Goal: Task Accomplishment & Management: Manage account settings

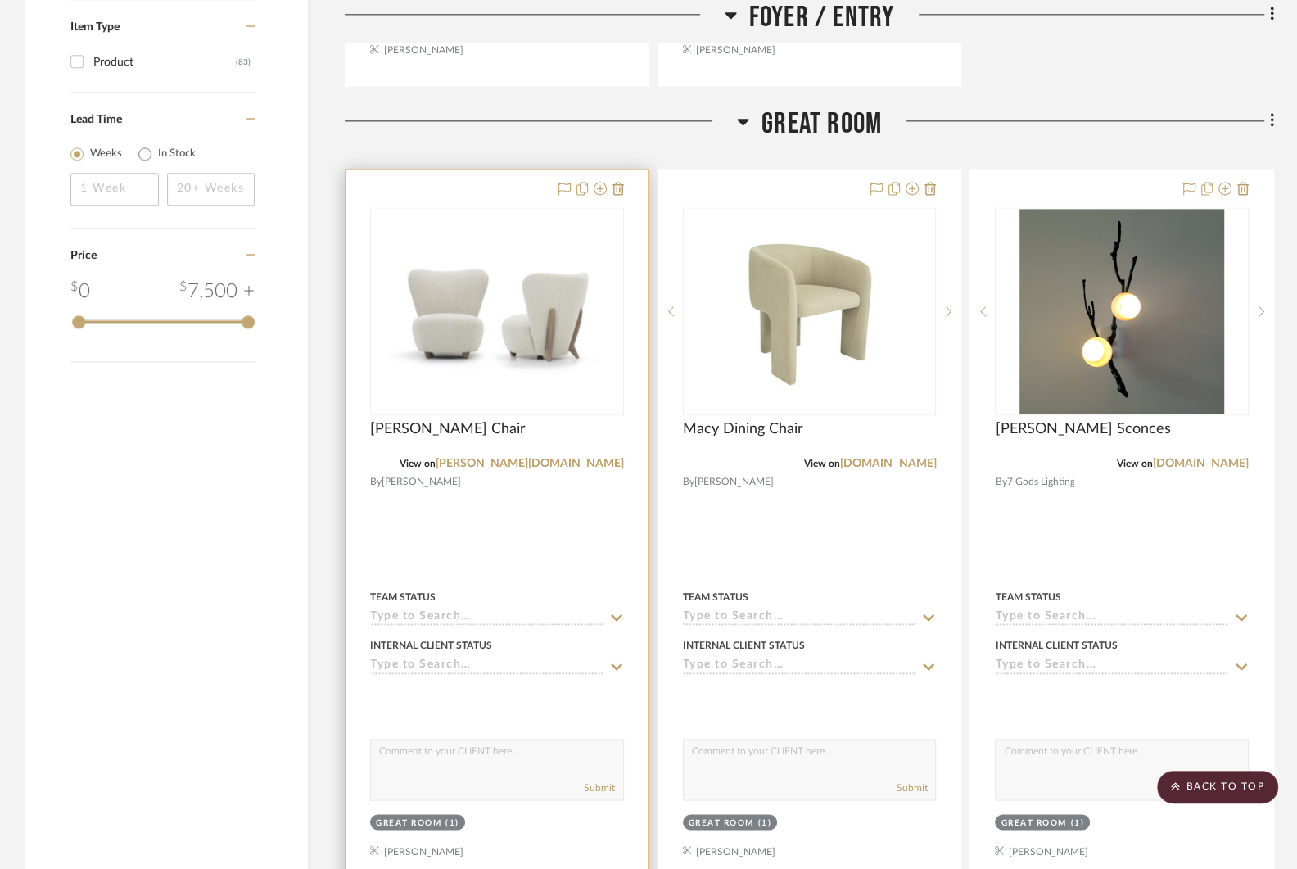
scroll to position [1803, 0]
click at [511, 296] on img "0" at bounding box center [497, 312] width 251 height 148
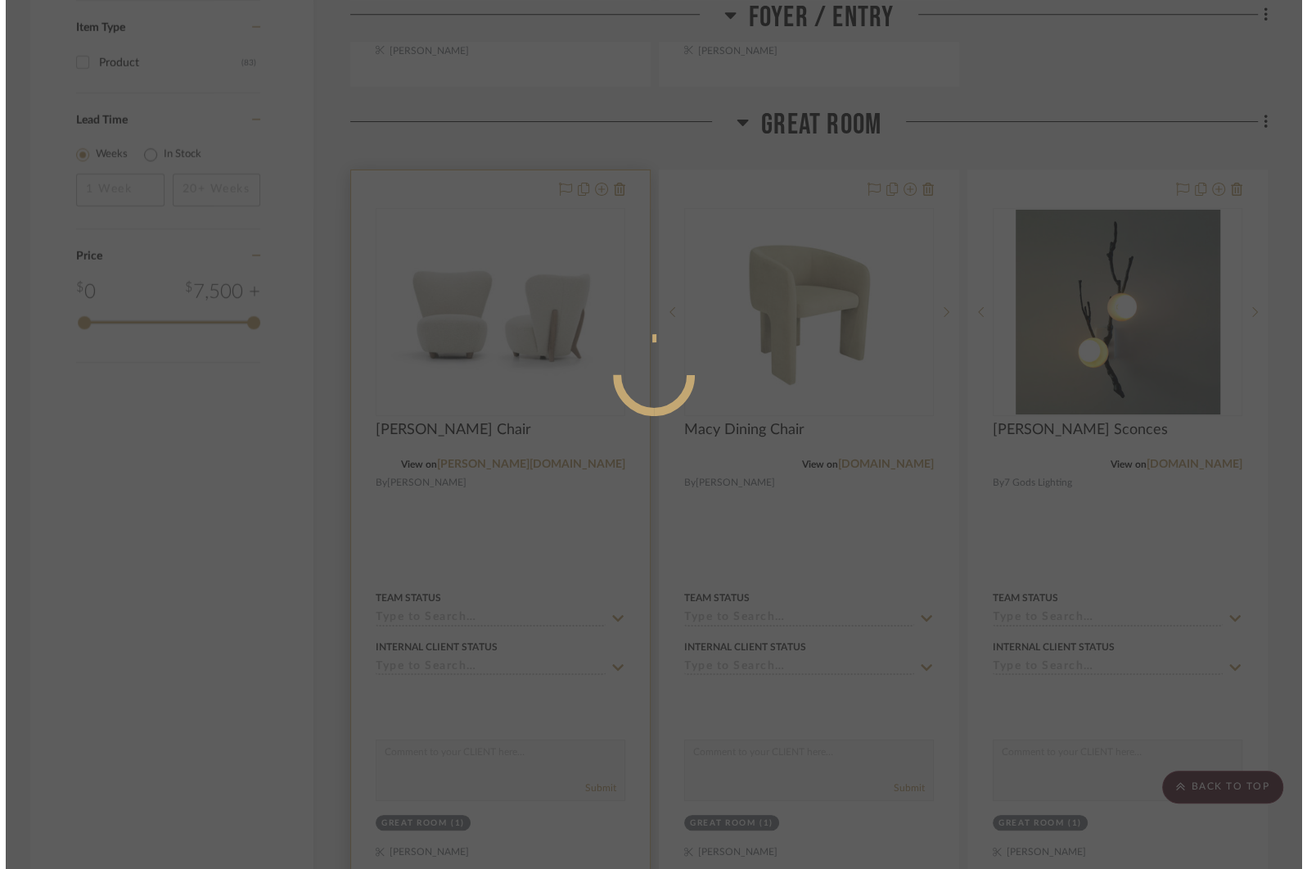
scroll to position [0, 0]
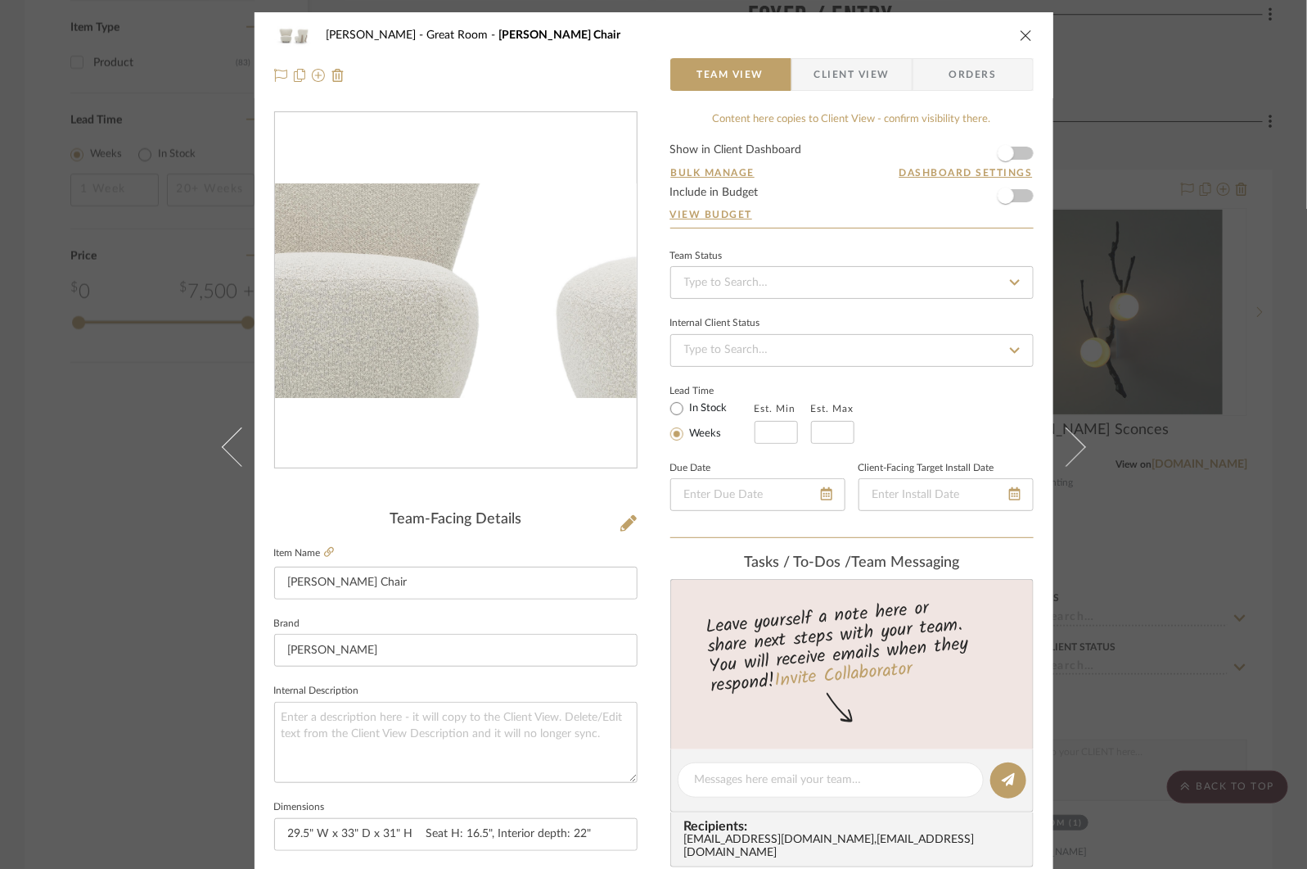
click at [423, 306] on img "0" at bounding box center [456, 290] width 362 height 214
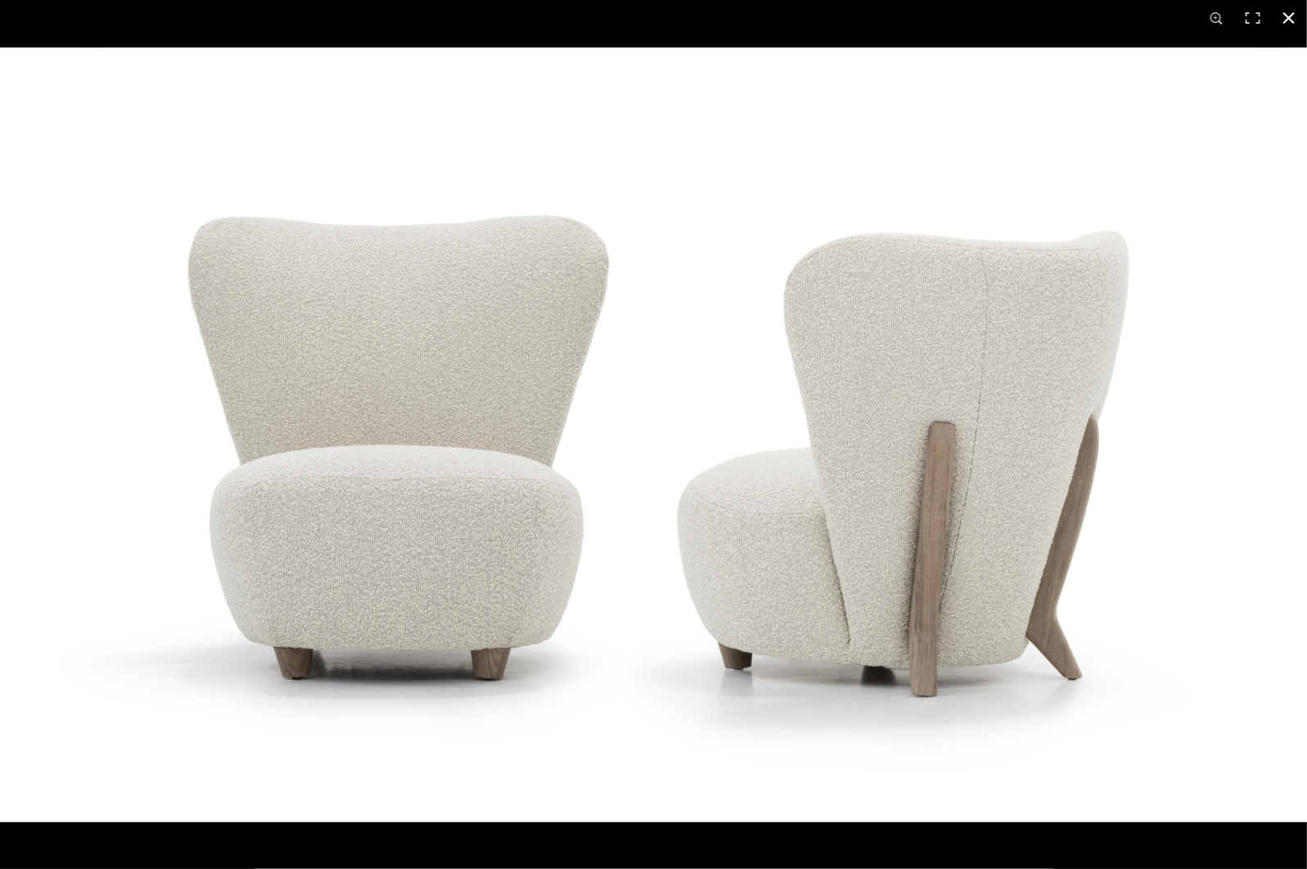
click at [1284, 17] on button at bounding box center [1289, 18] width 36 height 36
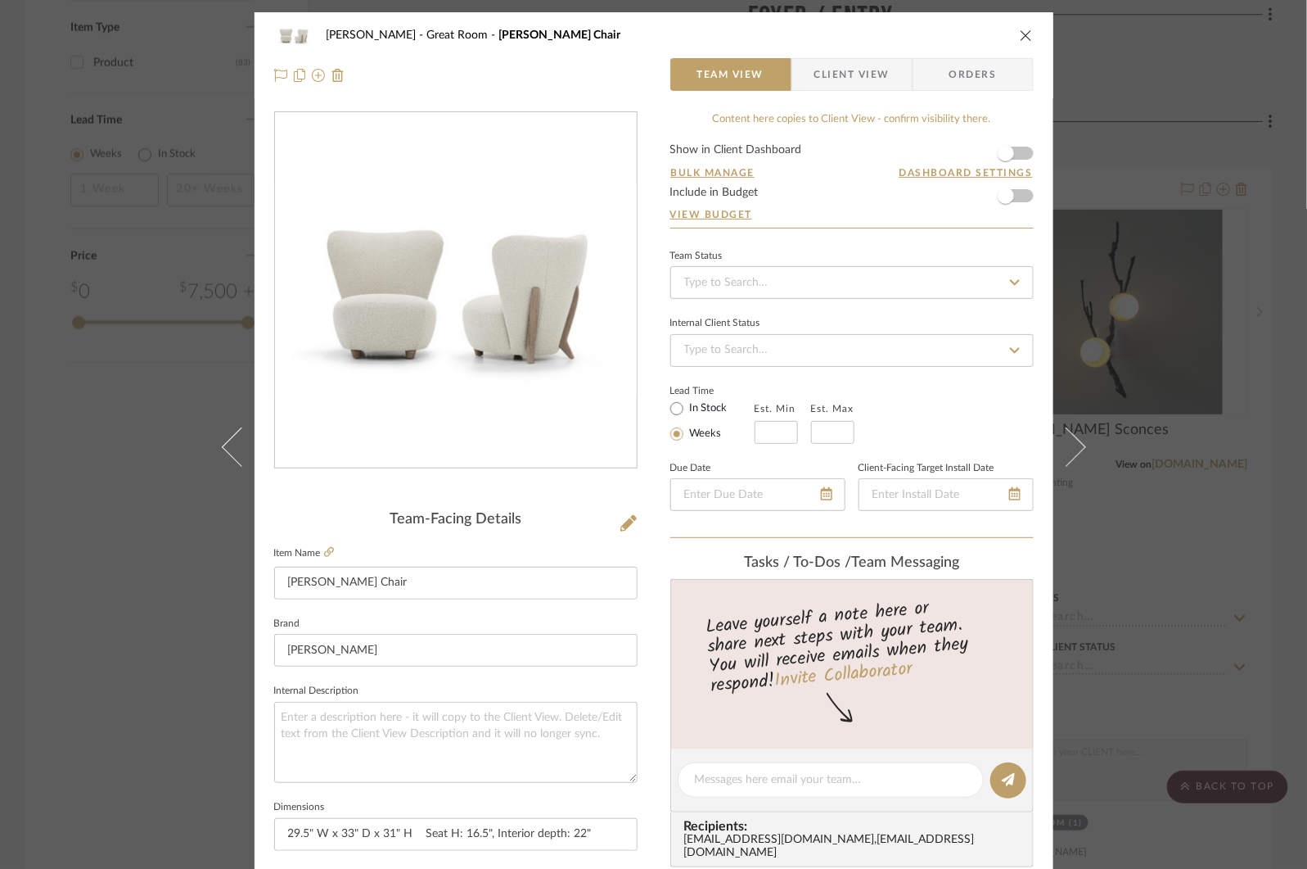
click at [1164, 134] on div "COLLINS Great Room Wilma Wing Chair Team View Client View Orders Team-Facing De…" at bounding box center [653, 434] width 1307 height 869
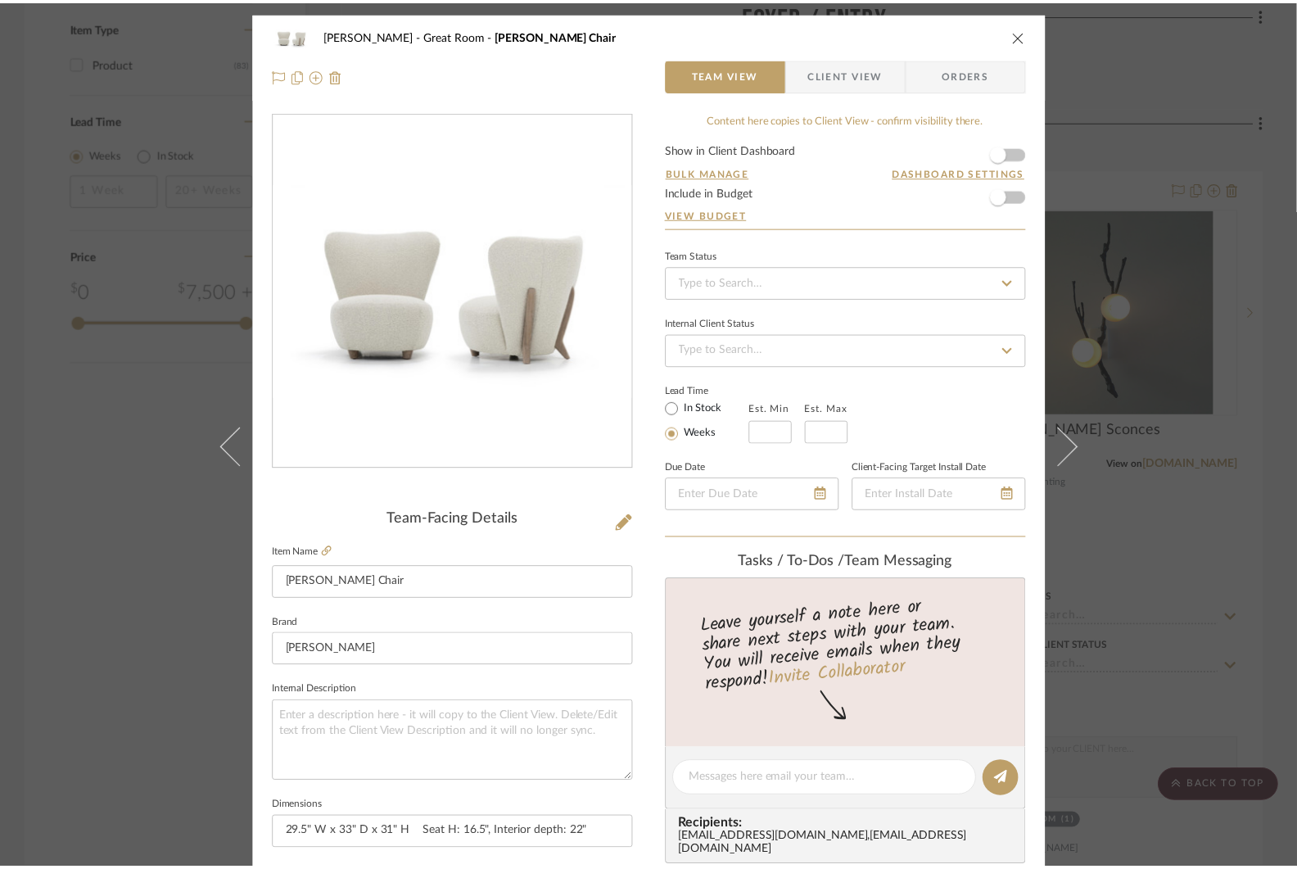
scroll to position [1803, 0]
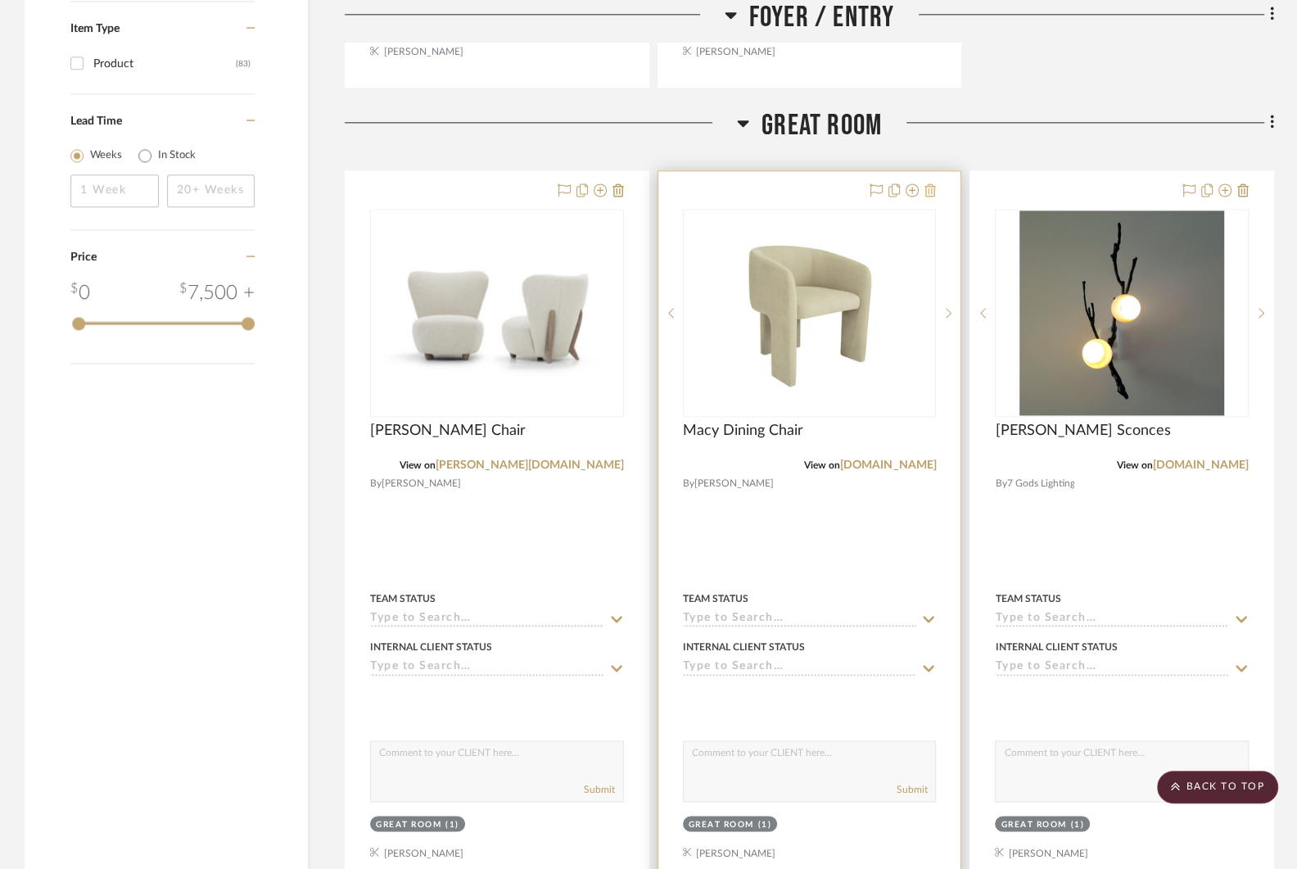
click at [929, 187] on icon at bounding box center [929, 189] width 11 height 13
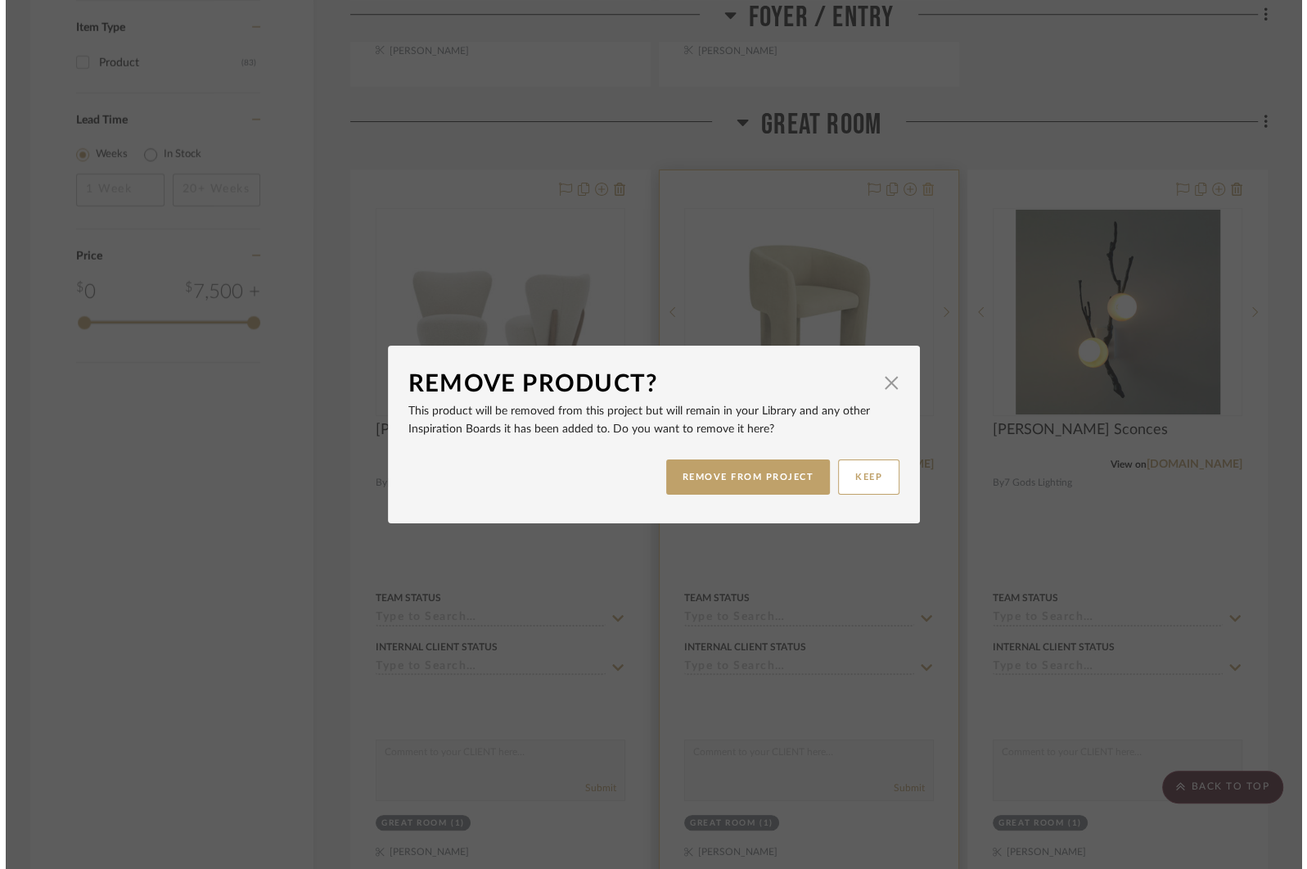
scroll to position [0, 0]
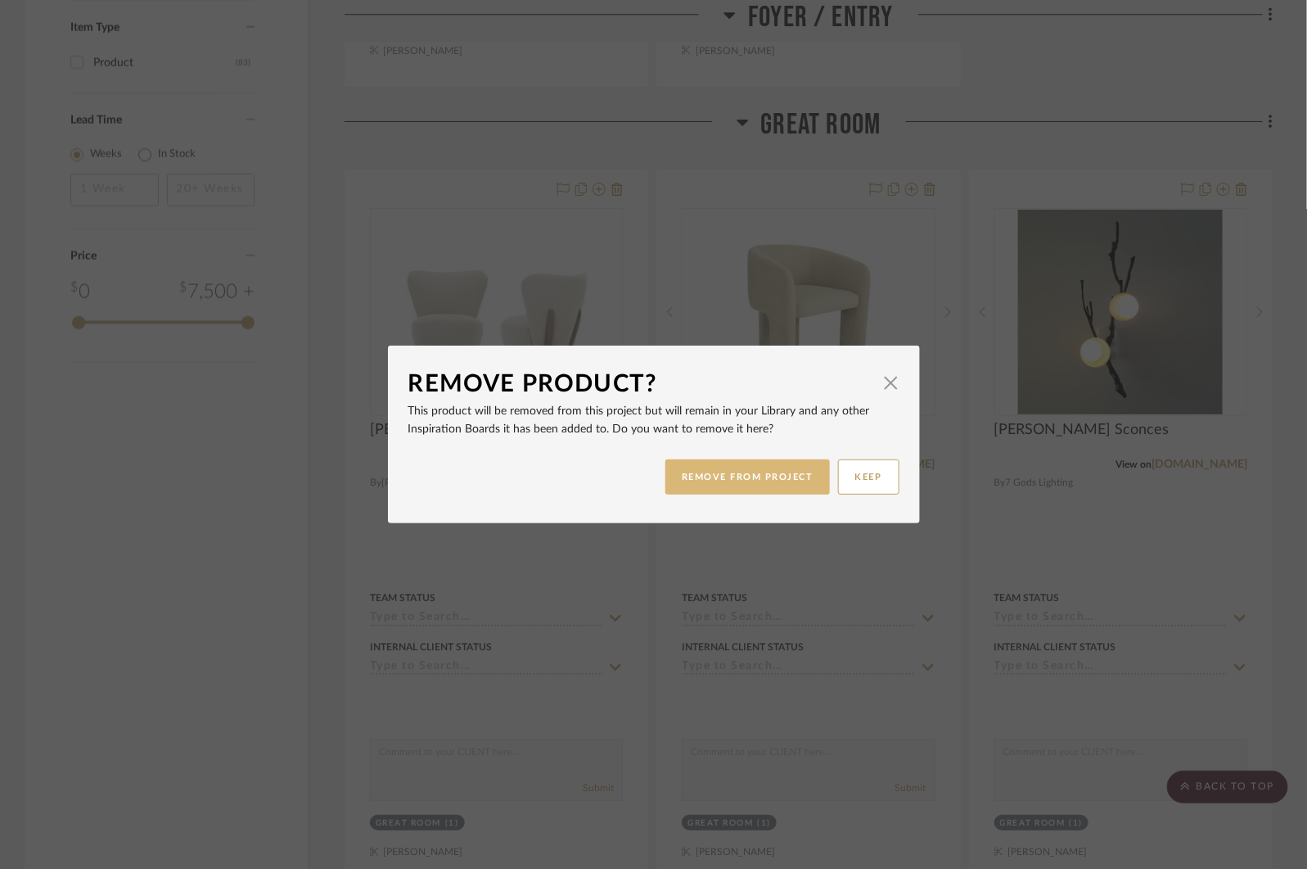
click at [752, 482] on button "REMOVE FROM PROJECT" at bounding box center [748, 476] width 165 height 35
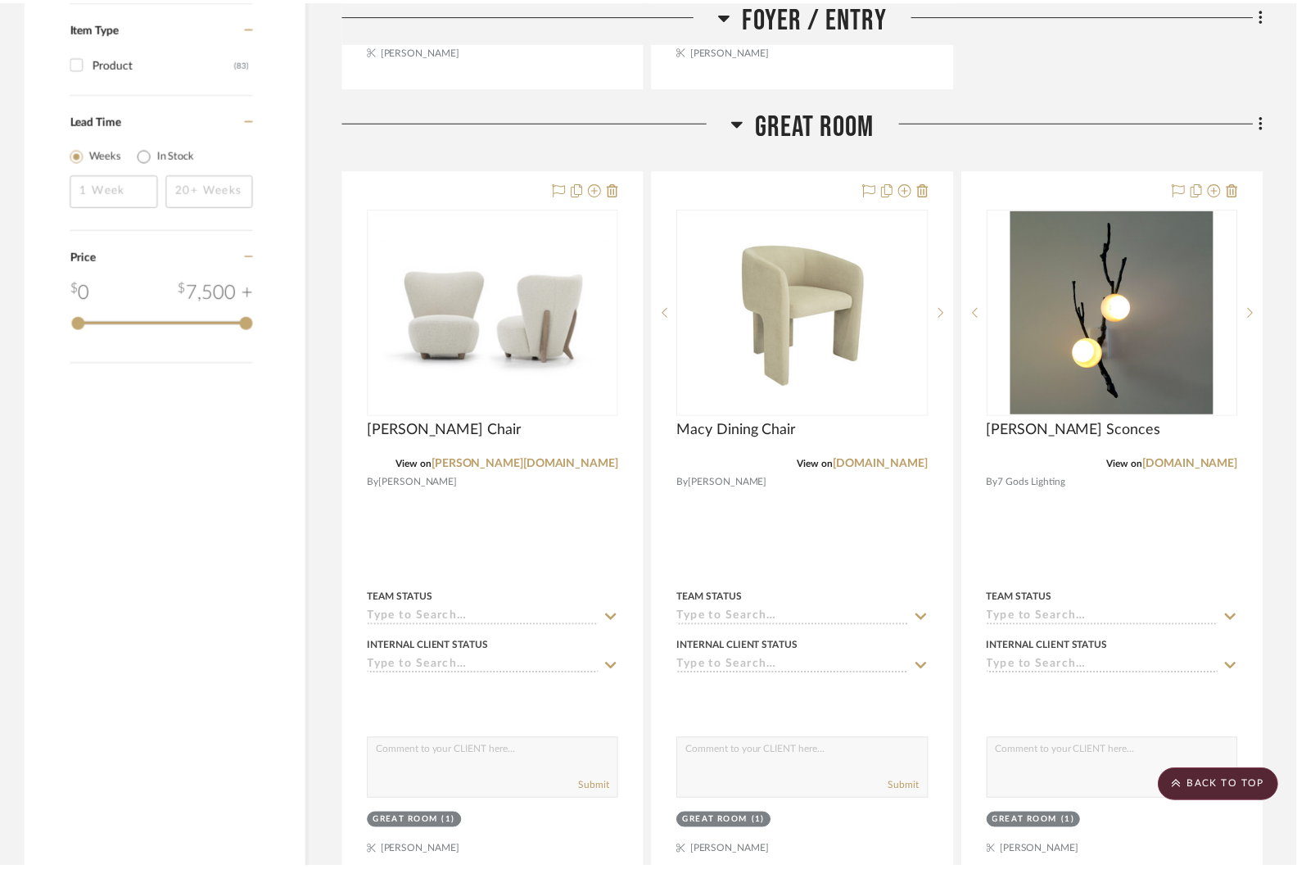
scroll to position [1803, 0]
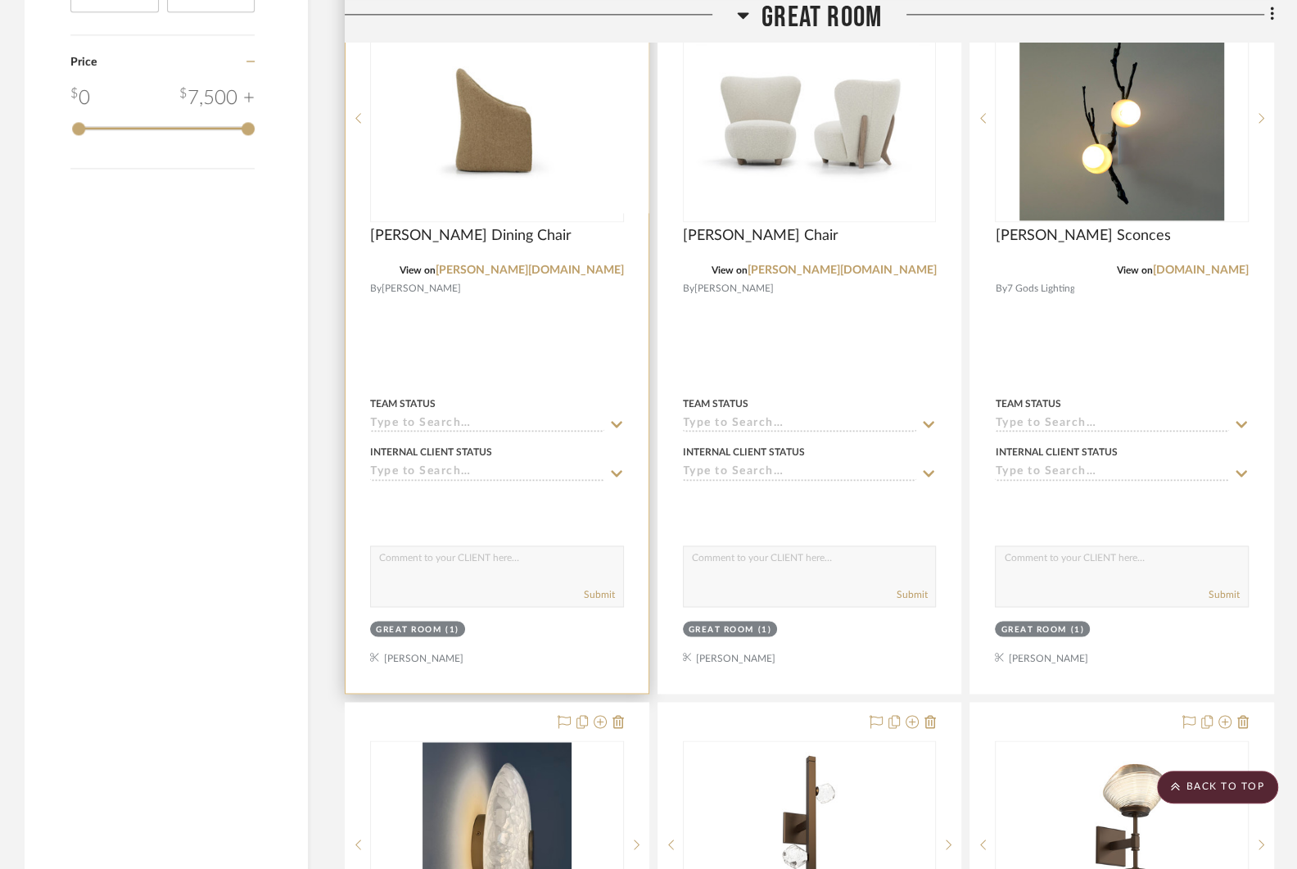
scroll to position [1928, 0]
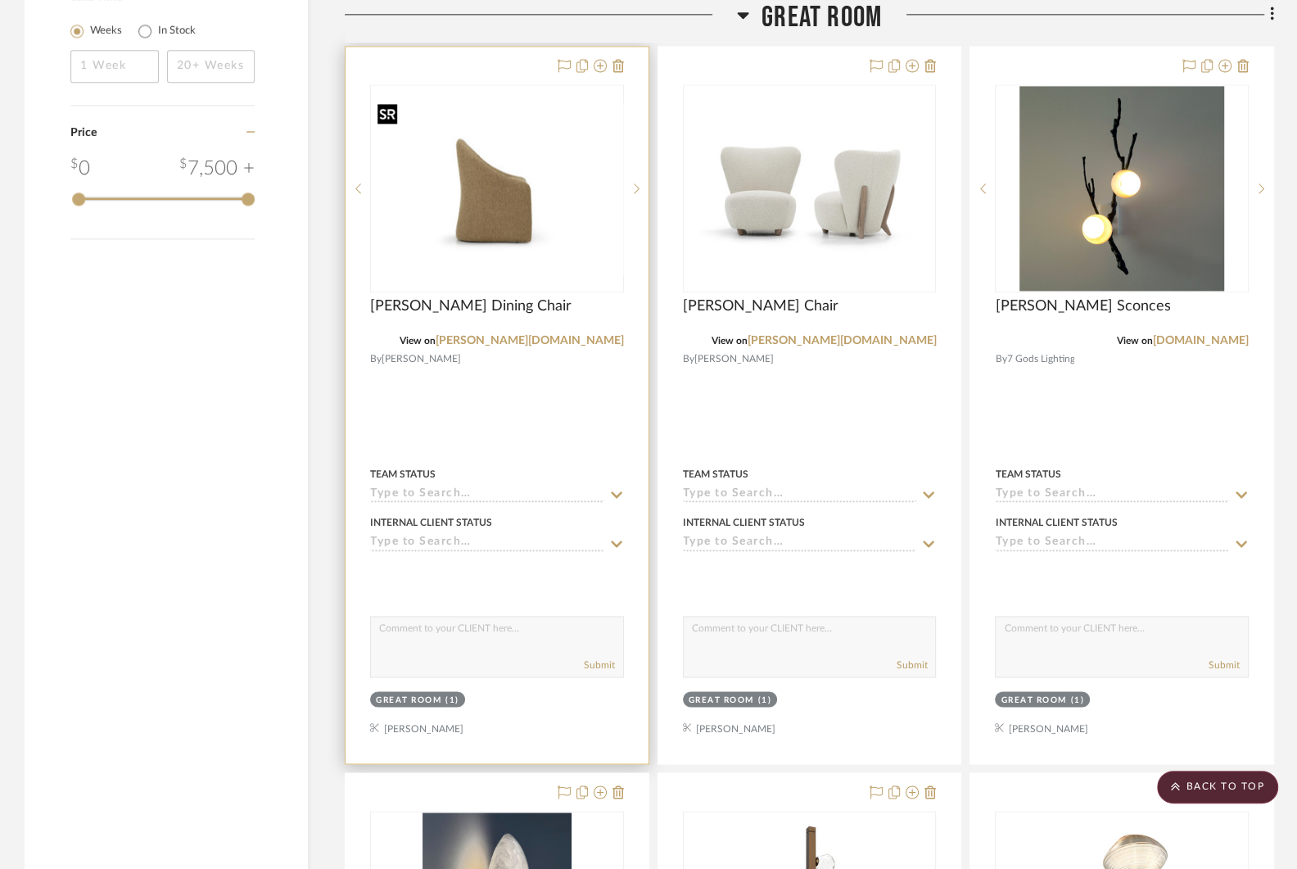
click at [491, 228] on img "0" at bounding box center [497, 188] width 251 height 172
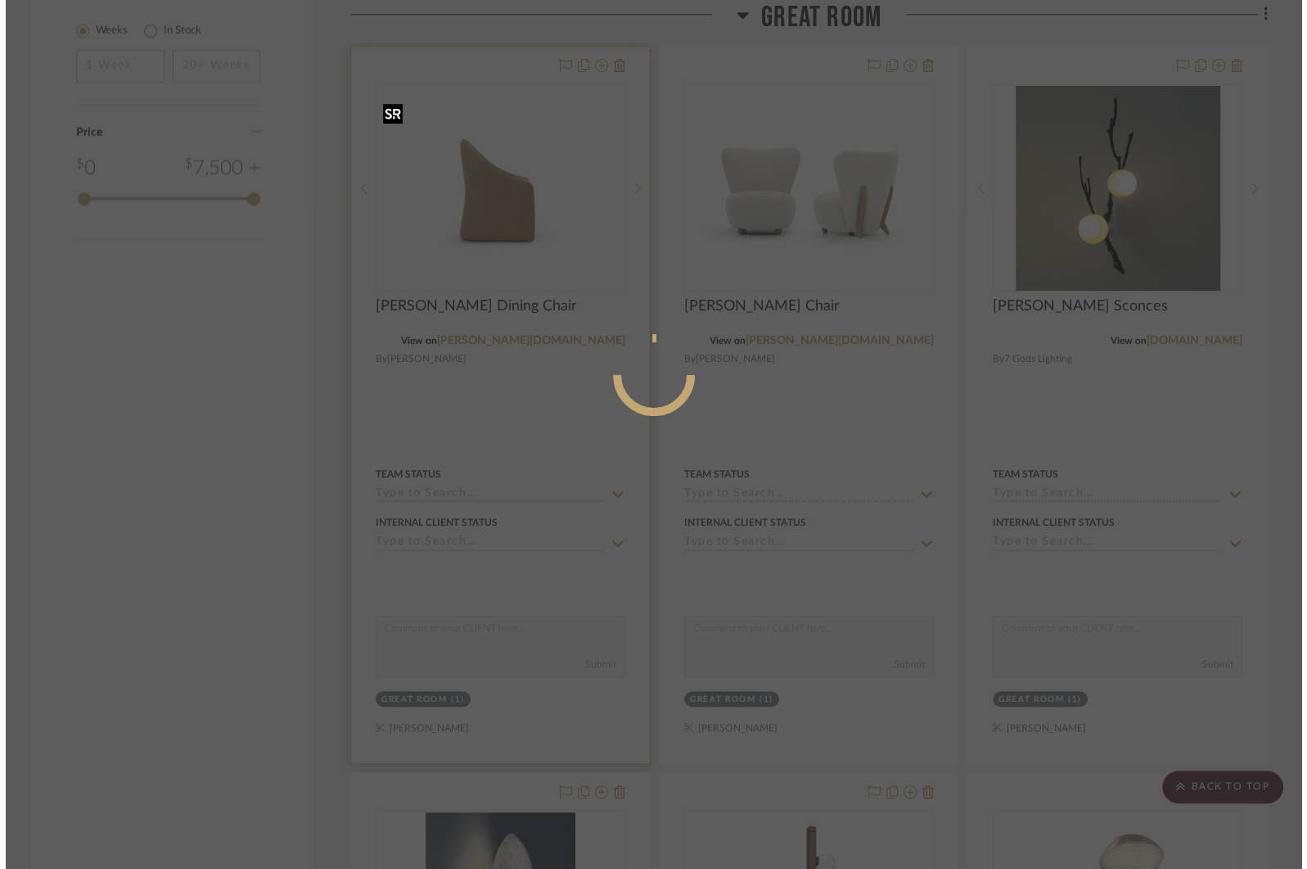
scroll to position [0, 0]
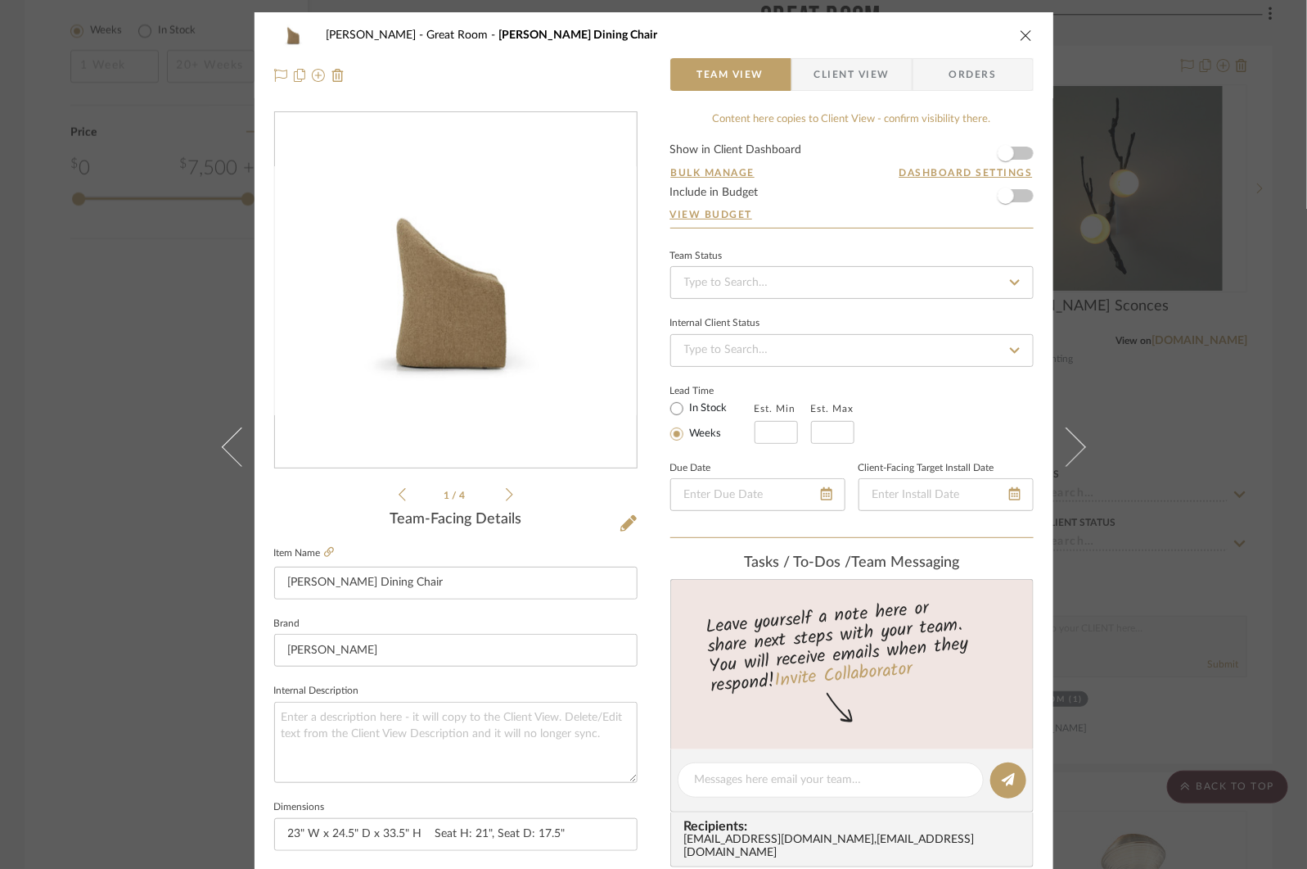
click at [506, 489] on icon at bounding box center [509, 494] width 7 height 15
click at [621, 519] on icon at bounding box center [629, 523] width 16 height 16
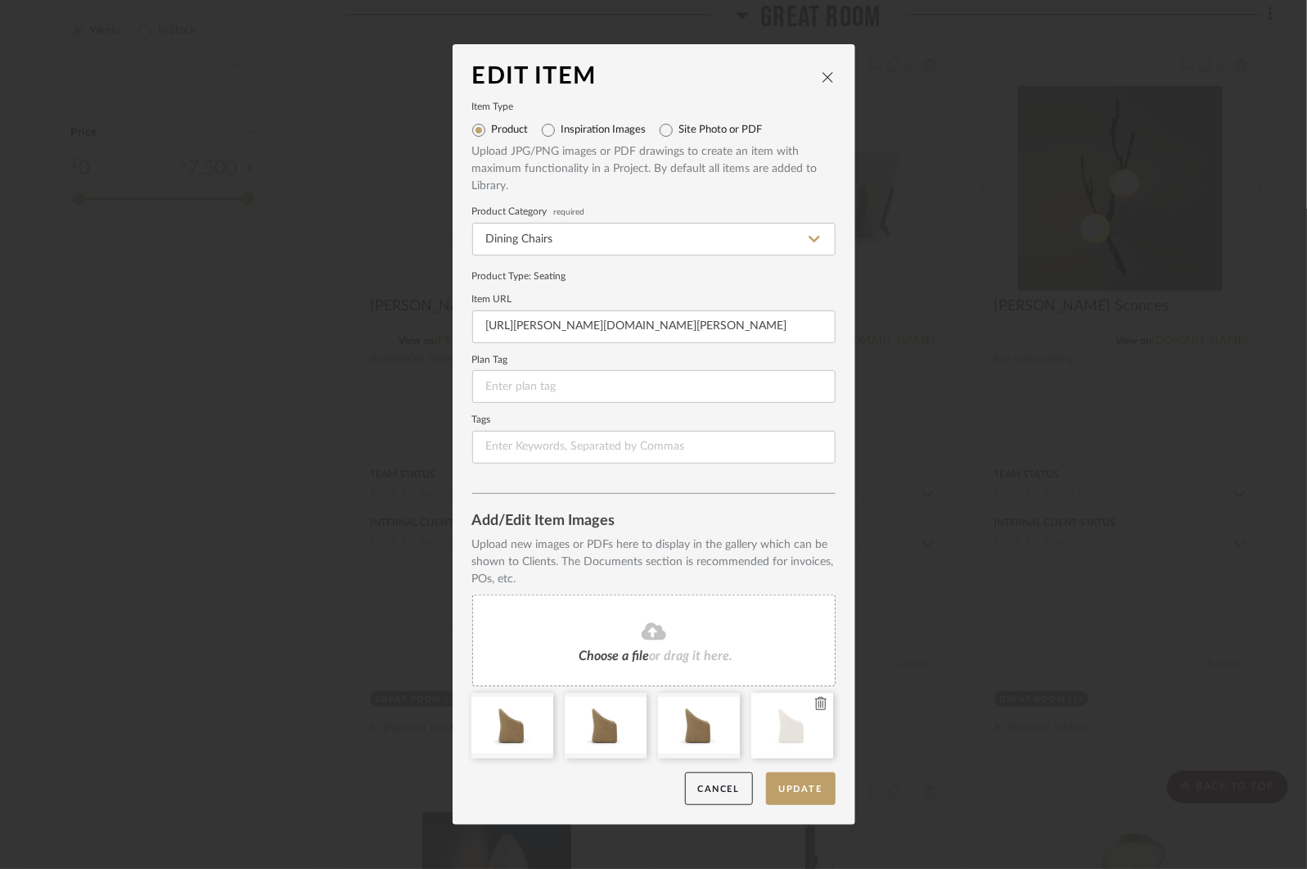
click at [815, 706] on icon at bounding box center [820, 703] width 11 height 13
click at [722, 703] on icon at bounding box center [727, 703] width 11 height 13
click at [629, 706] on icon at bounding box center [634, 703] width 11 height 13
click at [535, 701] on icon at bounding box center [540, 703] width 11 height 13
click at [797, 789] on button "Update" at bounding box center [801, 789] width 70 height 34
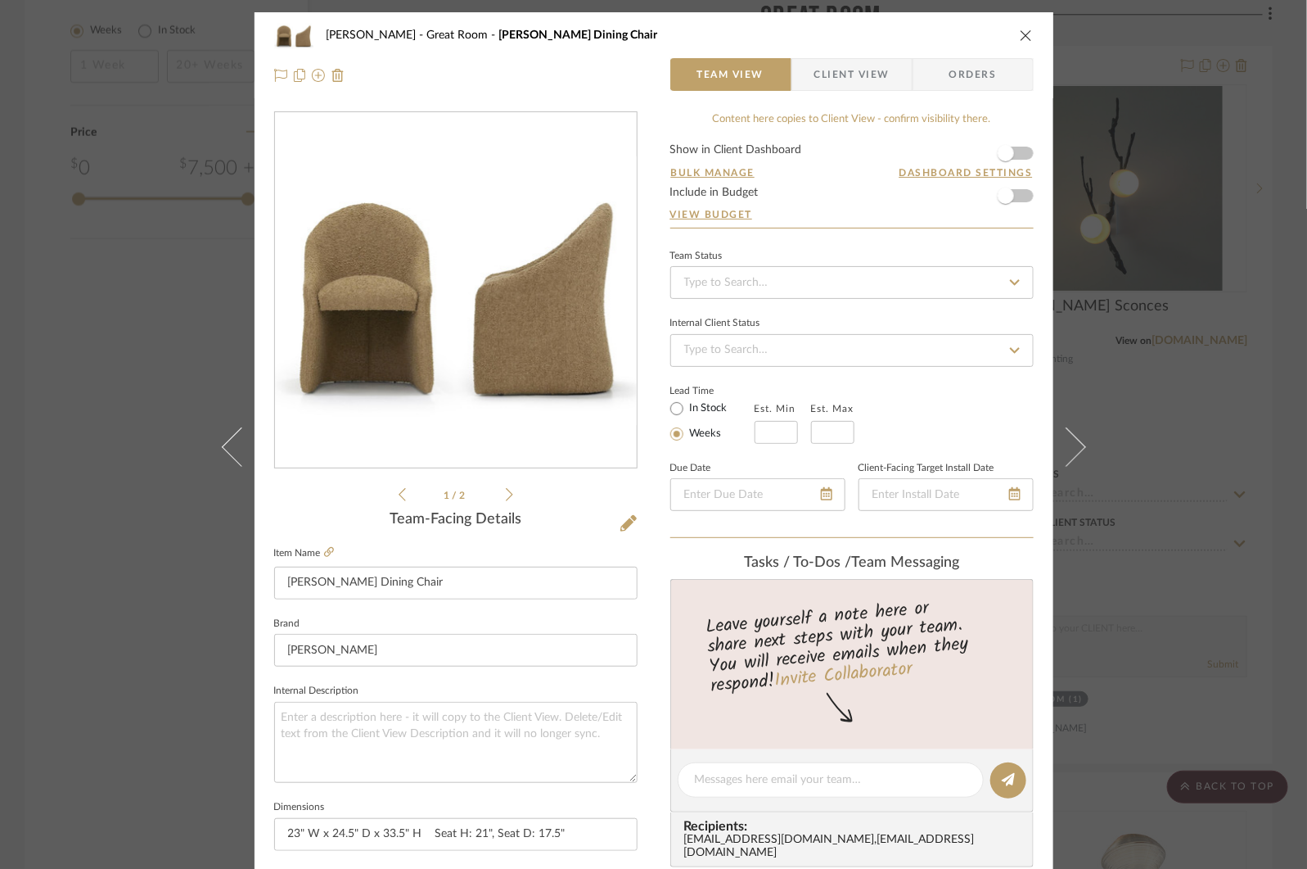
click at [1134, 353] on div "COLLINS Great Room Eleanor Dining Chair Team View Client View Orders 1 / 2 Team…" at bounding box center [653, 434] width 1307 height 869
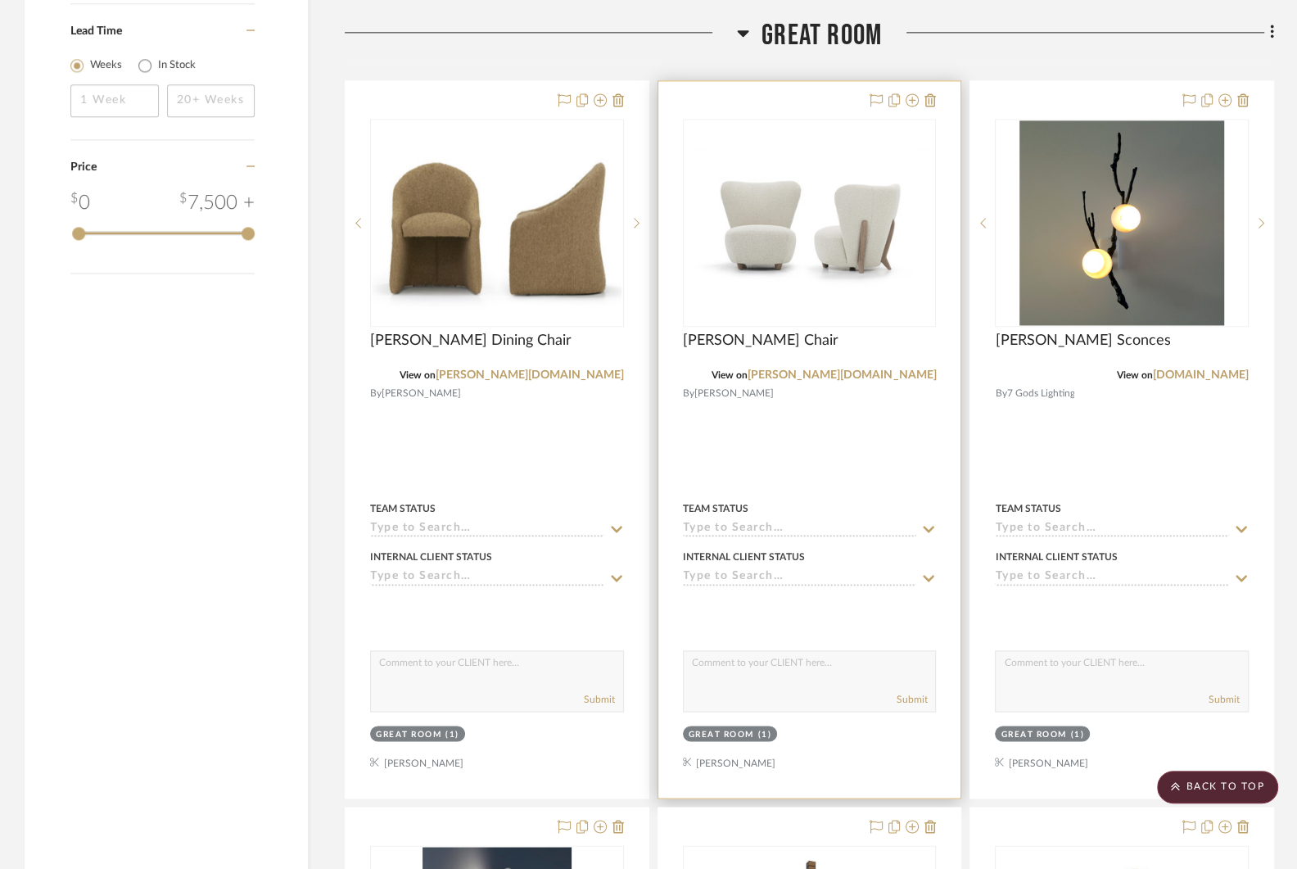
scroll to position [1773, 0]
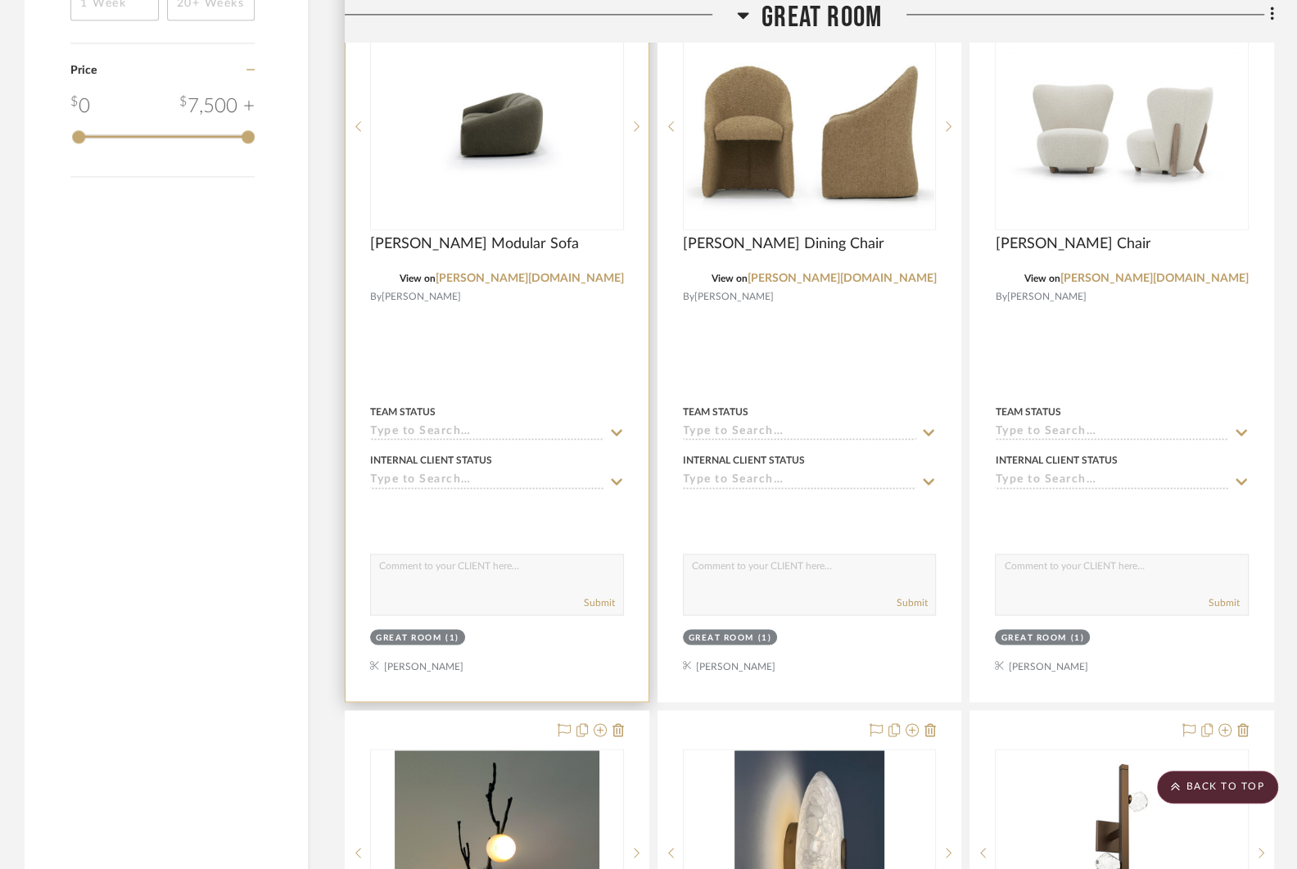
scroll to position [1986, 0]
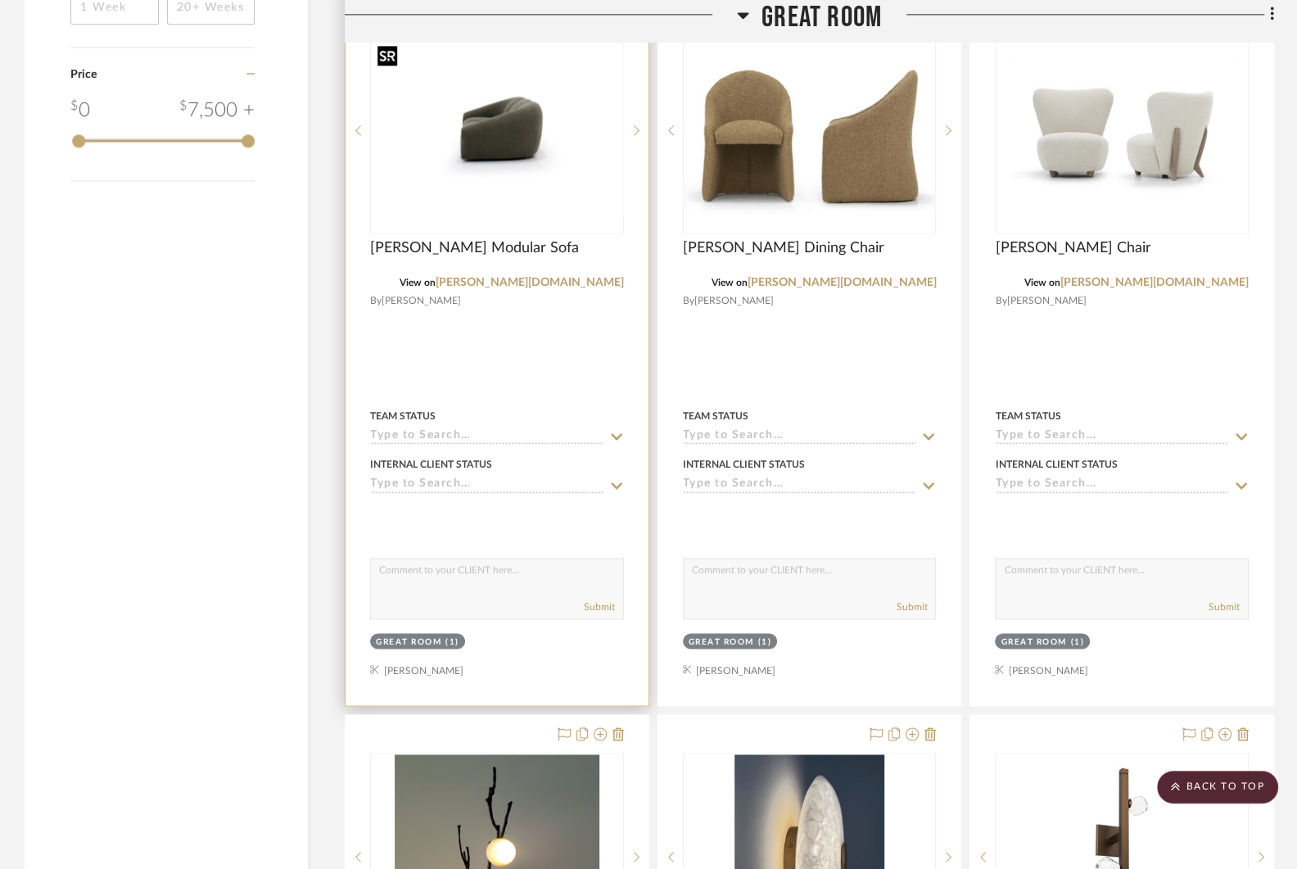
click at [0, 0] on img at bounding box center [0, 0] width 0 height 0
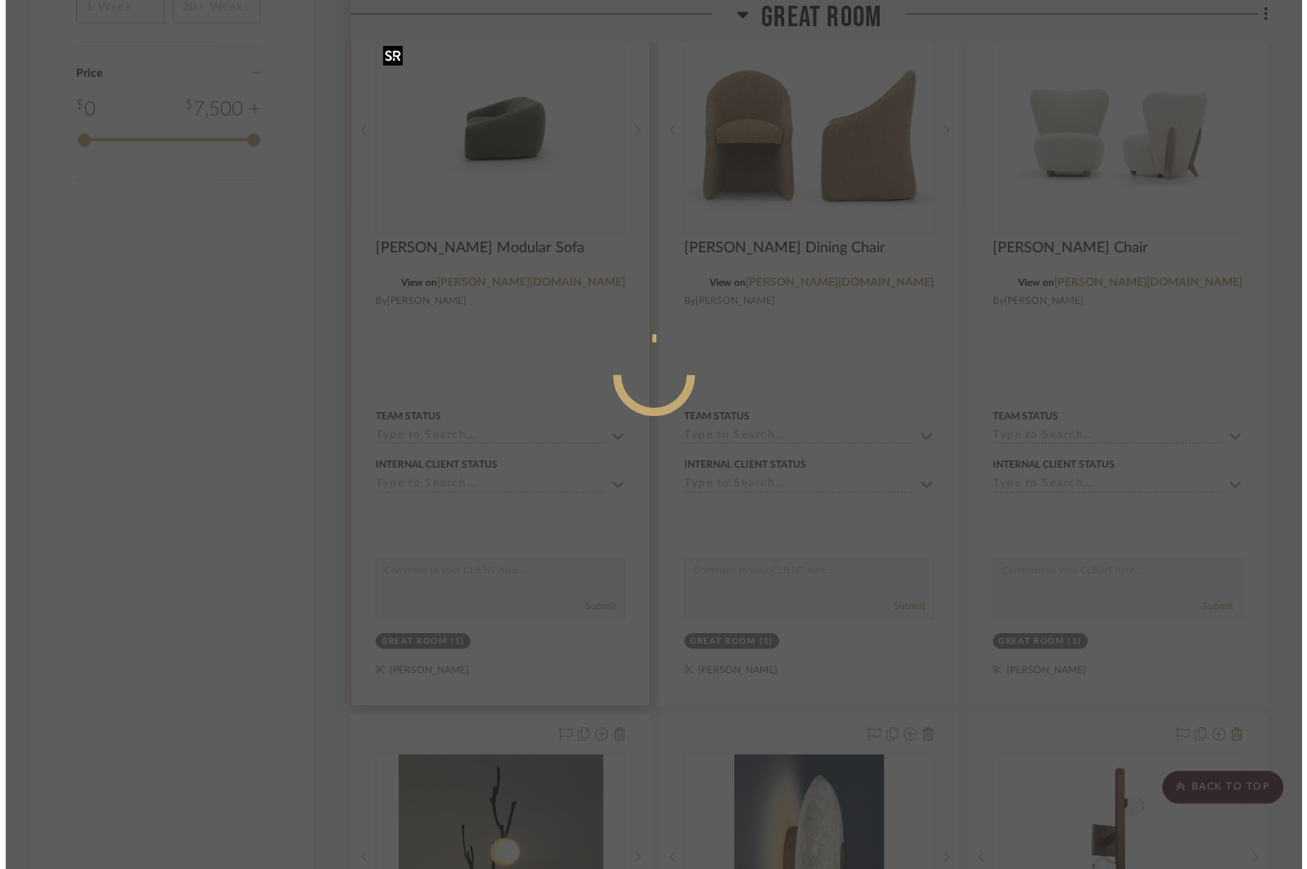
scroll to position [0, 0]
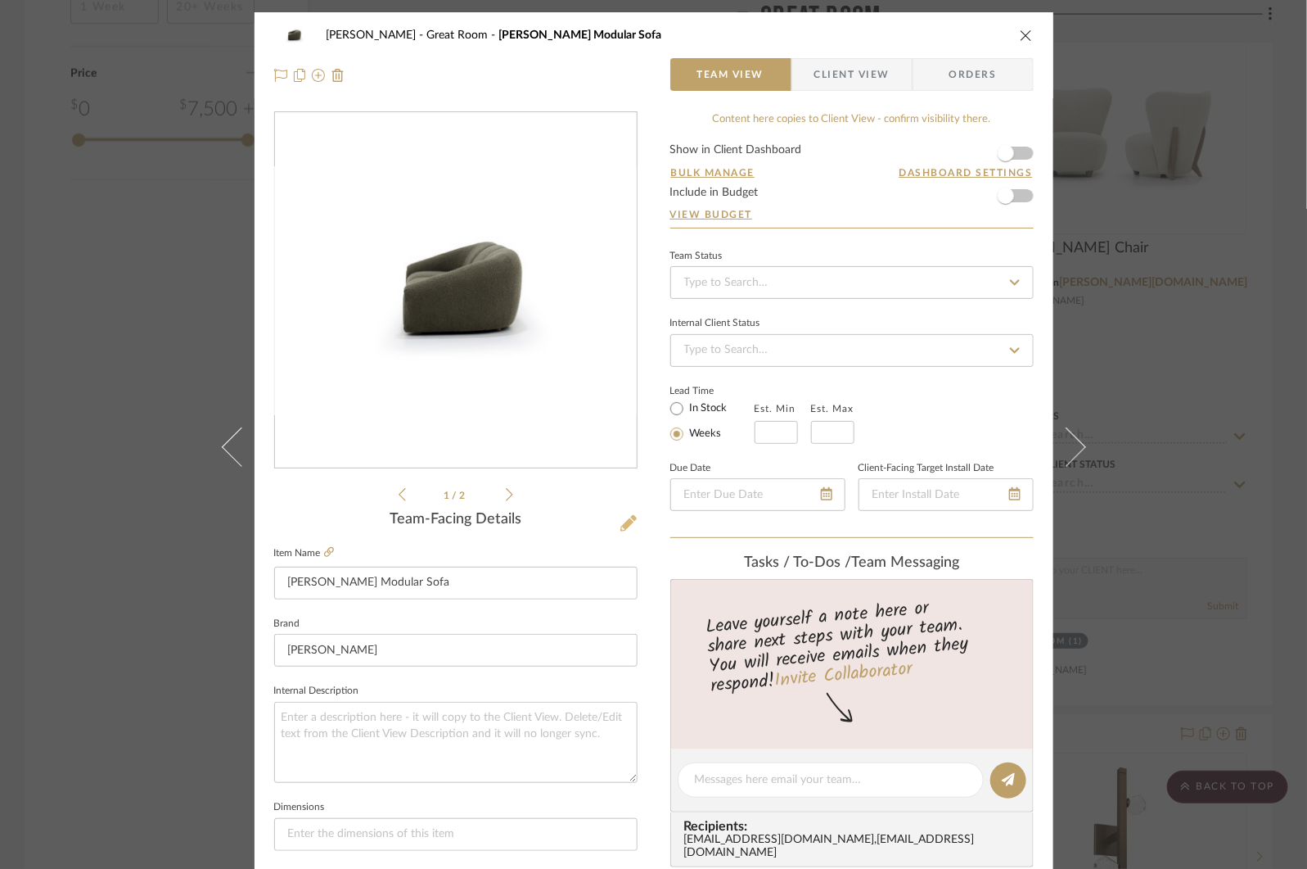
click at [621, 521] on icon at bounding box center [629, 523] width 16 height 16
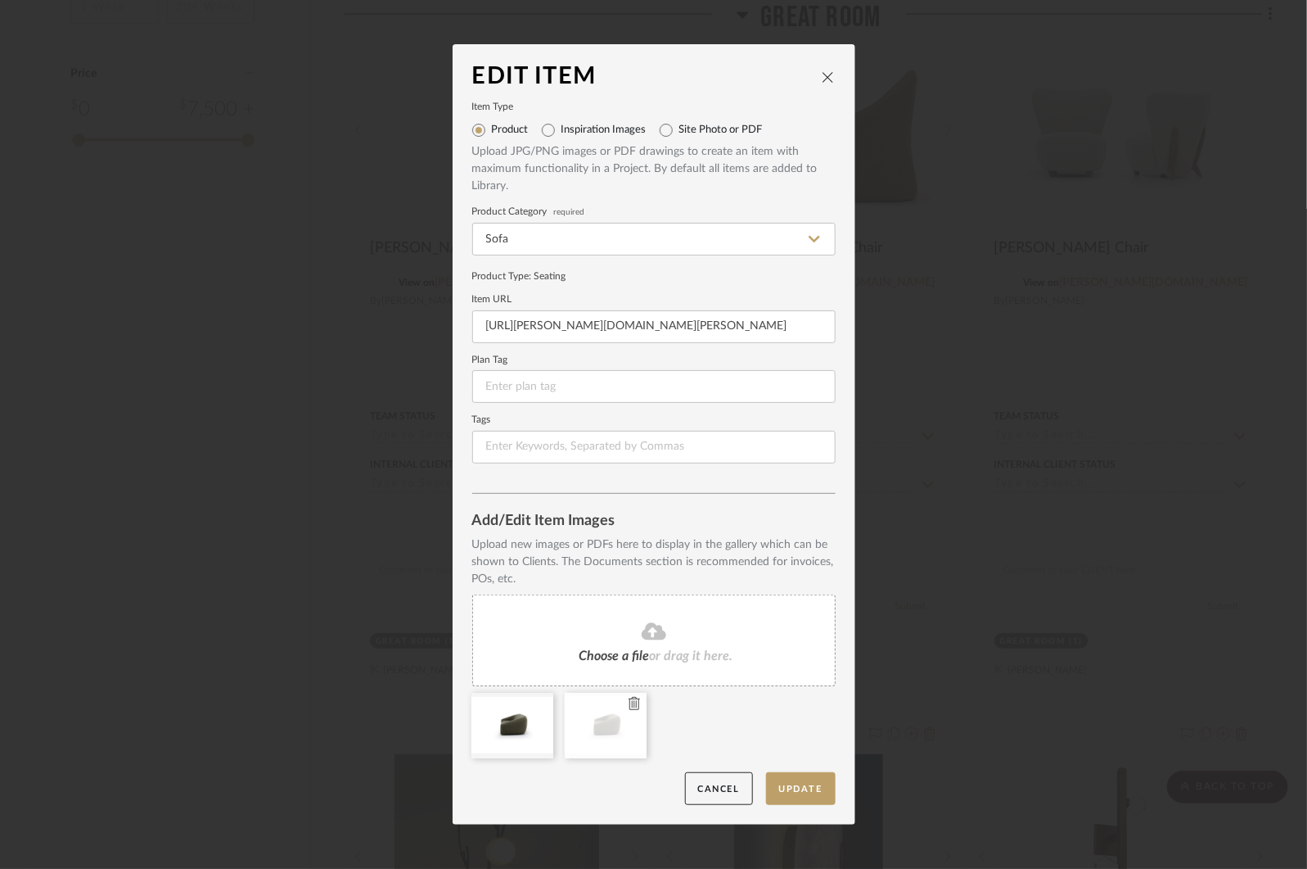
click at [629, 703] on icon at bounding box center [634, 703] width 11 height 13
click at [803, 787] on button "Update" at bounding box center [801, 789] width 70 height 34
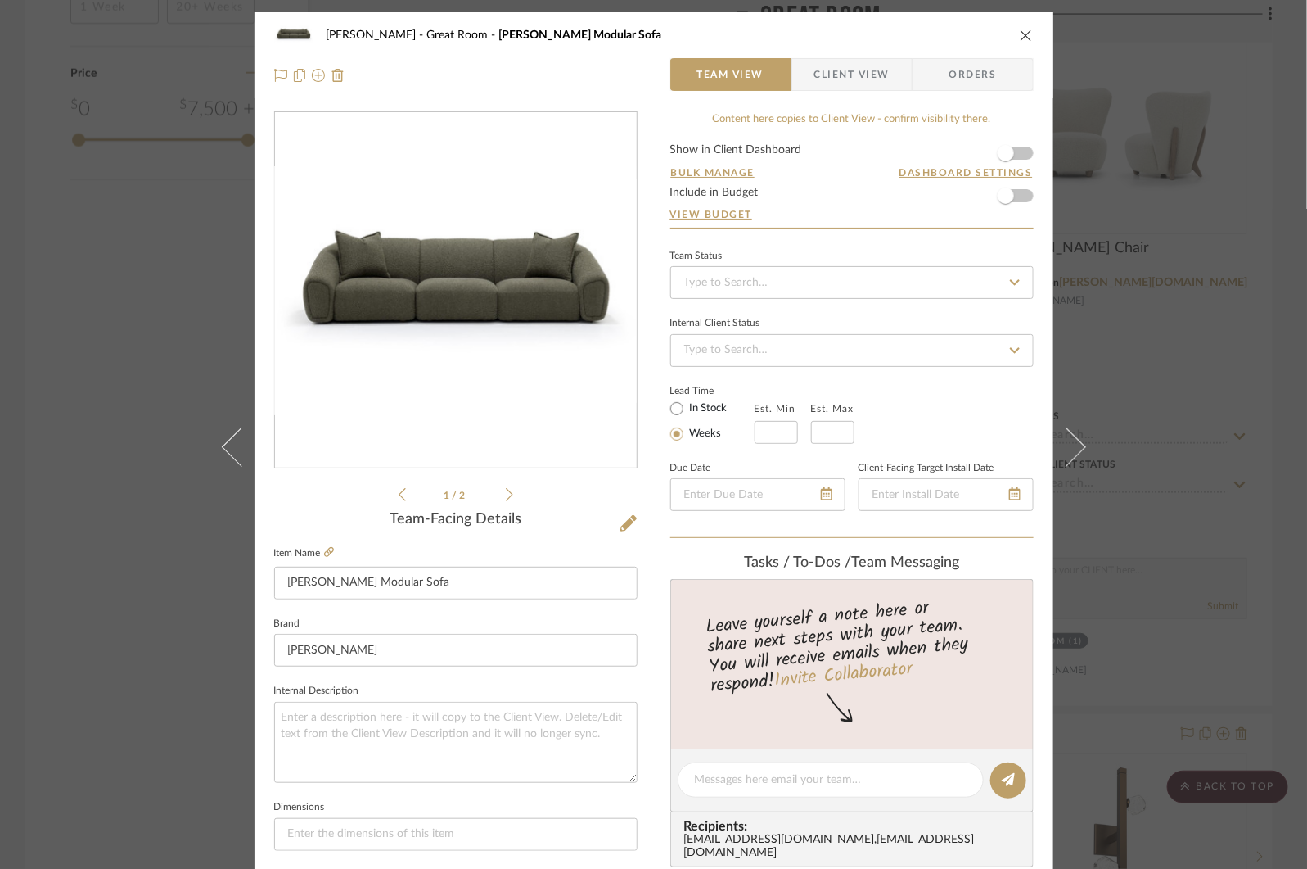
click at [1225, 220] on div "COLLINS Great Room Emmett Modular Sofa Team View Client View Orders 1 / 2 Team-…" at bounding box center [653, 434] width 1307 height 869
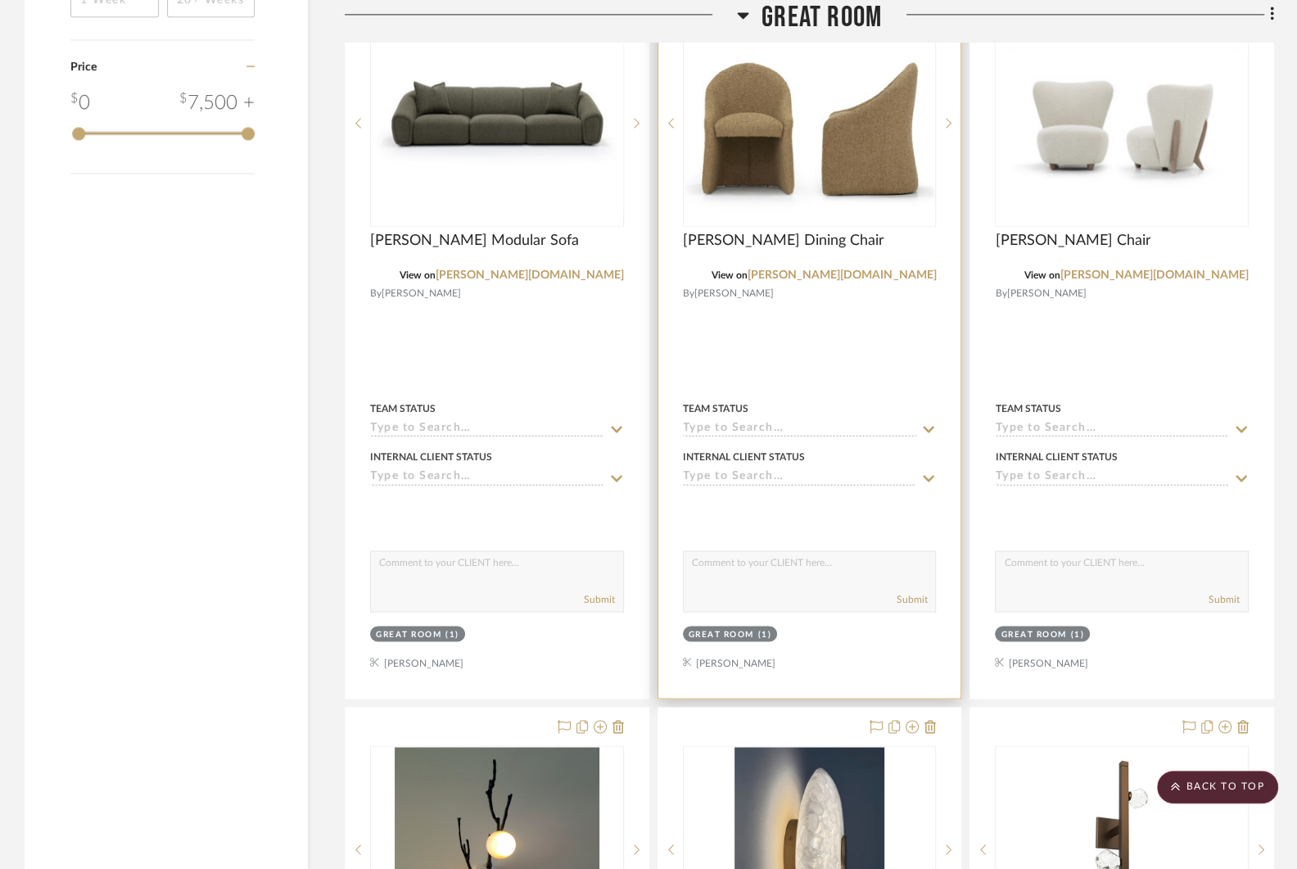
scroll to position [1992, 0]
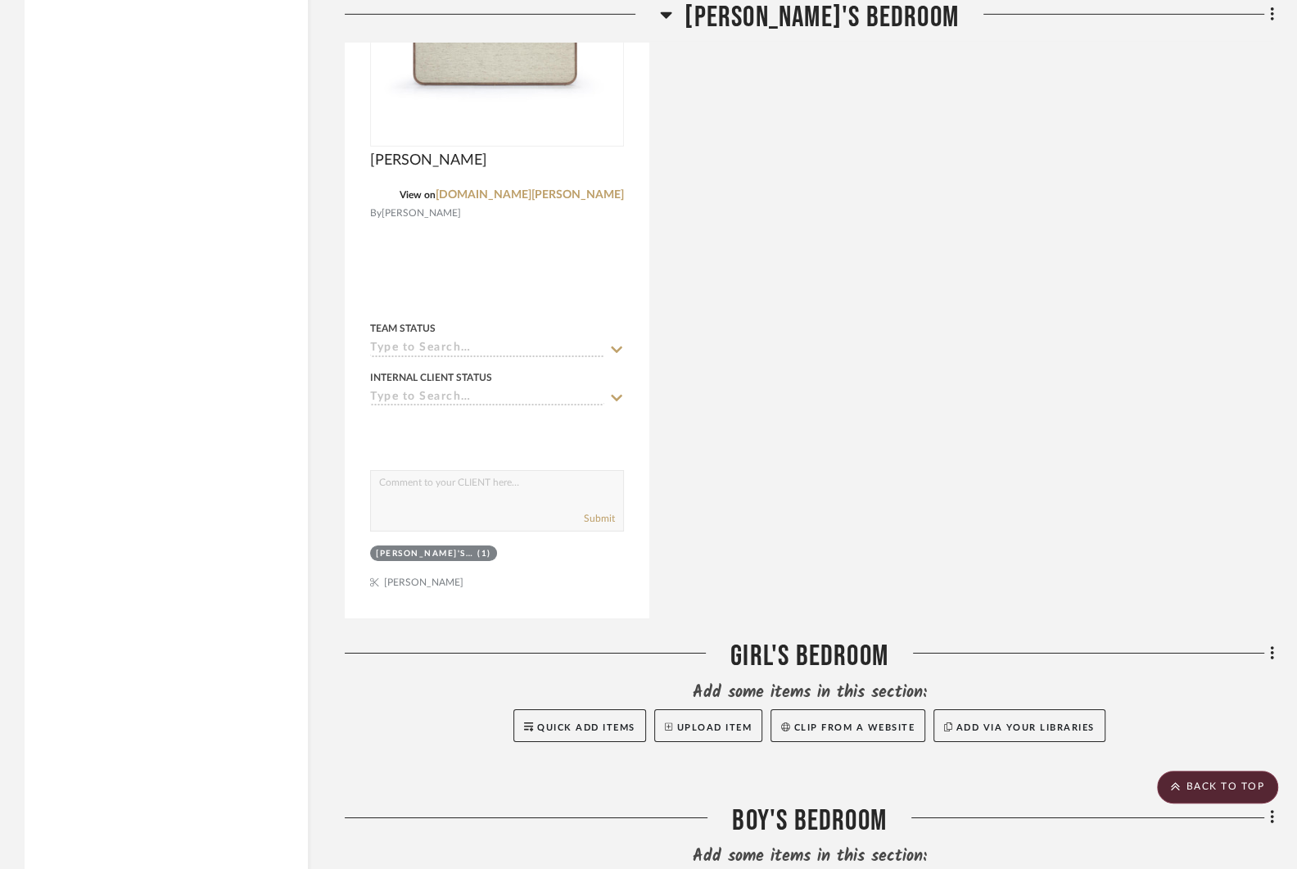
scroll to position [9174, 0]
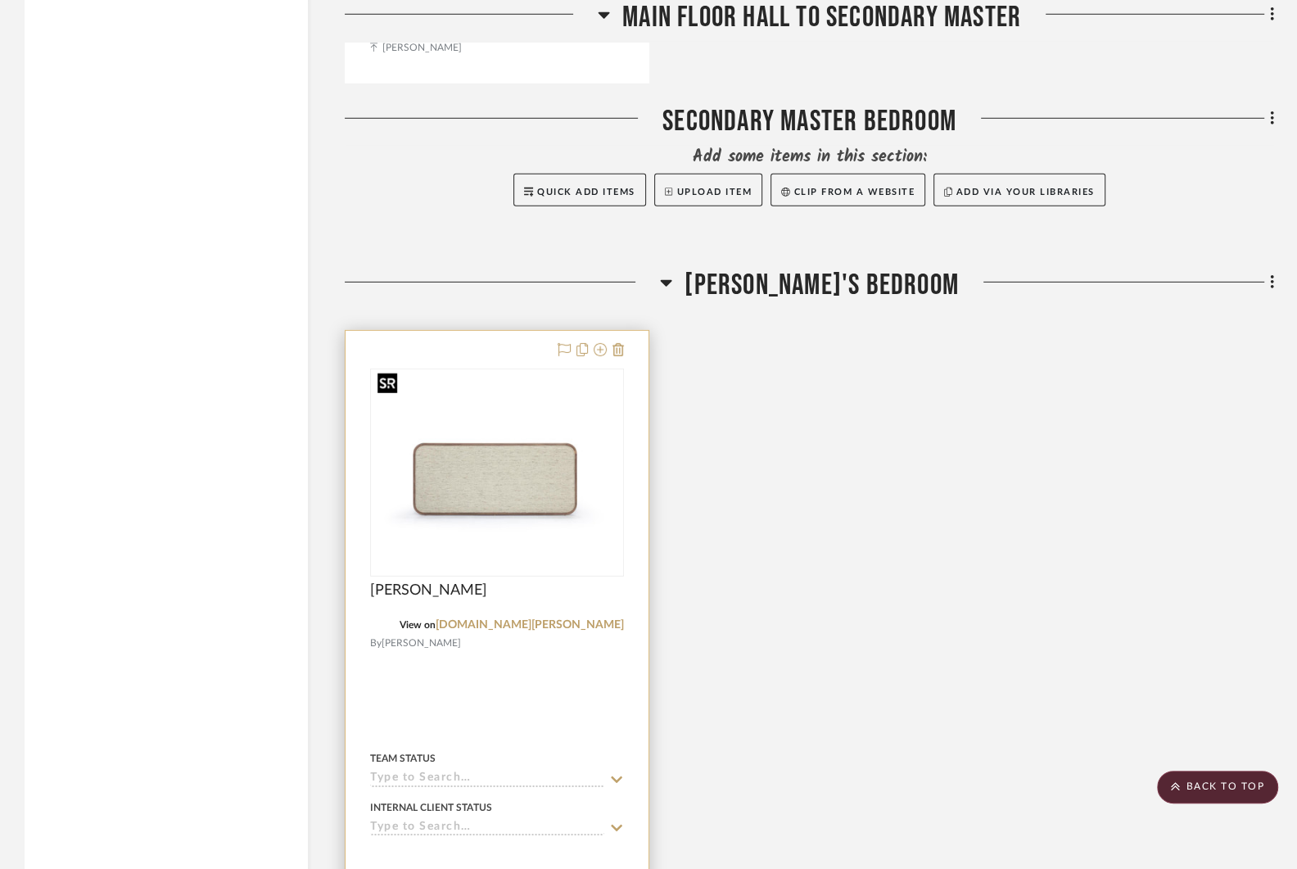
click at [521, 466] on div at bounding box center [497, 472] width 254 height 208
click at [518, 489] on img "0" at bounding box center [497, 472] width 251 height 172
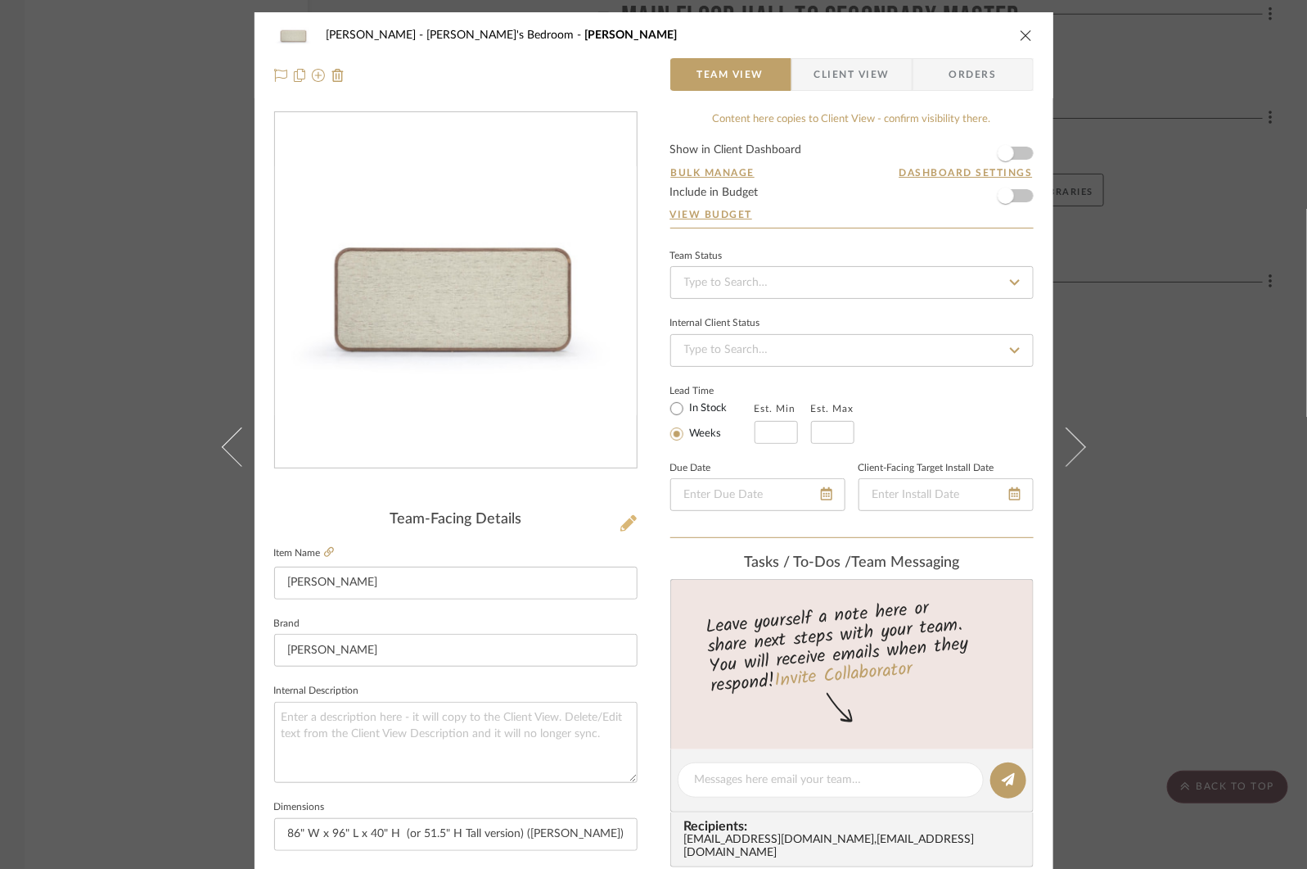
click at [621, 521] on icon at bounding box center [629, 523] width 16 height 16
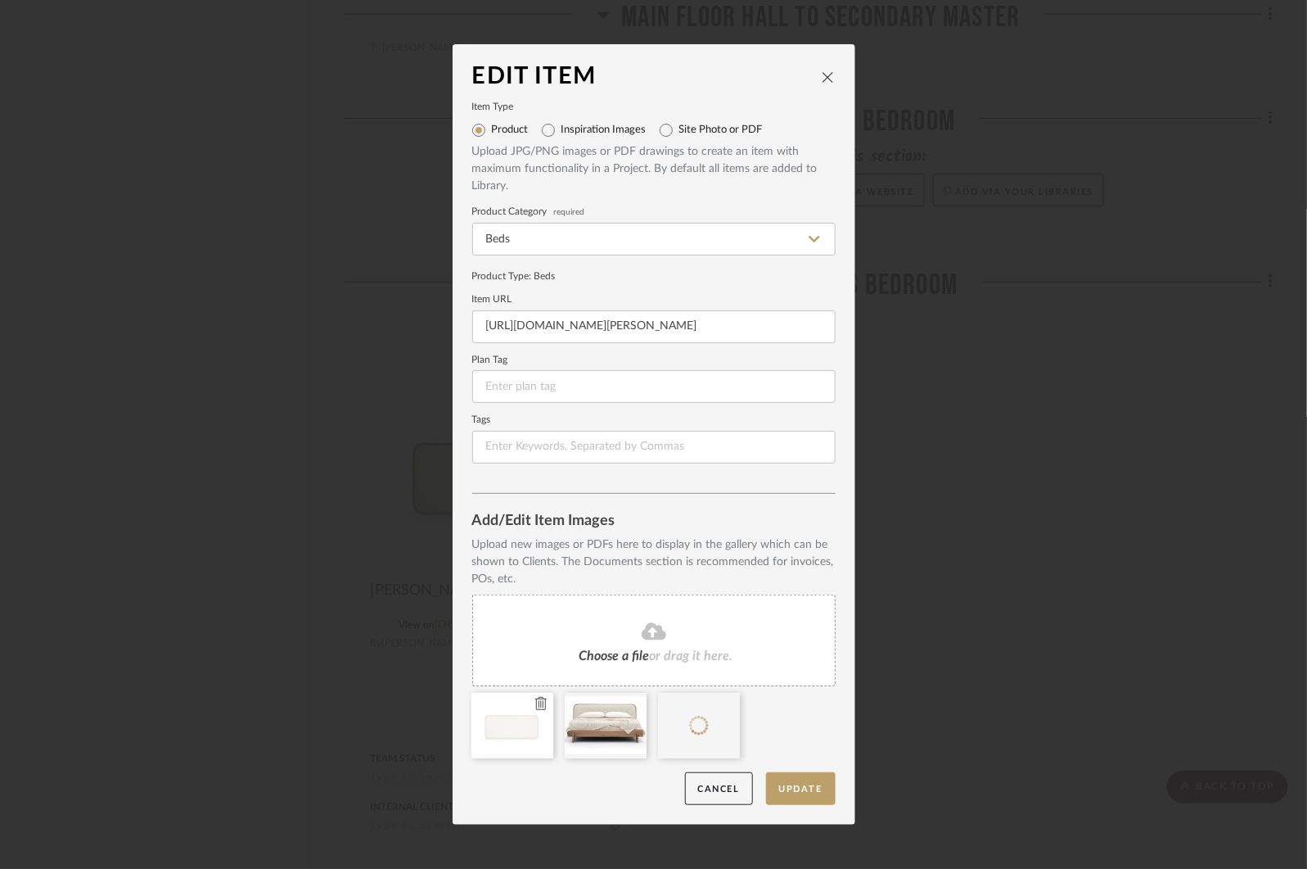
click at [536, 706] on icon at bounding box center [540, 703] width 11 height 13
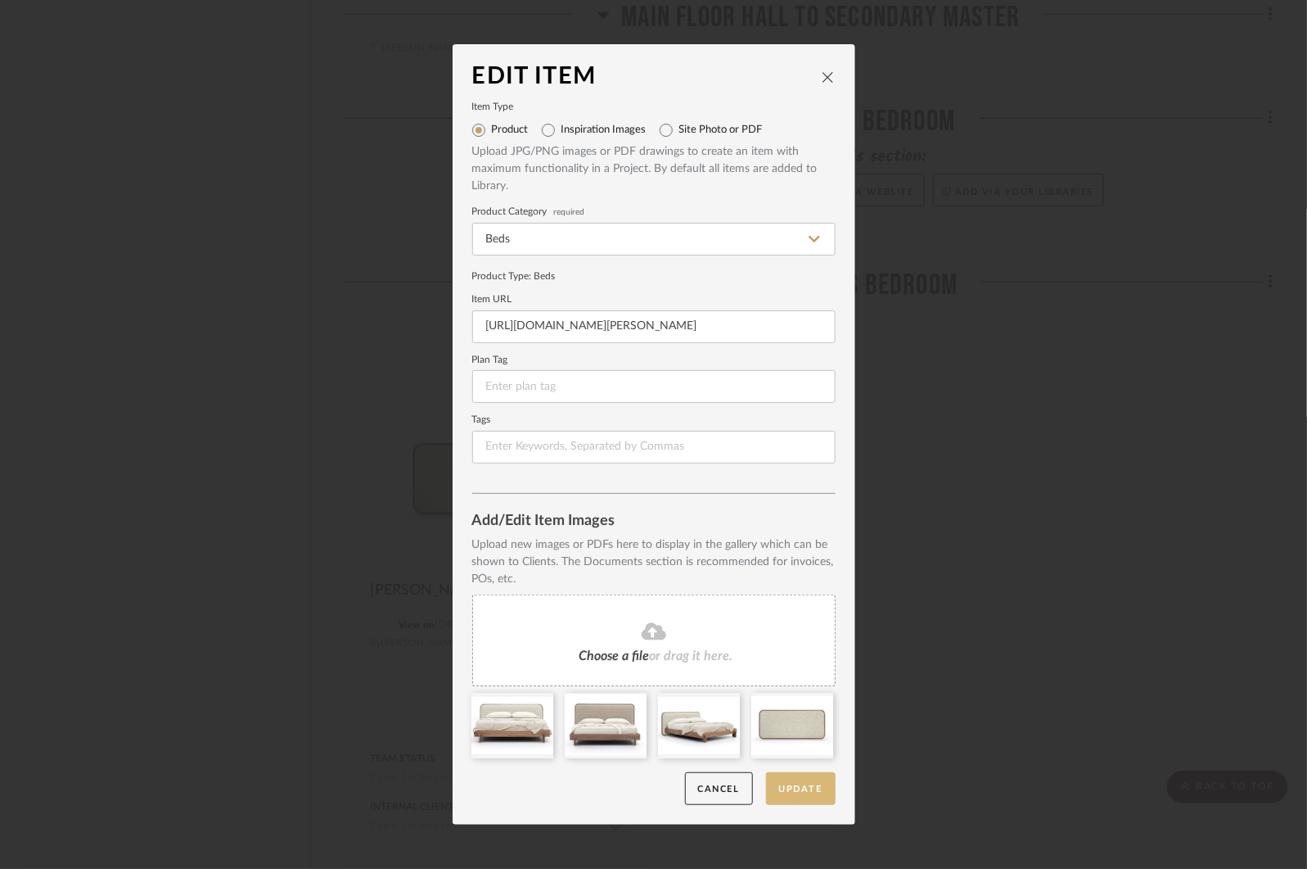
click at [788, 796] on button "Update" at bounding box center [801, 789] width 70 height 34
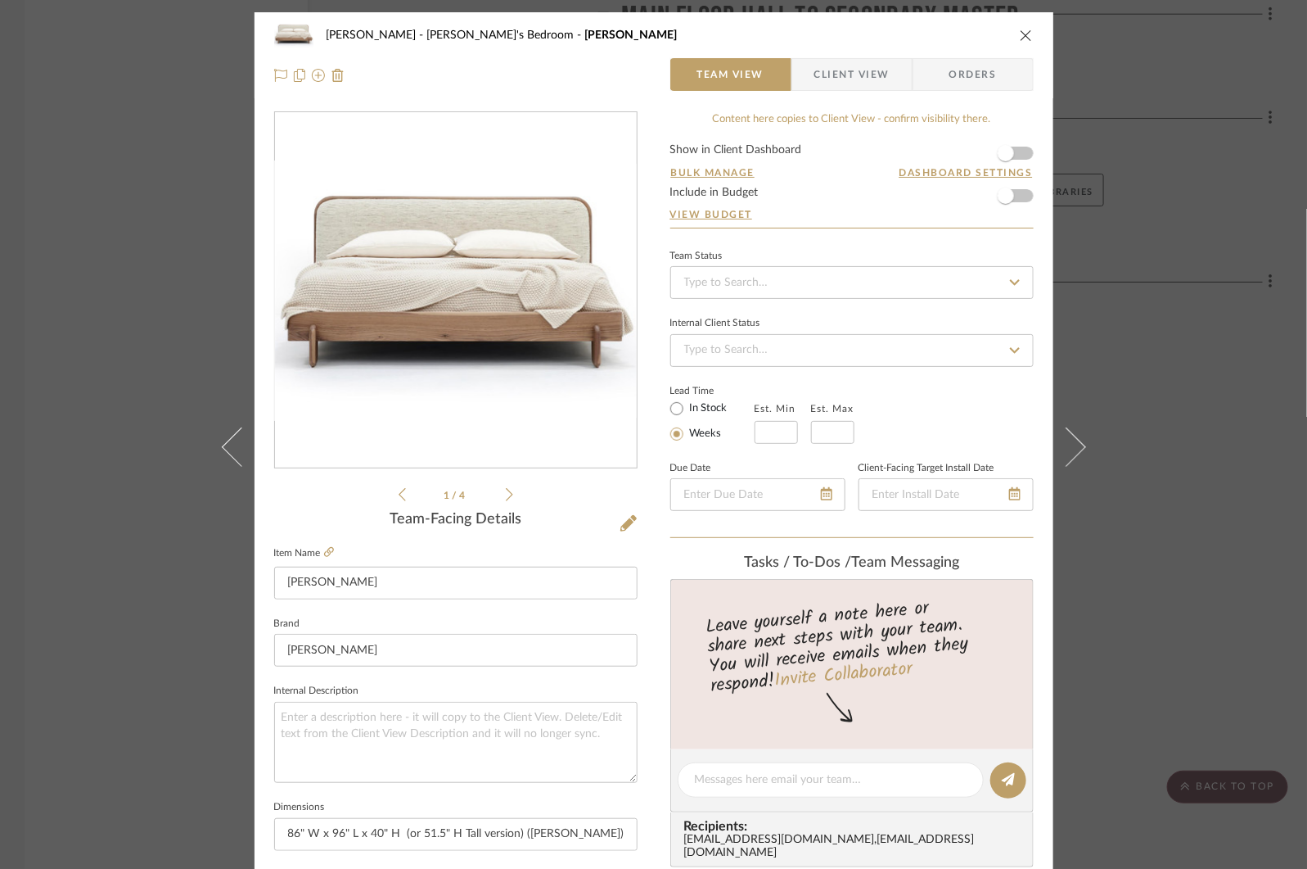
click at [1159, 394] on div "COLLINS Tristan's Bedroom George Bed Team View Client View Orders 1 / 4 Team-Fa…" at bounding box center [653, 434] width 1307 height 869
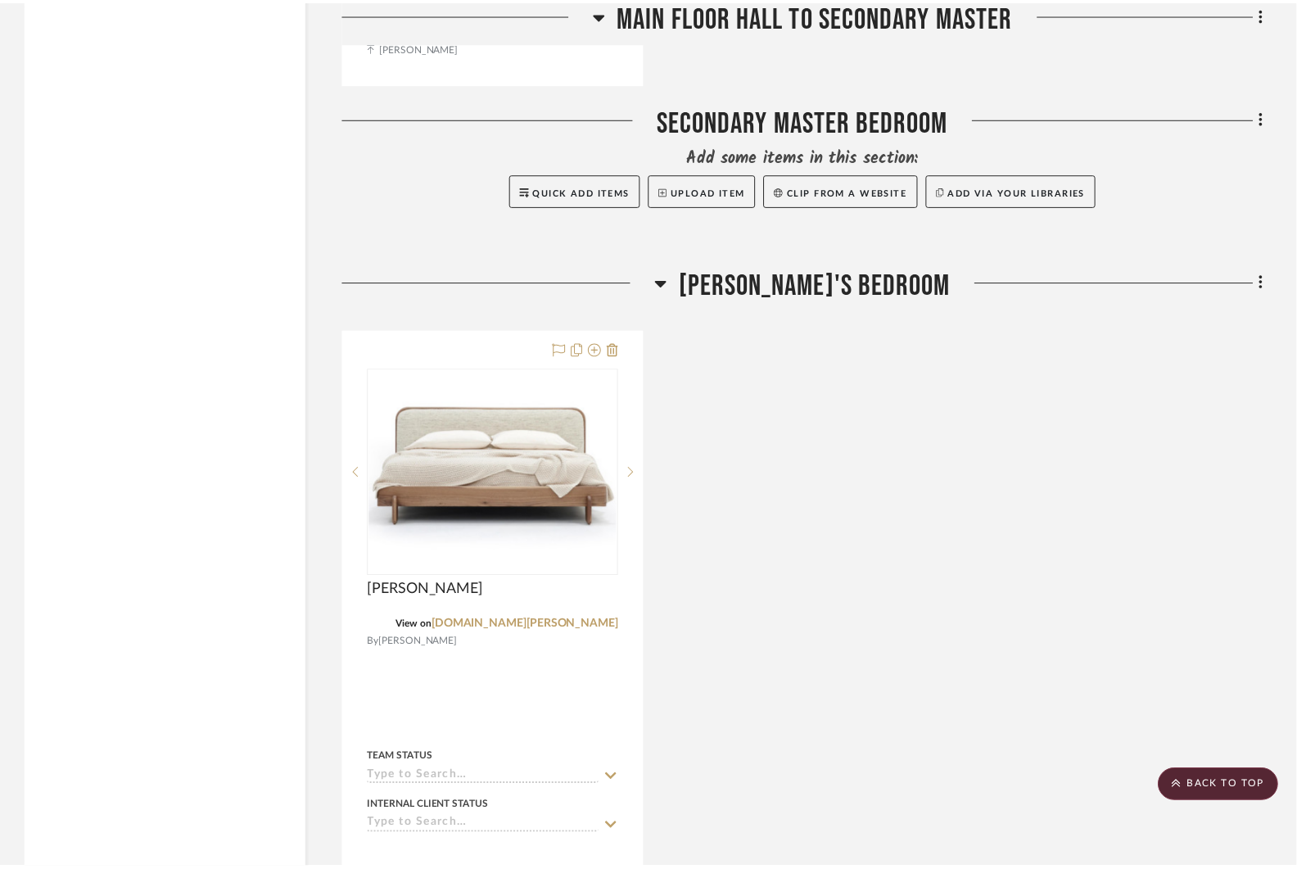
scroll to position [9174, 0]
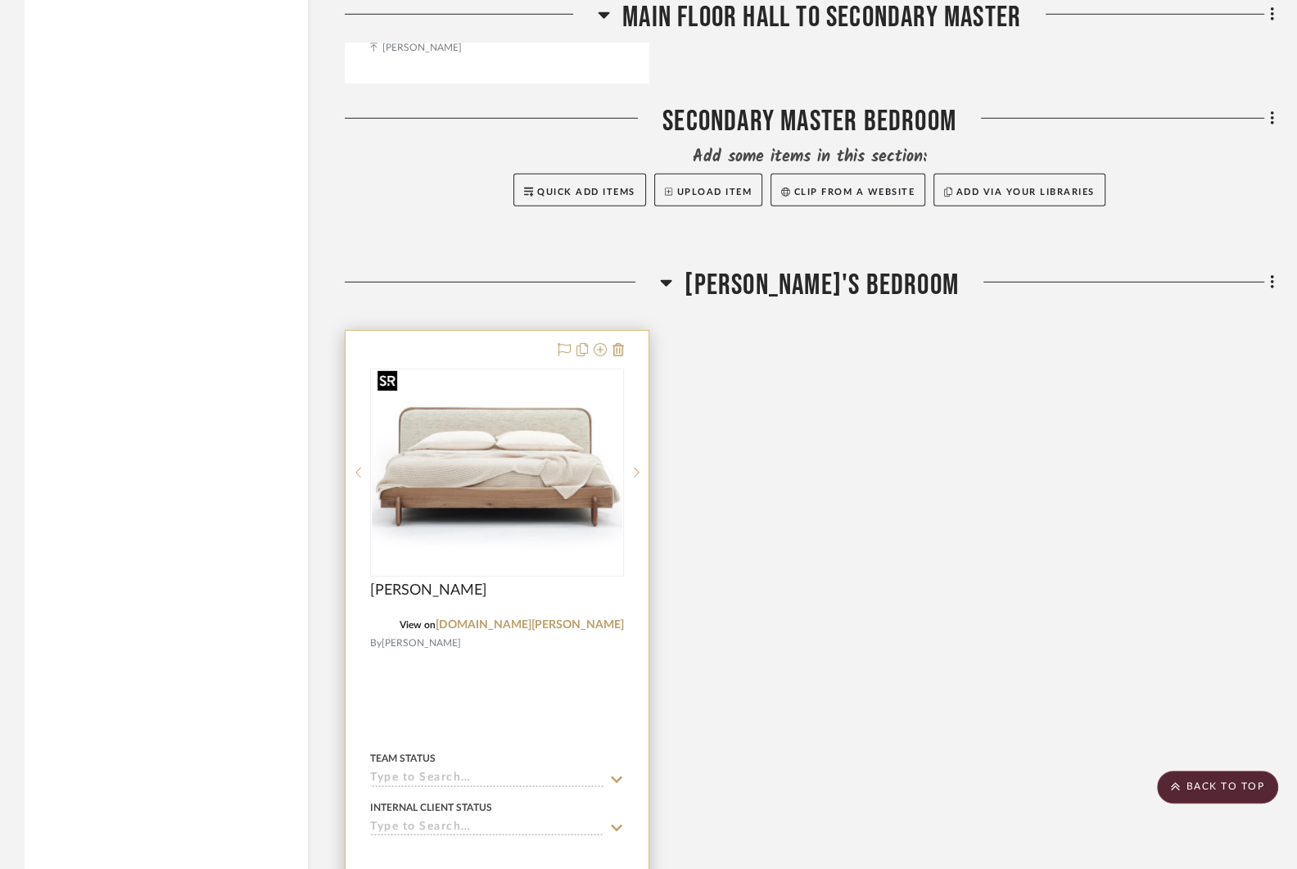
click at [399, 512] on img "0" at bounding box center [497, 473] width 251 height 176
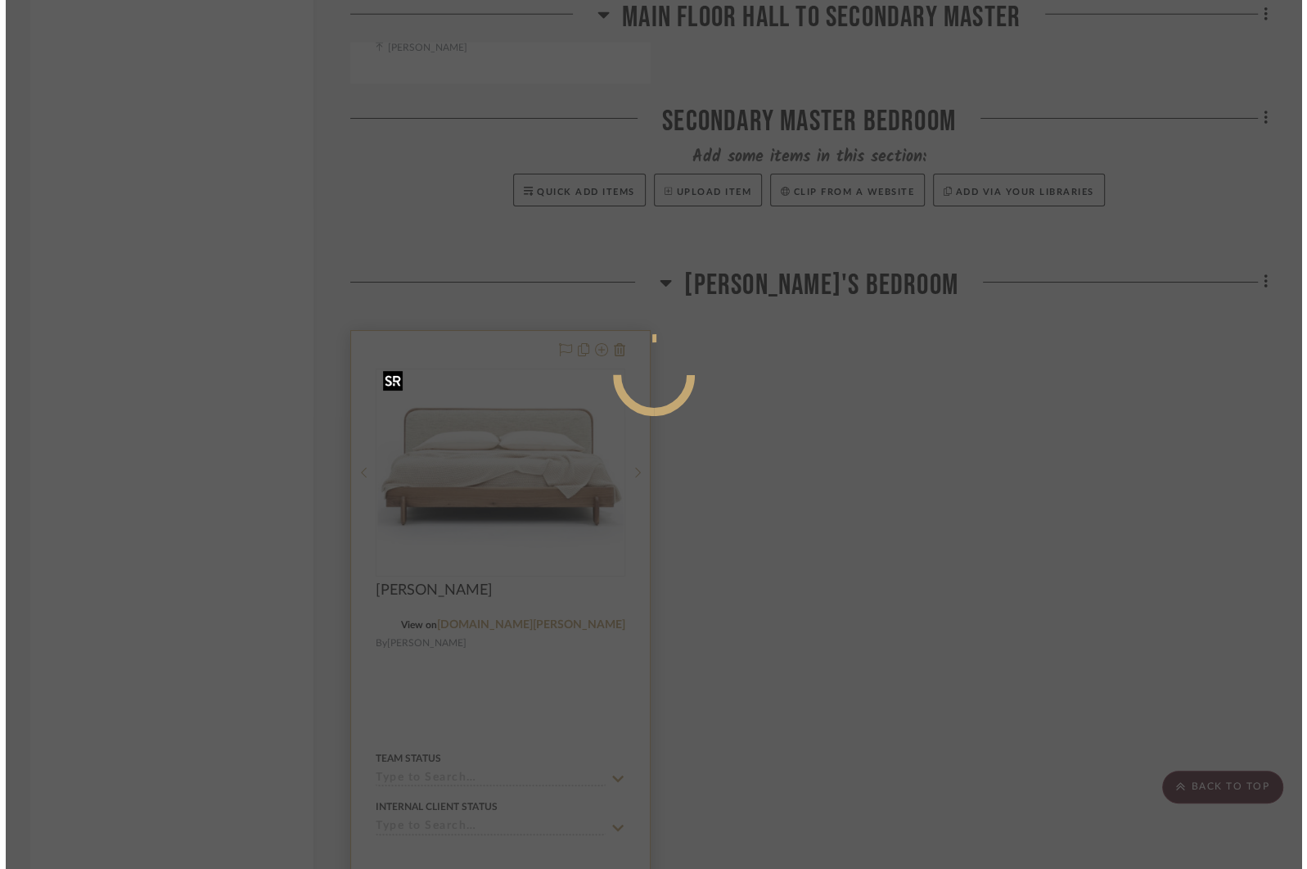
scroll to position [0, 0]
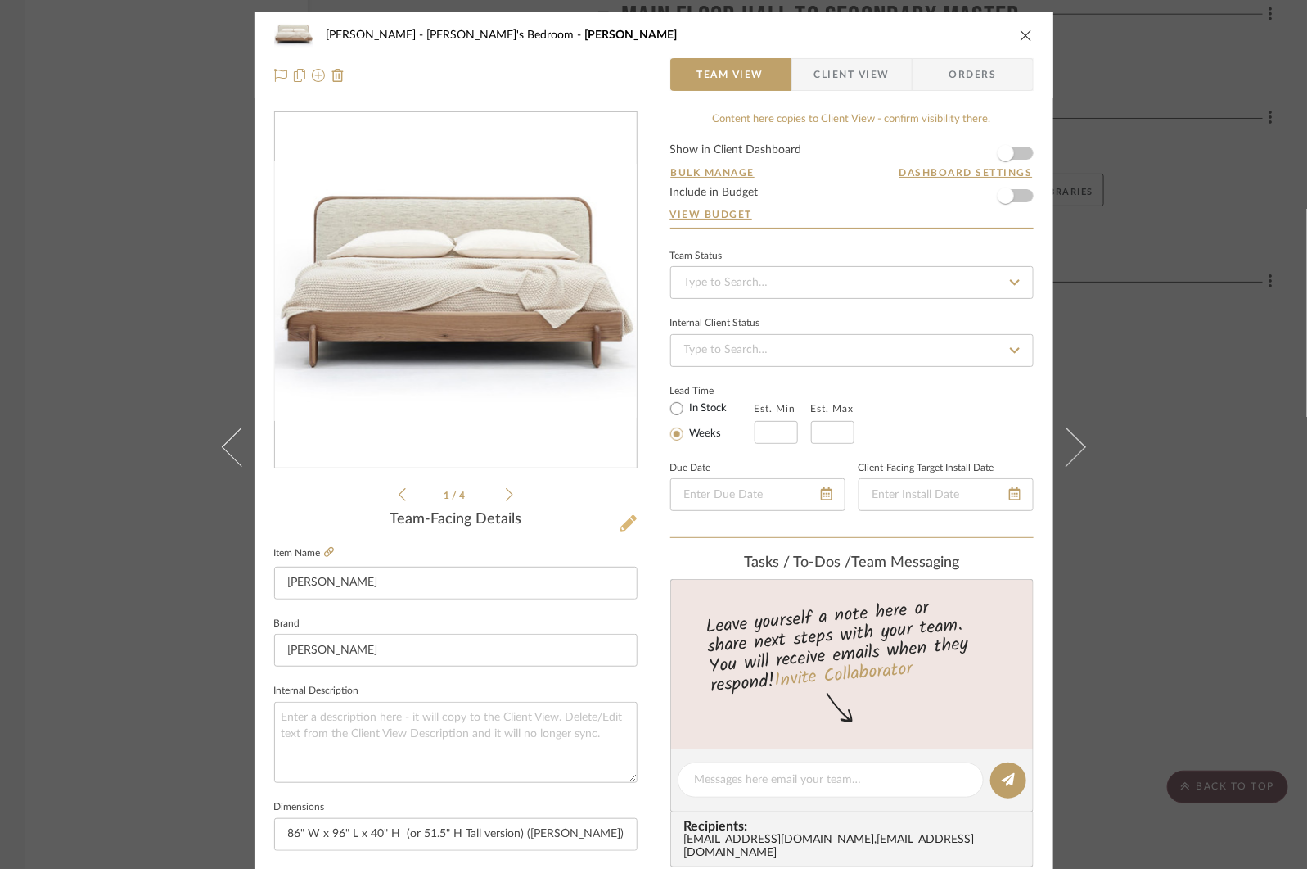
click at [628, 516] on fa-icon at bounding box center [629, 524] width 16 height 16
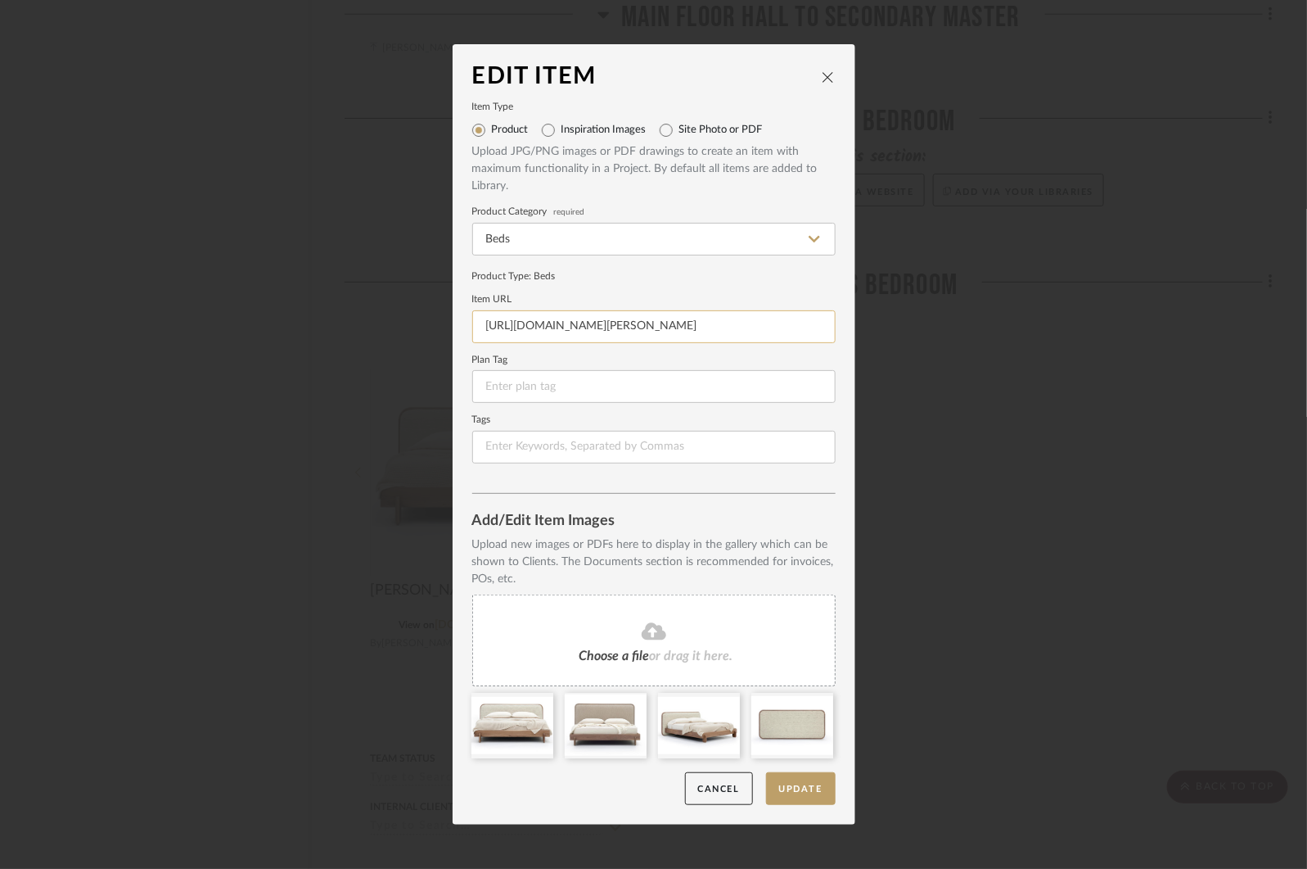
click at [616, 318] on input "https://magento.verellen.biz/media/catalog/product/pdf_attachments/George_Bed_T…" at bounding box center [653, 326] width 363 height 33
paste input "verellen.biz/george-bed-geo-bed"
type input "https://verellen.biz/george-bed-geo-bed"
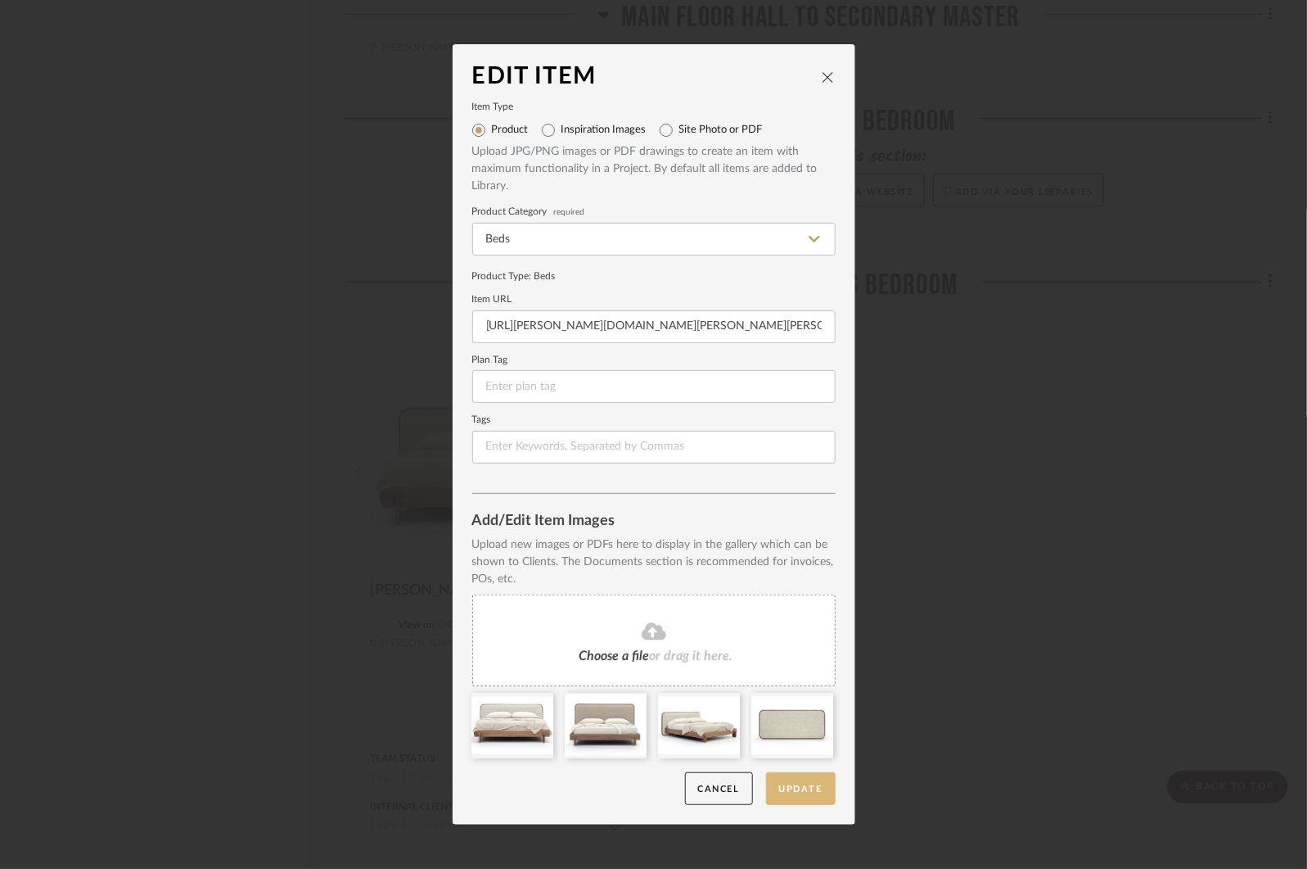
click at [792, 785] on button "Update" at bounding box center [801, 789] width 70 height 34
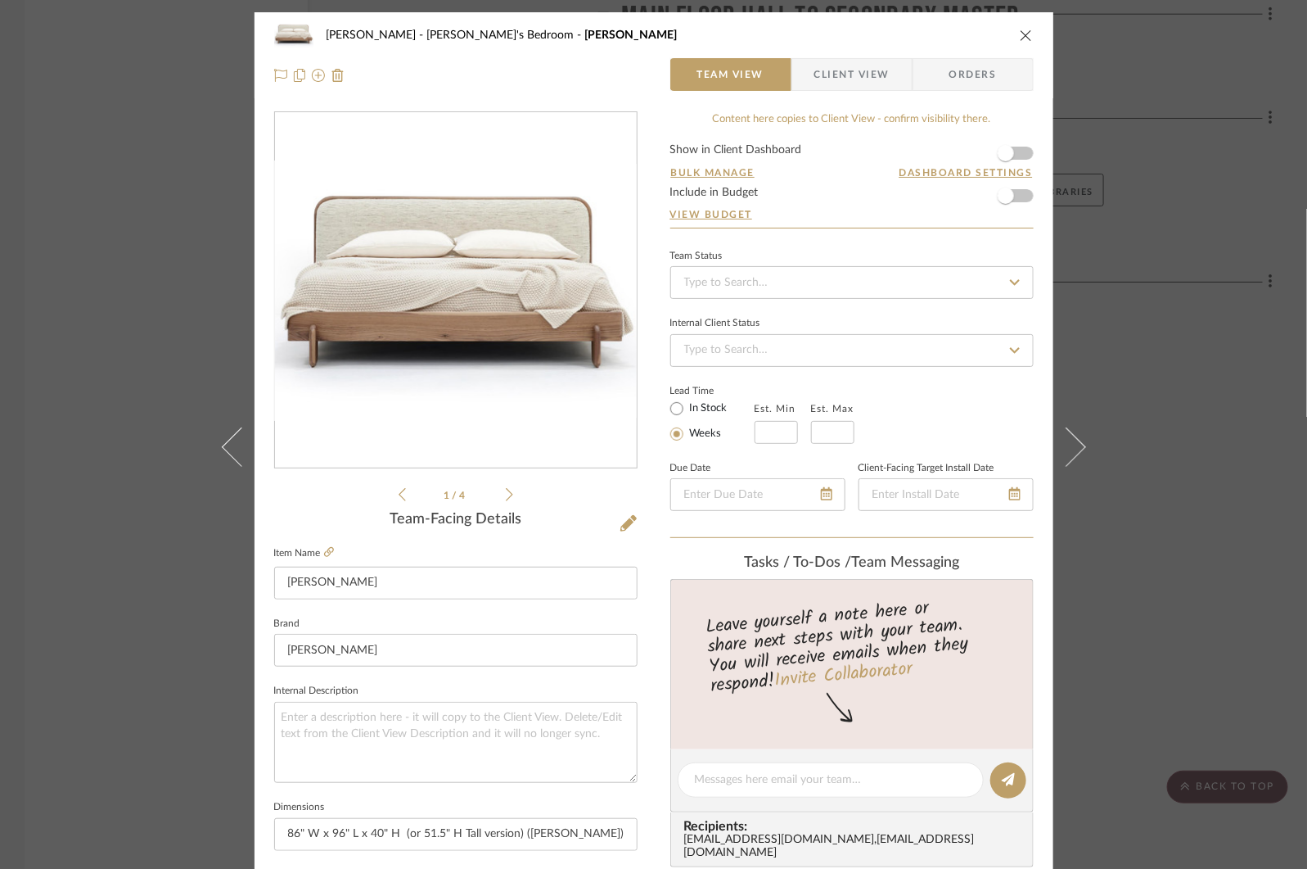
click at [1189, 349] on div "COLLINS Tristan's Bedroom George Bed Team View Client View Orders 1 / 4 Team-Fa…" at bounding box center [653, 434] width 1307 height 869
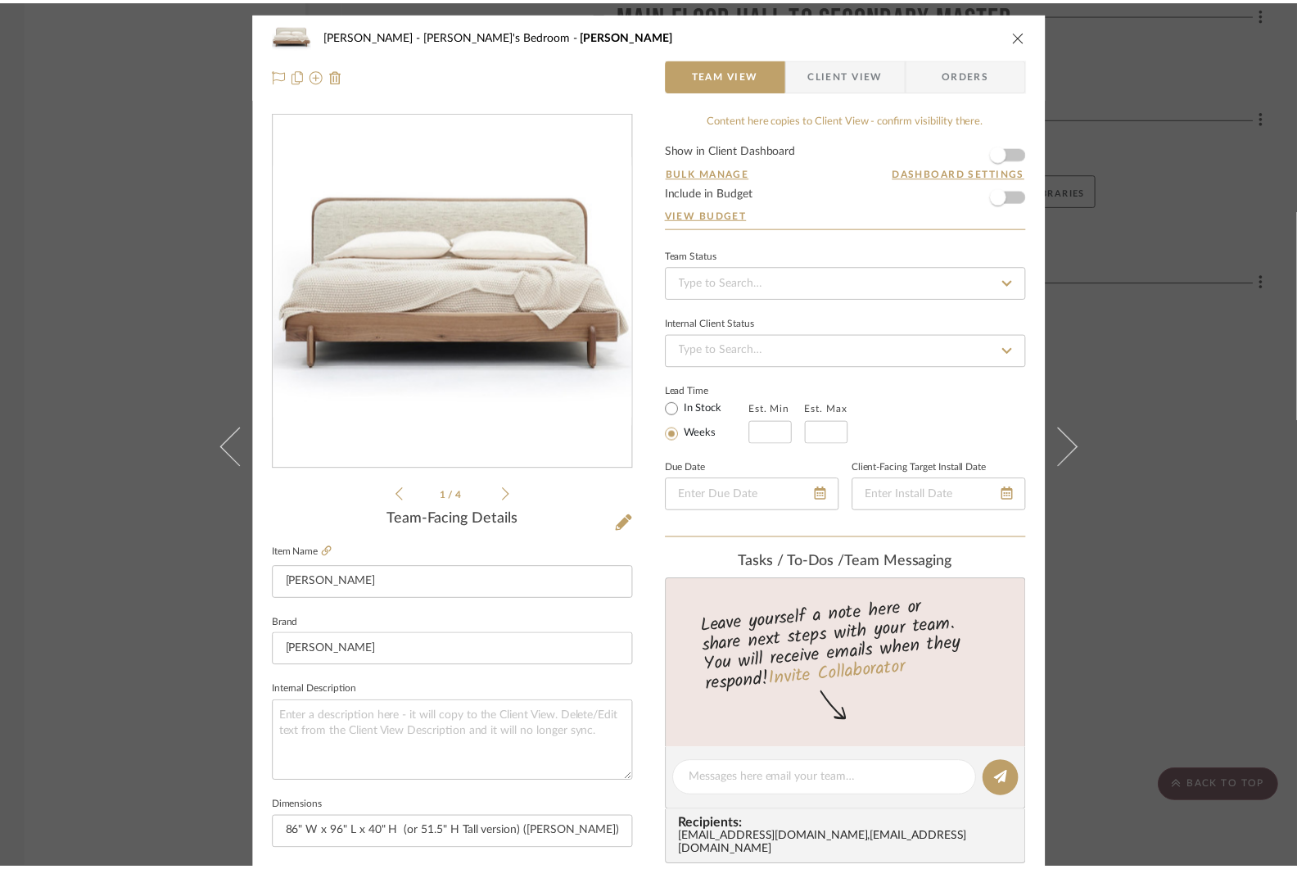
scroll to position [9174, 0]
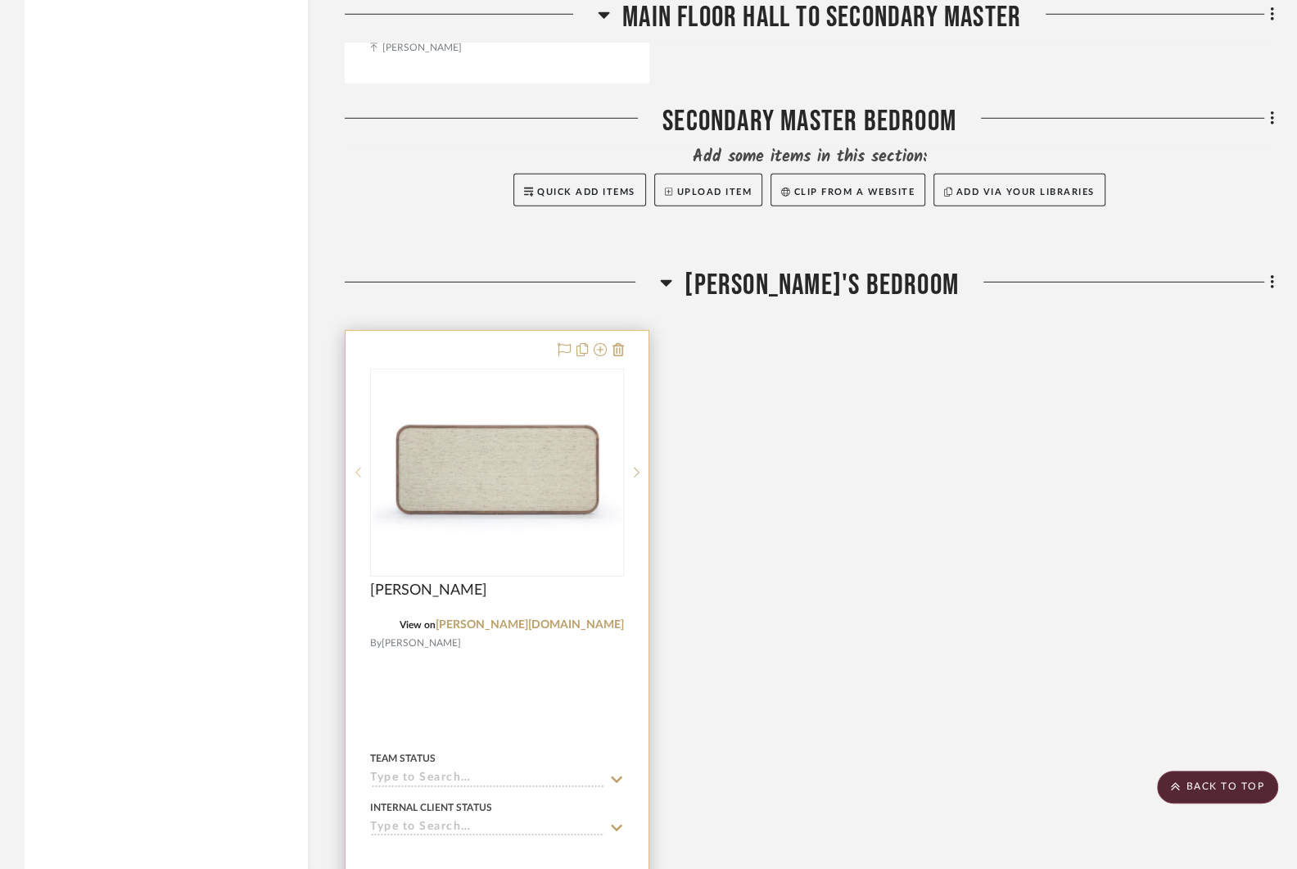
click at [359, 443] on div at bounding box center [357, 472] width 25 height 208
click at [359, 444] on div at bounding box center [357, 472] width 25 height 208
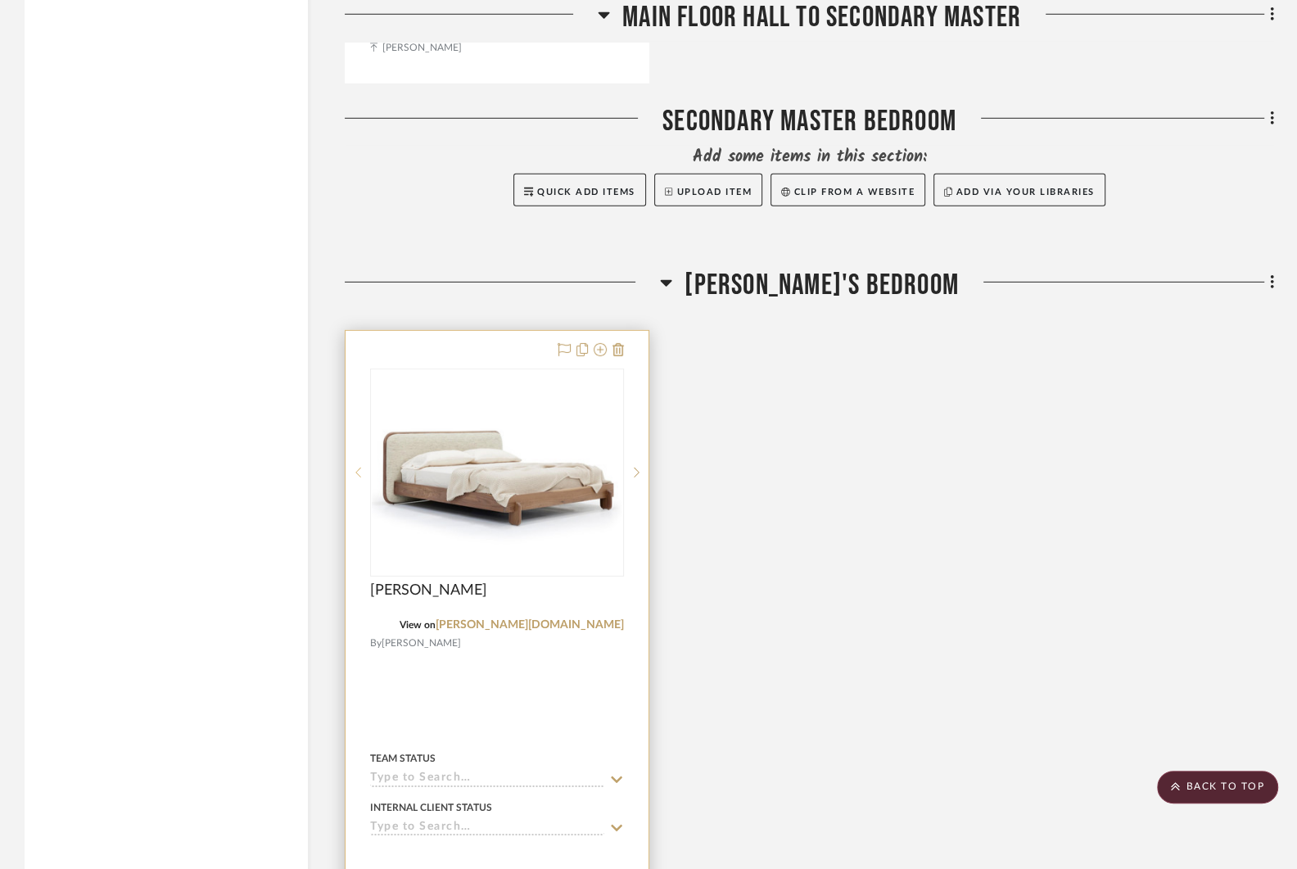
click at [359, 444] on div at bounding box center [357, 472] width 25 height 208
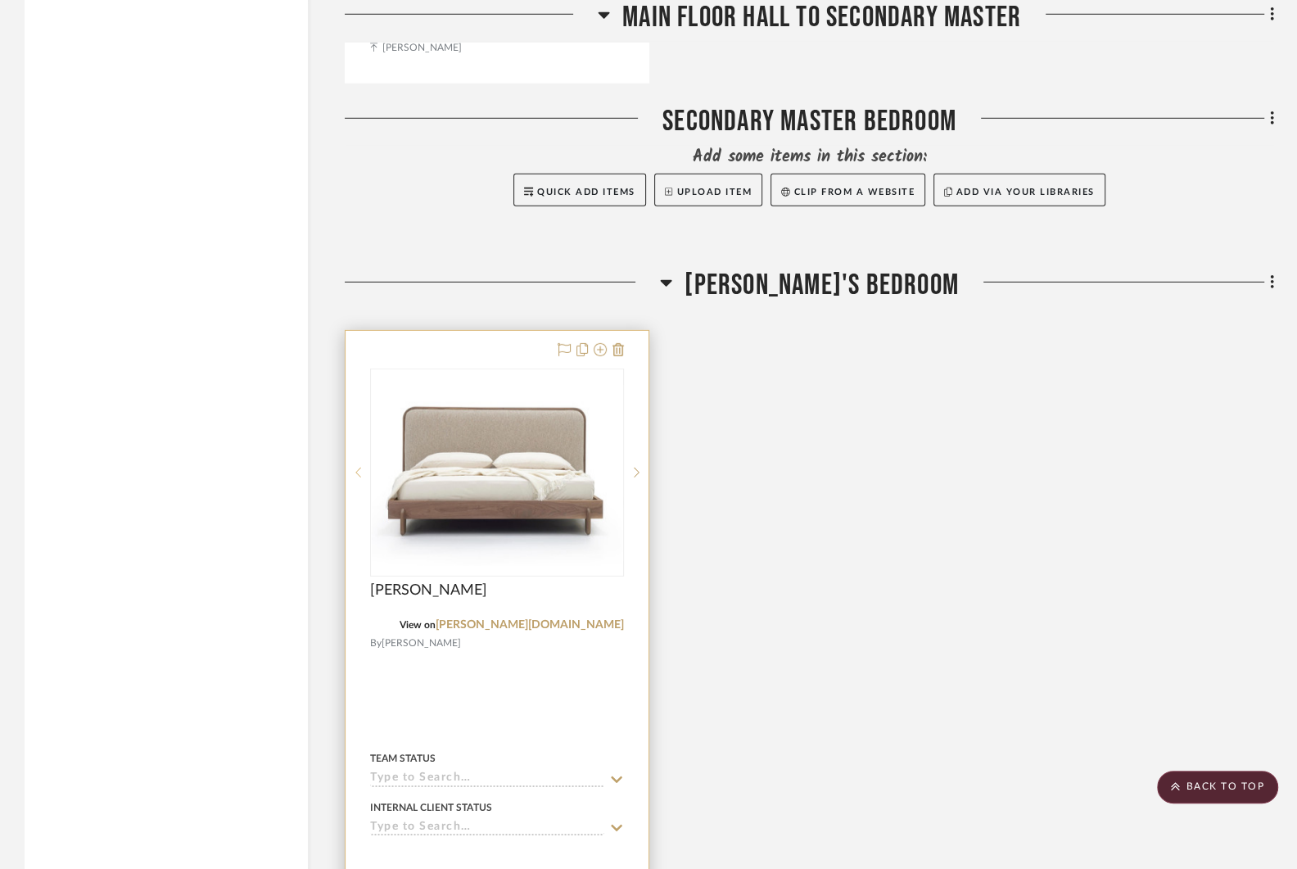
click at [359, 444] on div at bounding box center [357, 472] width 25 height 208
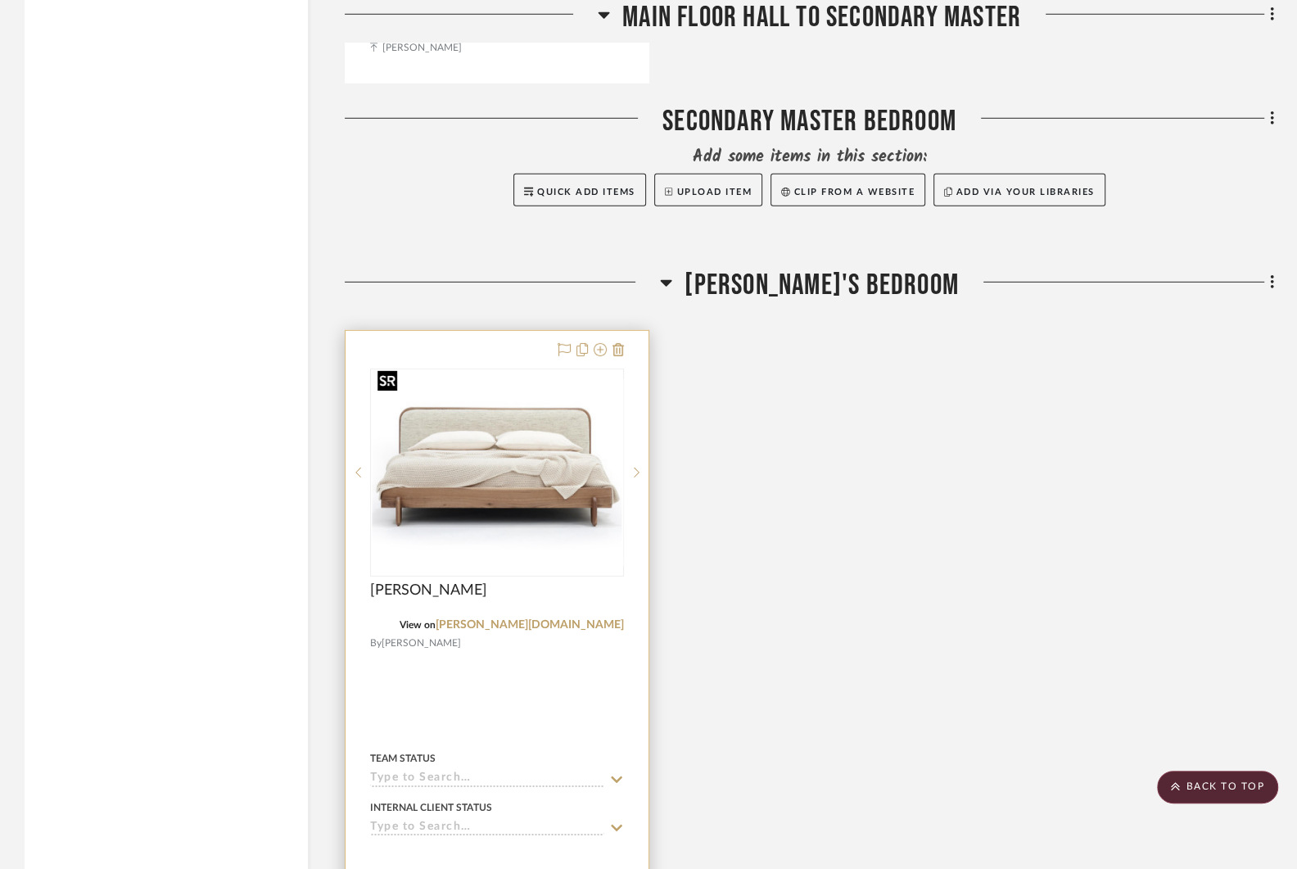
click at [528, 468] on img "0" at bounding box center [497, 473] width 251 height 176
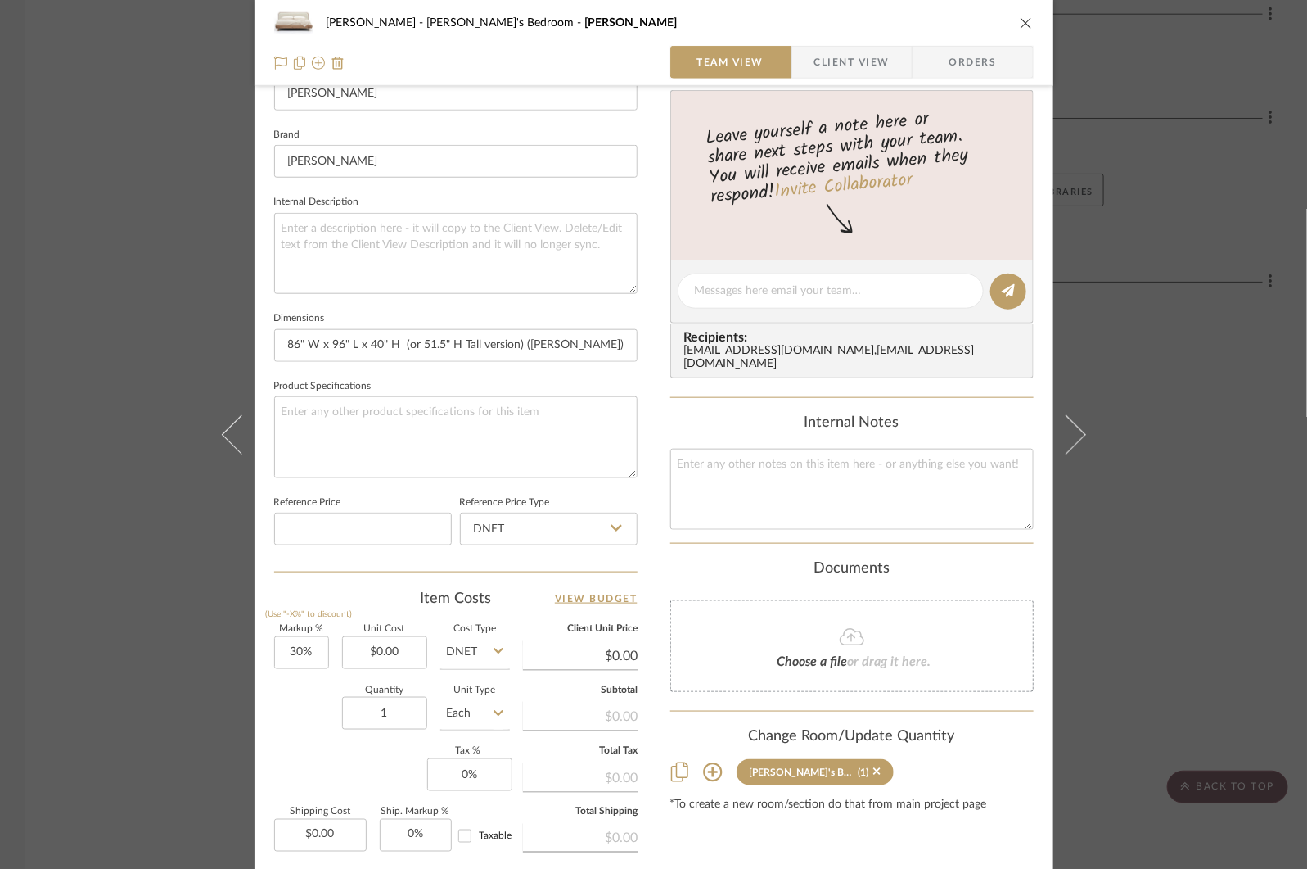
scroll to position [493, 0]
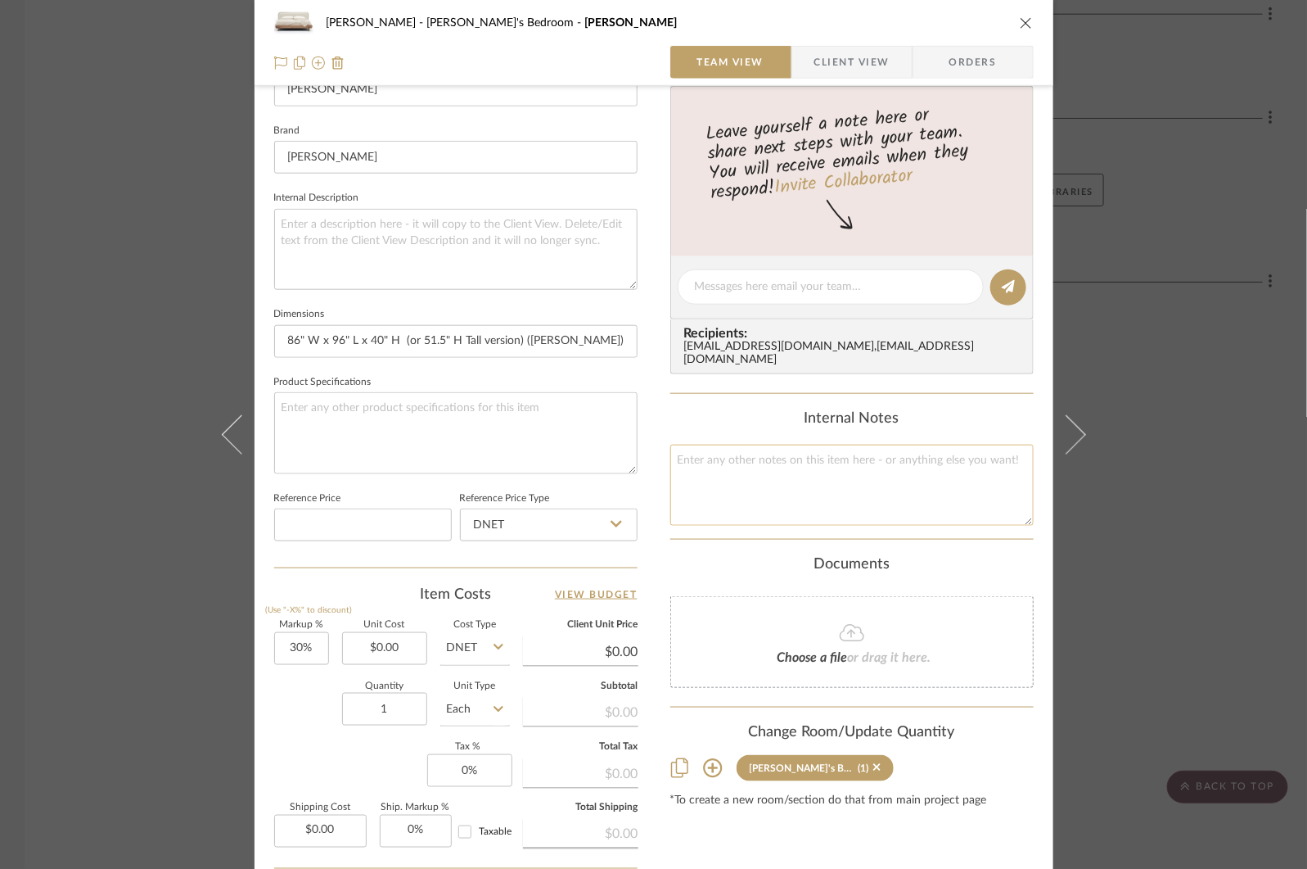
click at [724, 457] on textarea at bounding box center [851, 485] width 363 height 81
paste textarea "https://magento.verellen.biz/media/catalog/product/pdf_attachments/George_Bed_T…"
type textarea "Tear sheet: https://magento.verellen.biz/media/catalog/product/pdf_attachments/…"
click at [1171, 331] on div "COLLINS Tristan's Bedroom George Bed Team View Client View Orders 1 / 4 Team-Fa…" at bounding box center [653, 434] width 1307 height 869
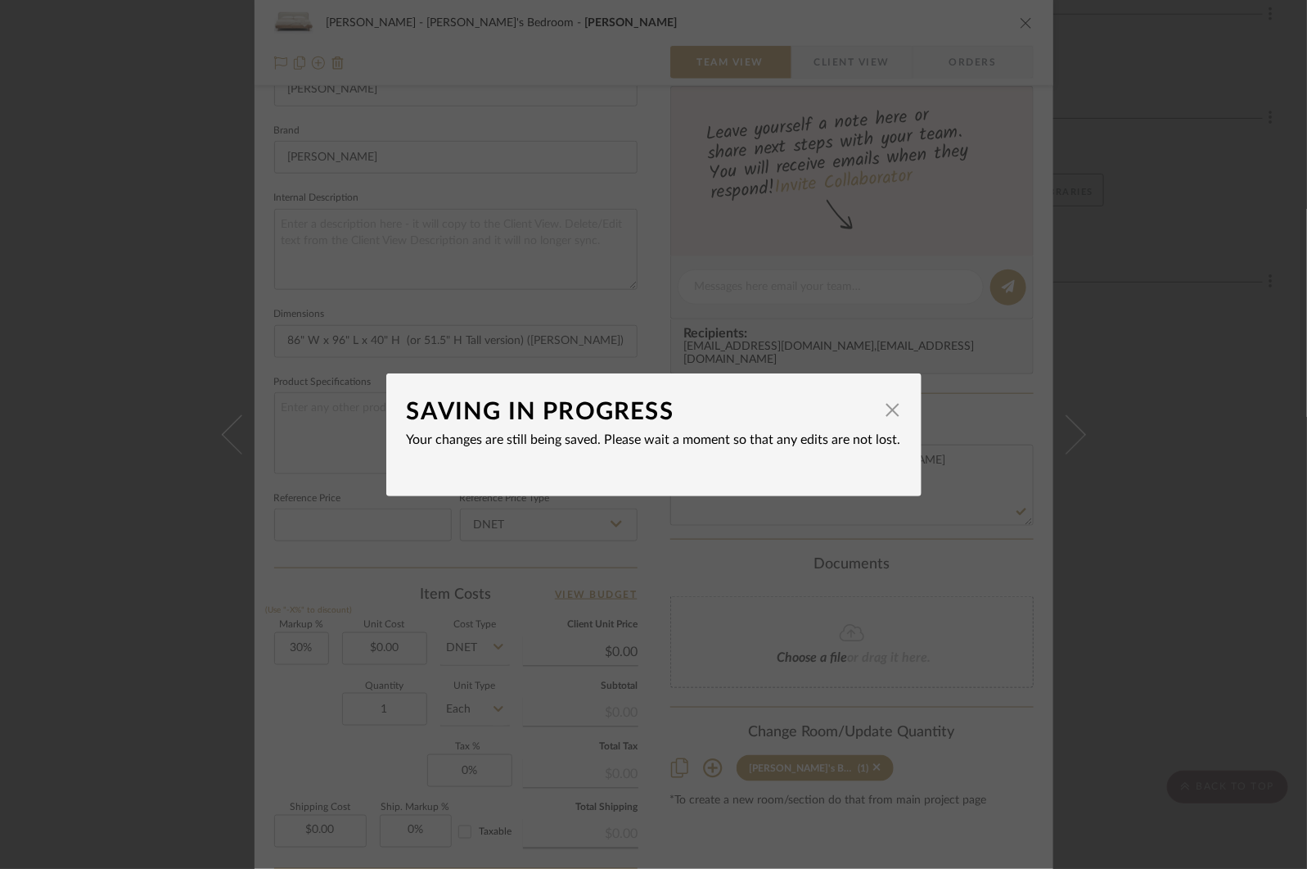
click at [1171, 331] on div "SAVING IN PROGRESS × Your changes are still being saved. Please wait a moment s…" at bounding box center [653, 434] width 1307 height 869
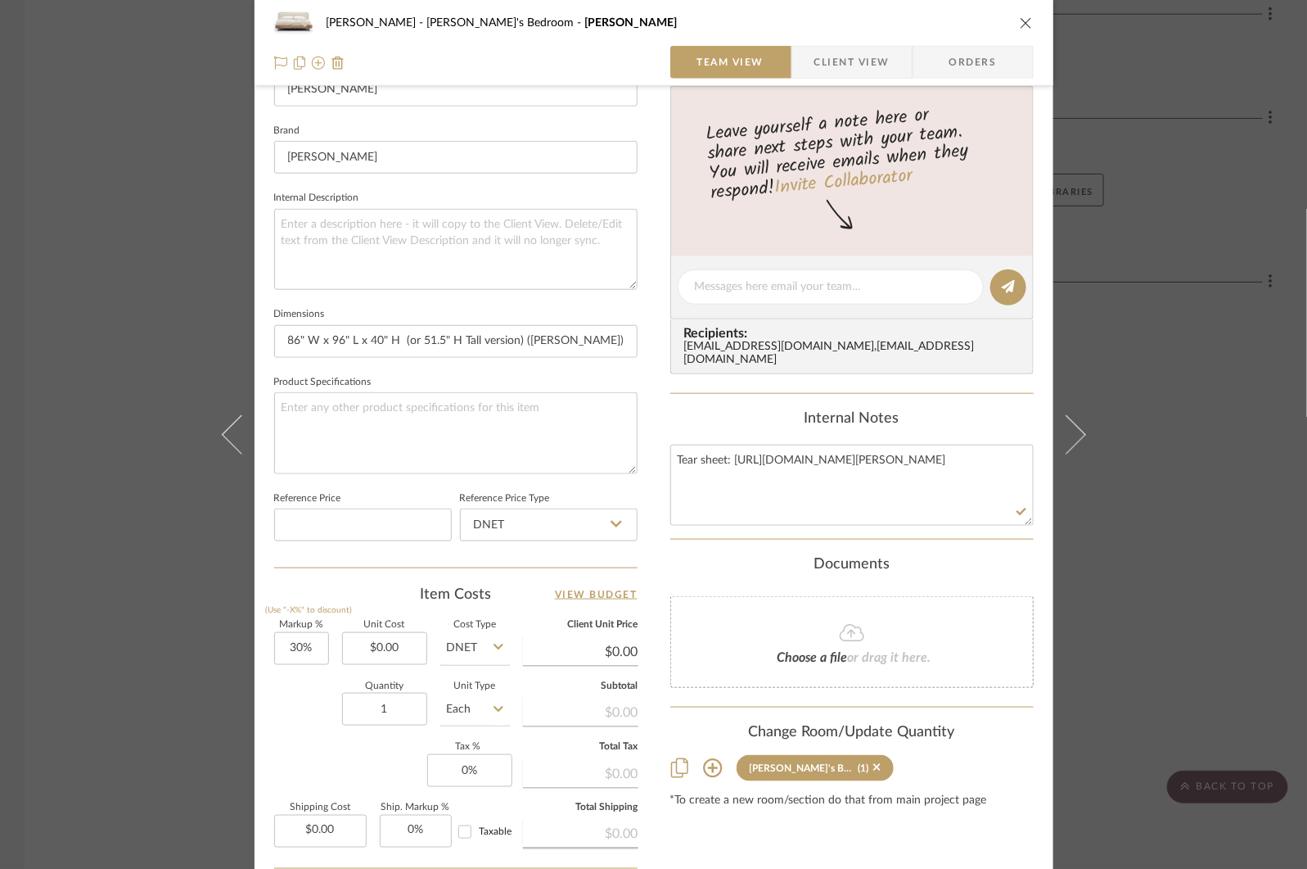
click at [1175, 327] on div "COLLINS Tristan's Bedroom George Bed Team View Client View Orders 1 / 4 Team-Fa…" at bounding box center [653, 434] width 1307 height 869
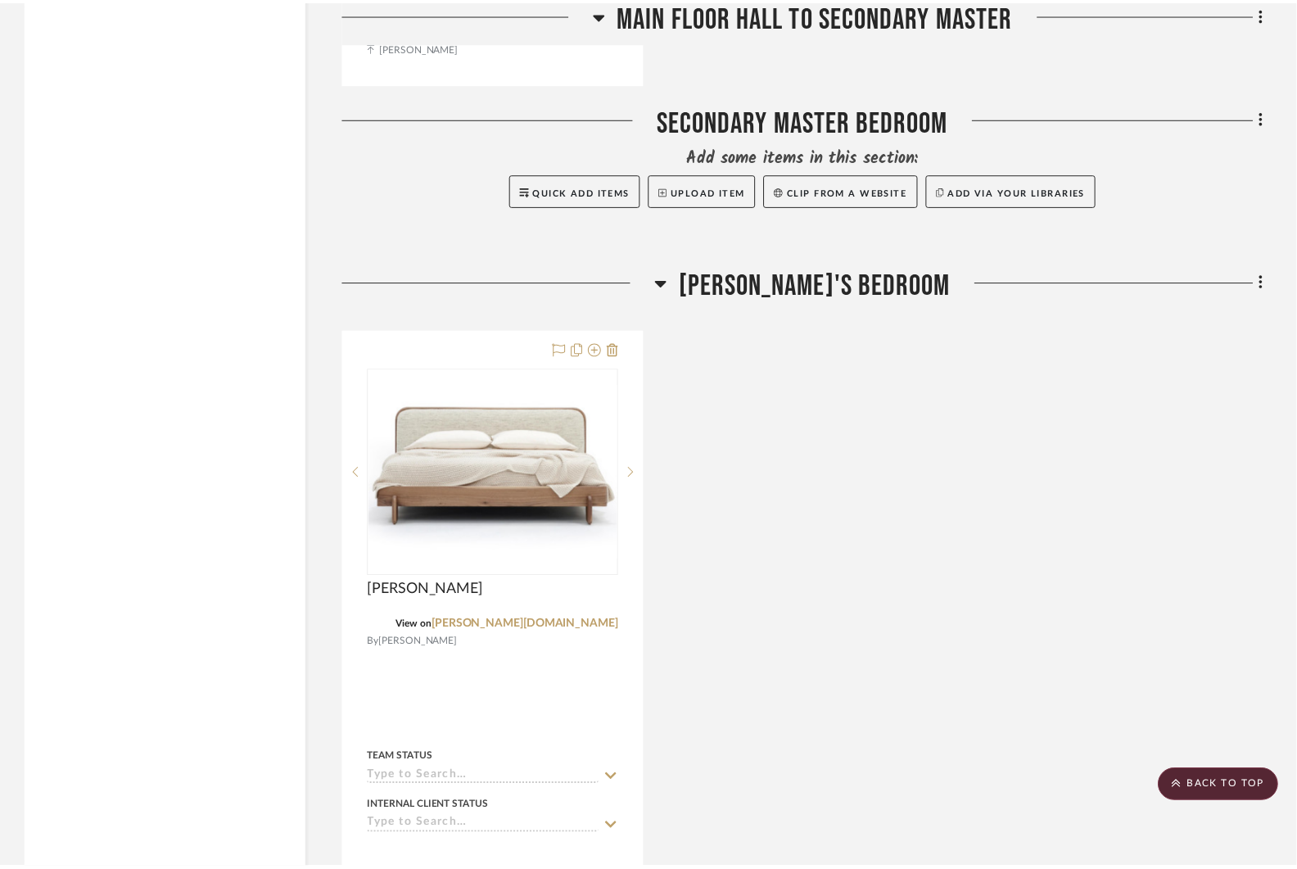
scroll to position [9174, 0]
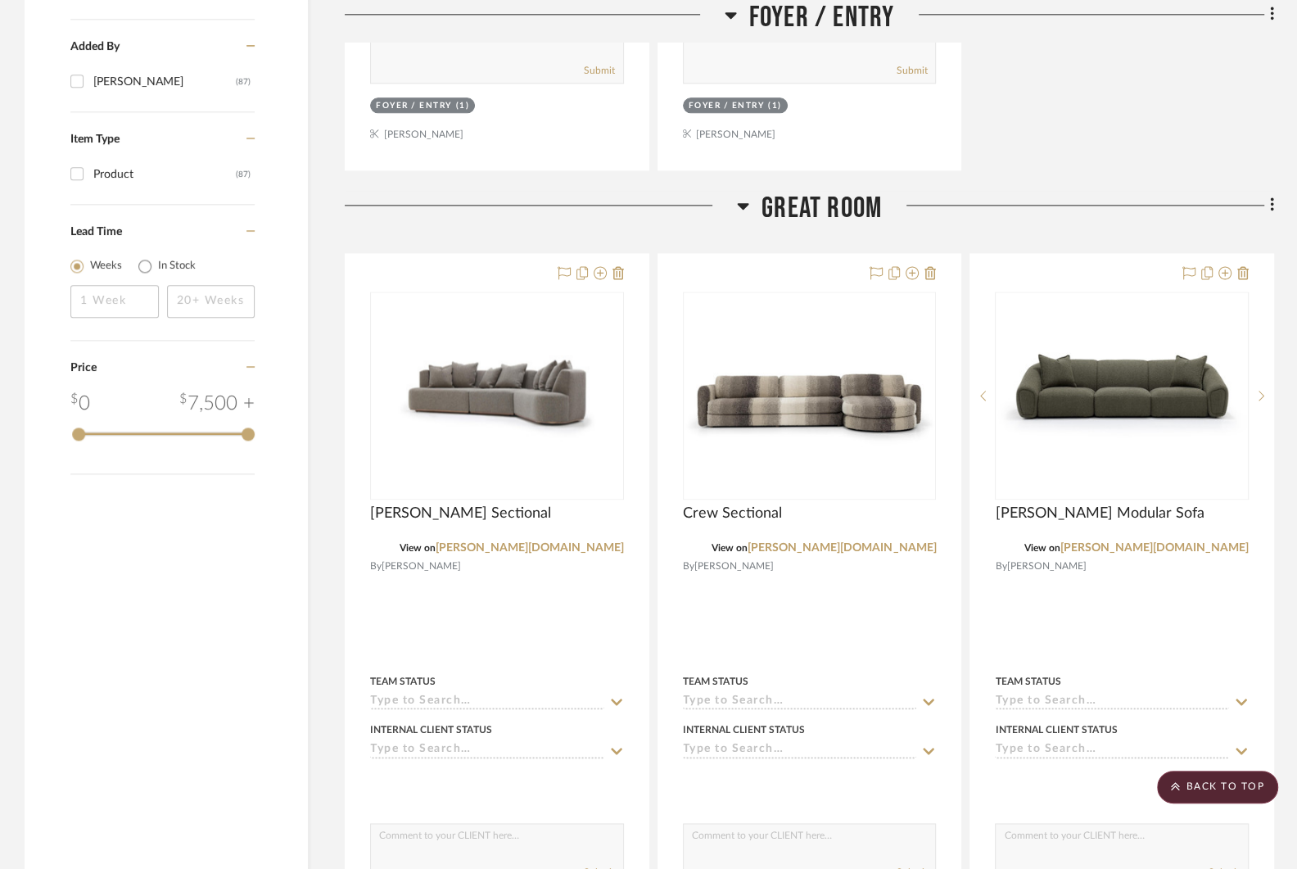
scroll to position [1900, 0]
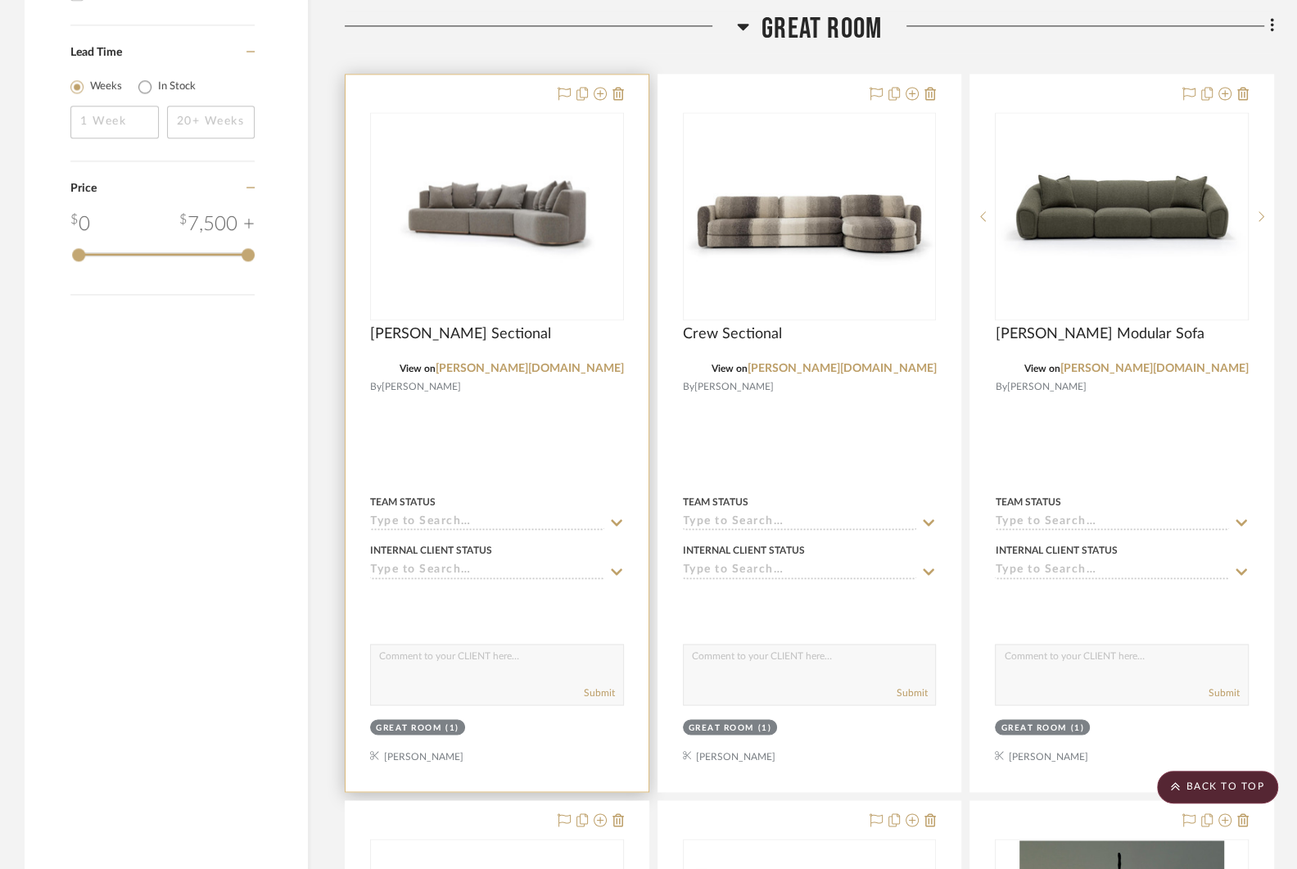
click at [517, 224] on div "0" at bounding box center [497, 216] width 252 height 206
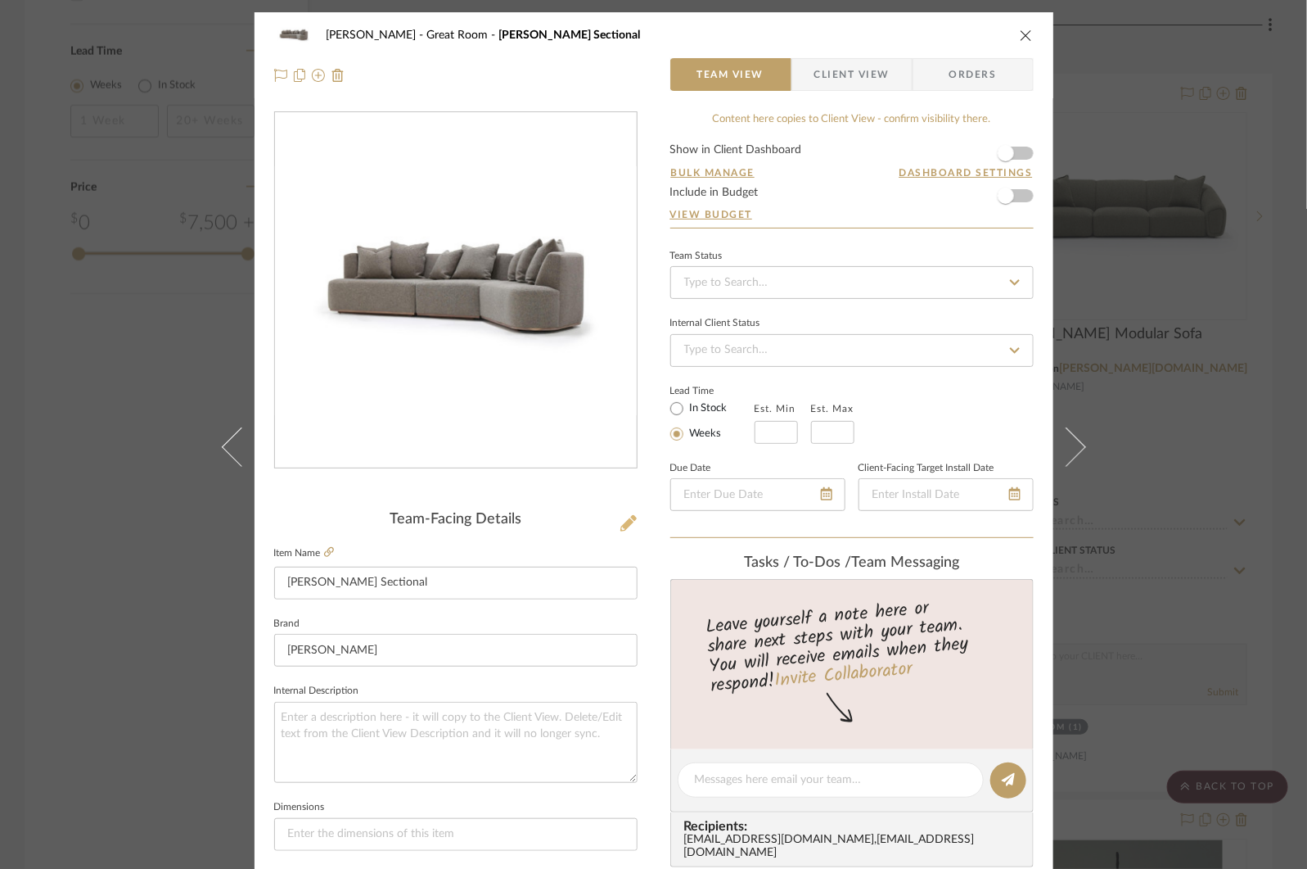
click at [621, 517] on icon at bounding box center [629, 523] width 16 height 16
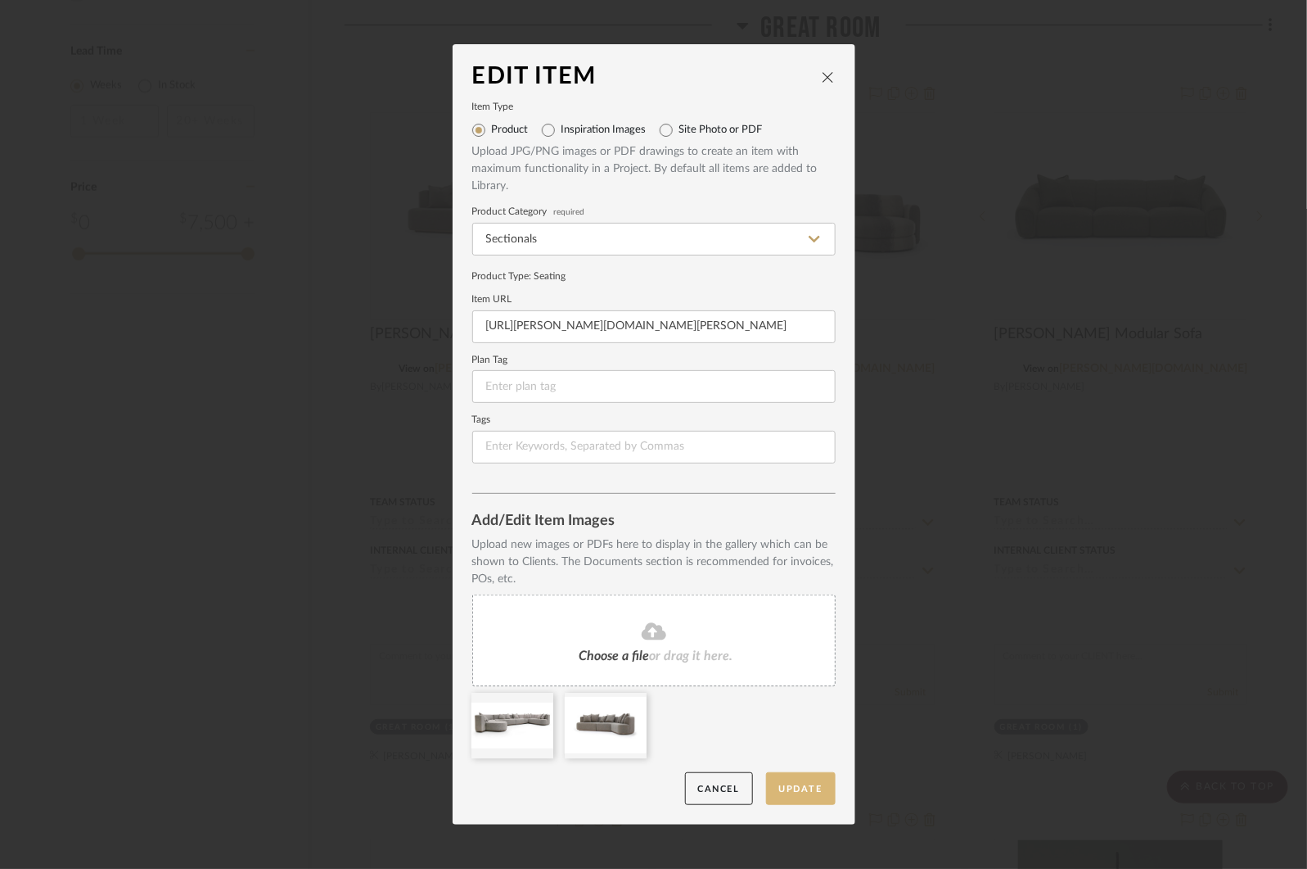
click at [783, 786] on button "Update" at bounding box center [801, 789] width 70 height 34
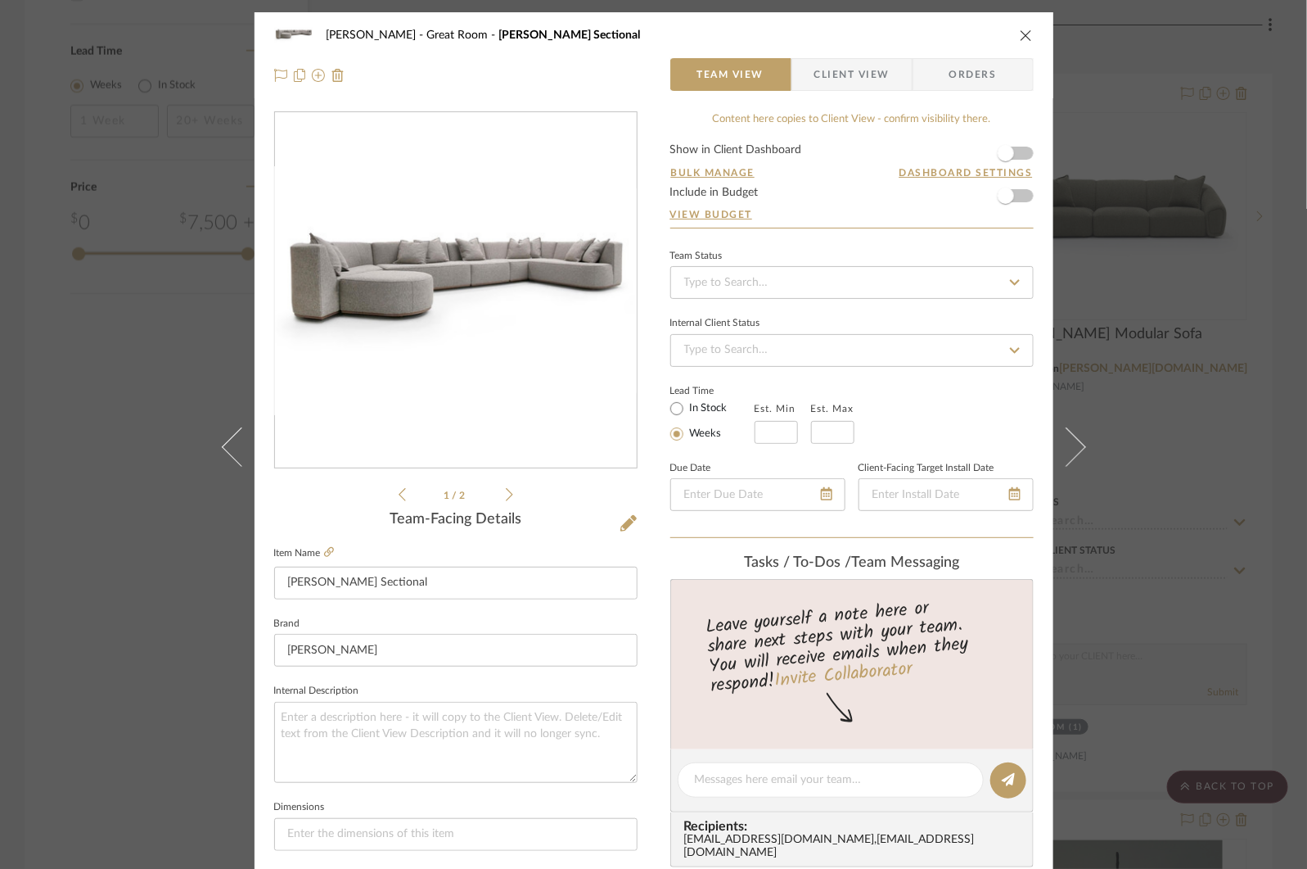
click at [1167, 280] on div "[PERSON_NAME] Great Room [PERSON_NAME] Sectional Team View Client View Orders 1…" at bounding box center [653, 434] width 1307 height 869
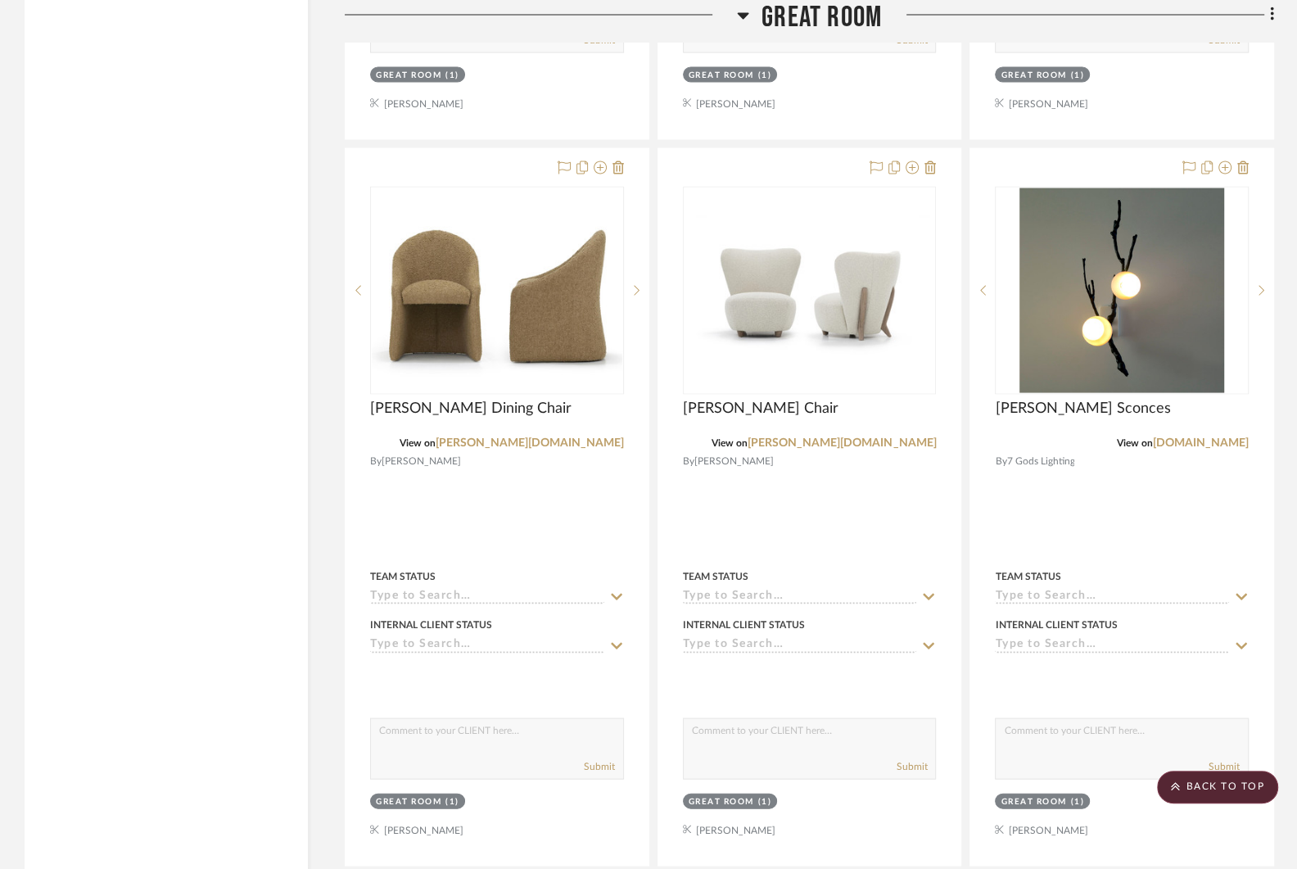
scroll to position [2555, 0]
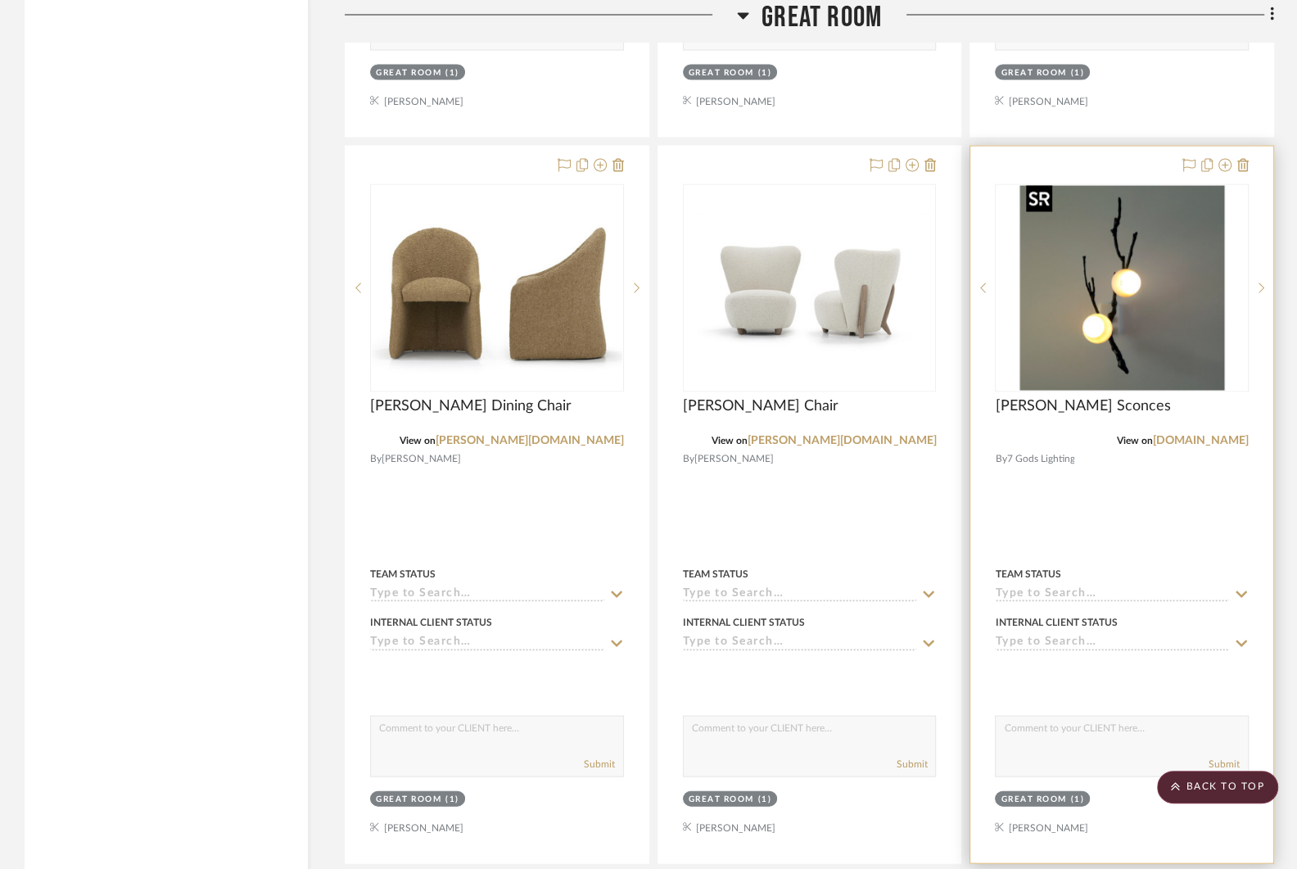
click at [1114, 287] on img "0" at bounding box center [1121, 287] width 205 height 205
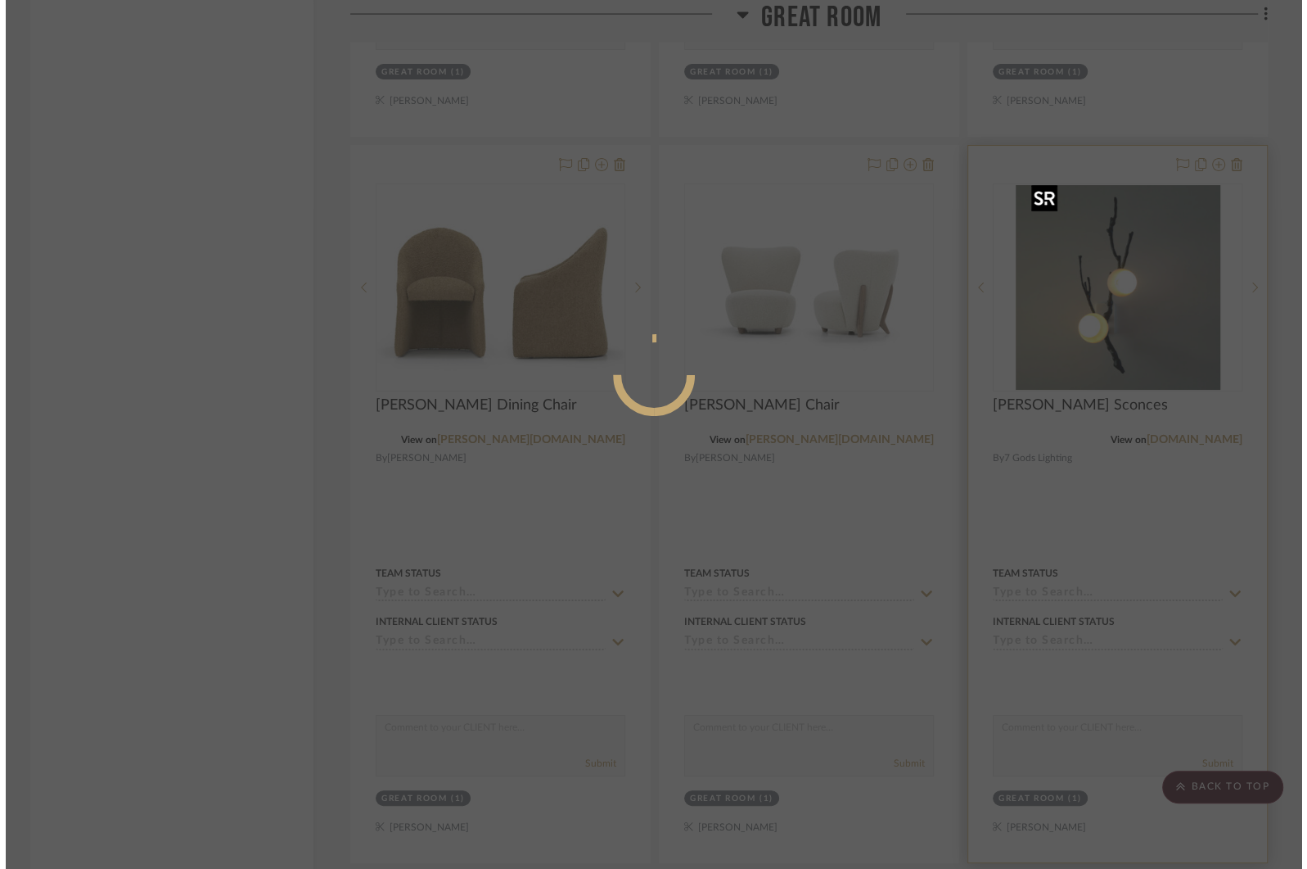
scroll to position [0, 0]
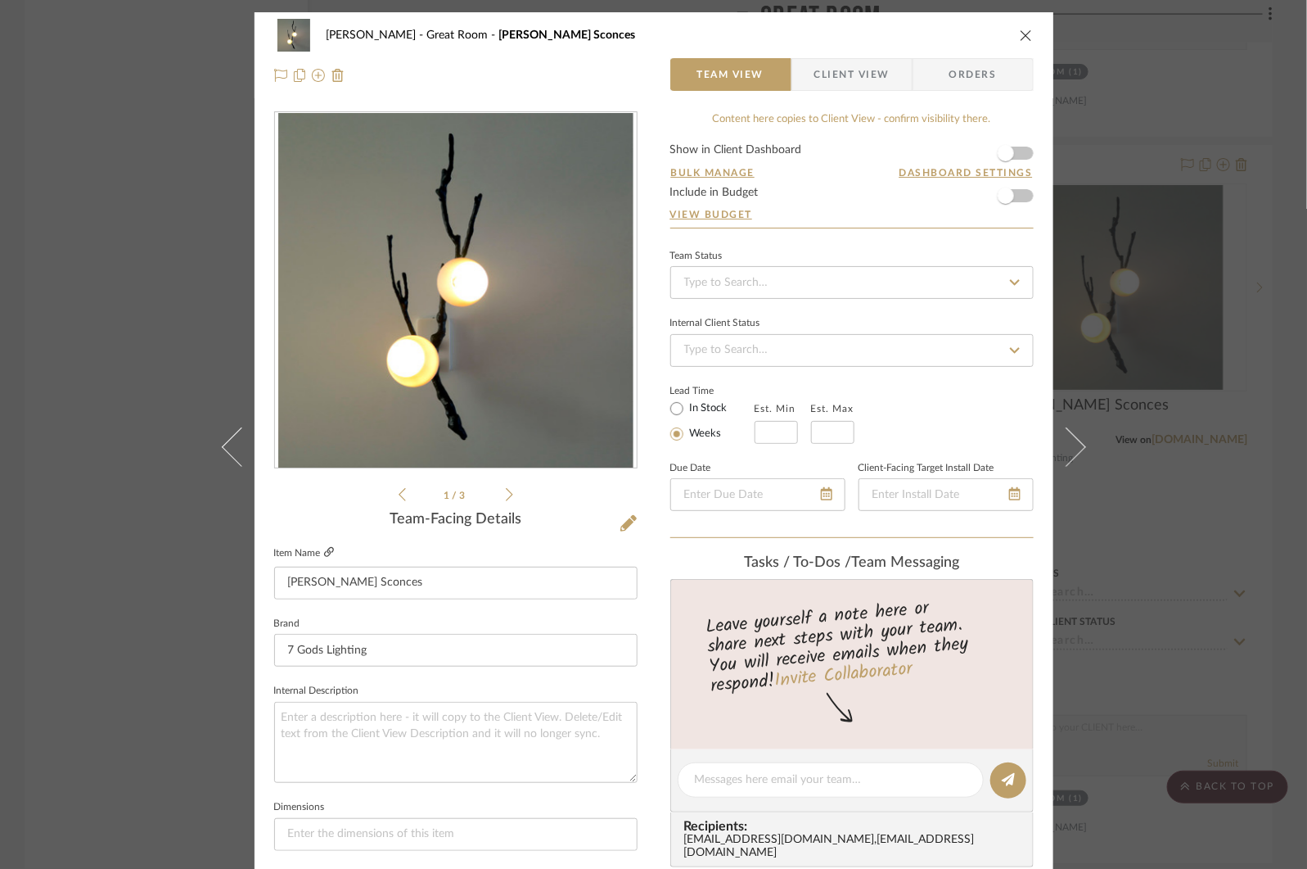
click at [324, 556] on icon at bounding box center [329, 552] width 10 height 10
click at [506, 488] on icon at bounding box center [509, 494] width 7 height 15
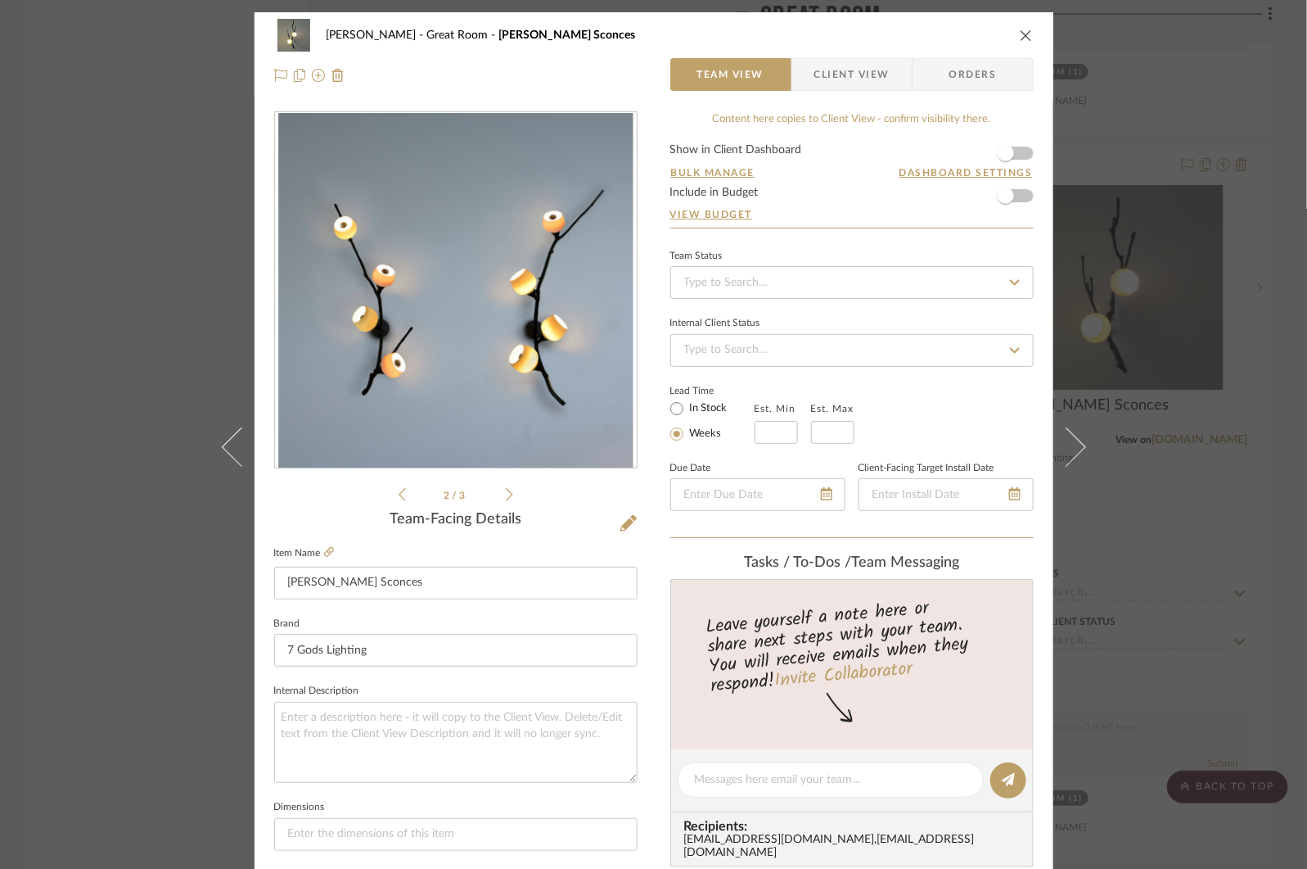
click at [506, 488] on icon at bounding box center [509, 494] width 7 height 15
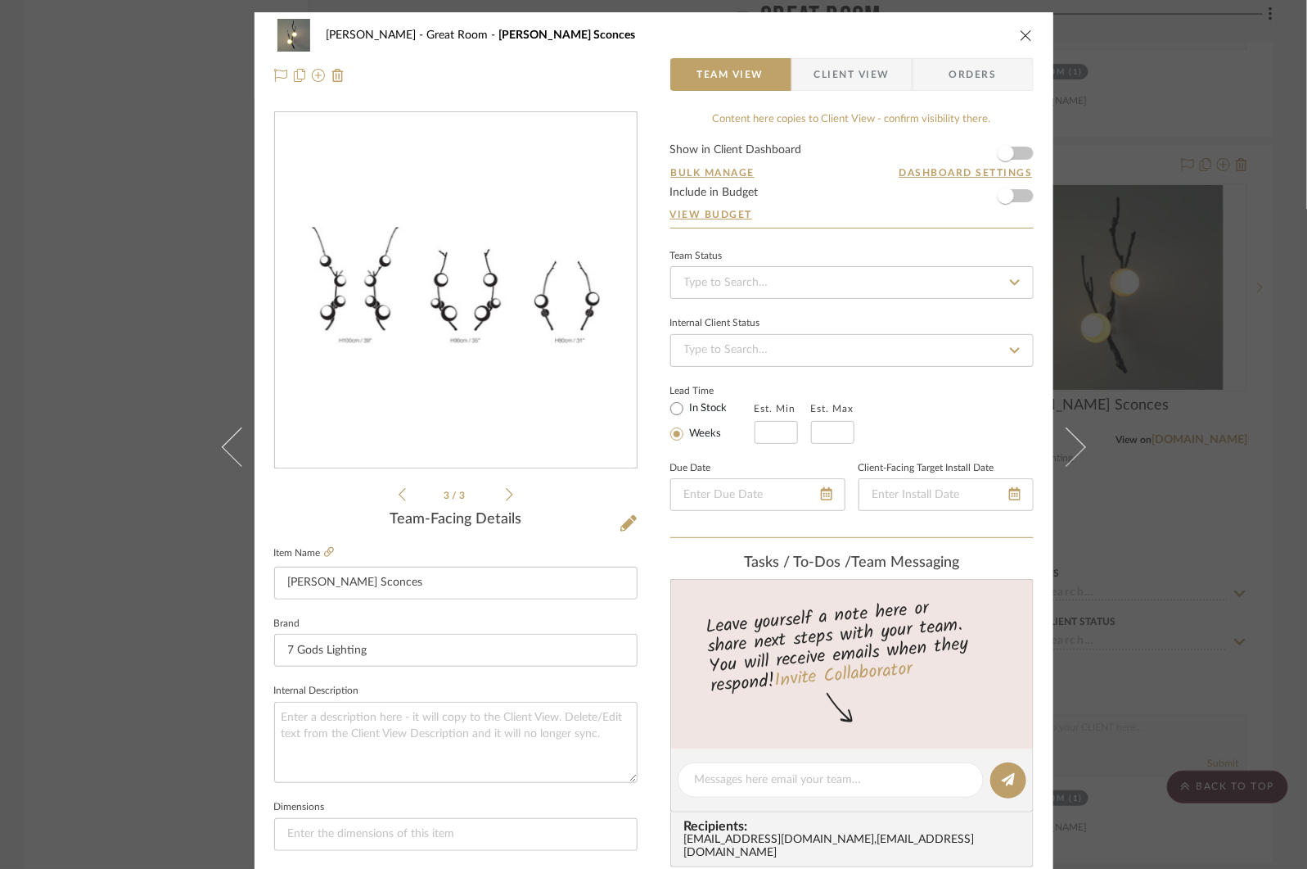
click at [1030, 25] on div "[PERSON_NAME] Great Room [PERSON_NAME] Sconces Team View Client View Orders" at bounding box center [654, 55] width 799 height 86
click at [1020, 39] on icon "close" at bounding box center [1026, 35] width 13 height 13
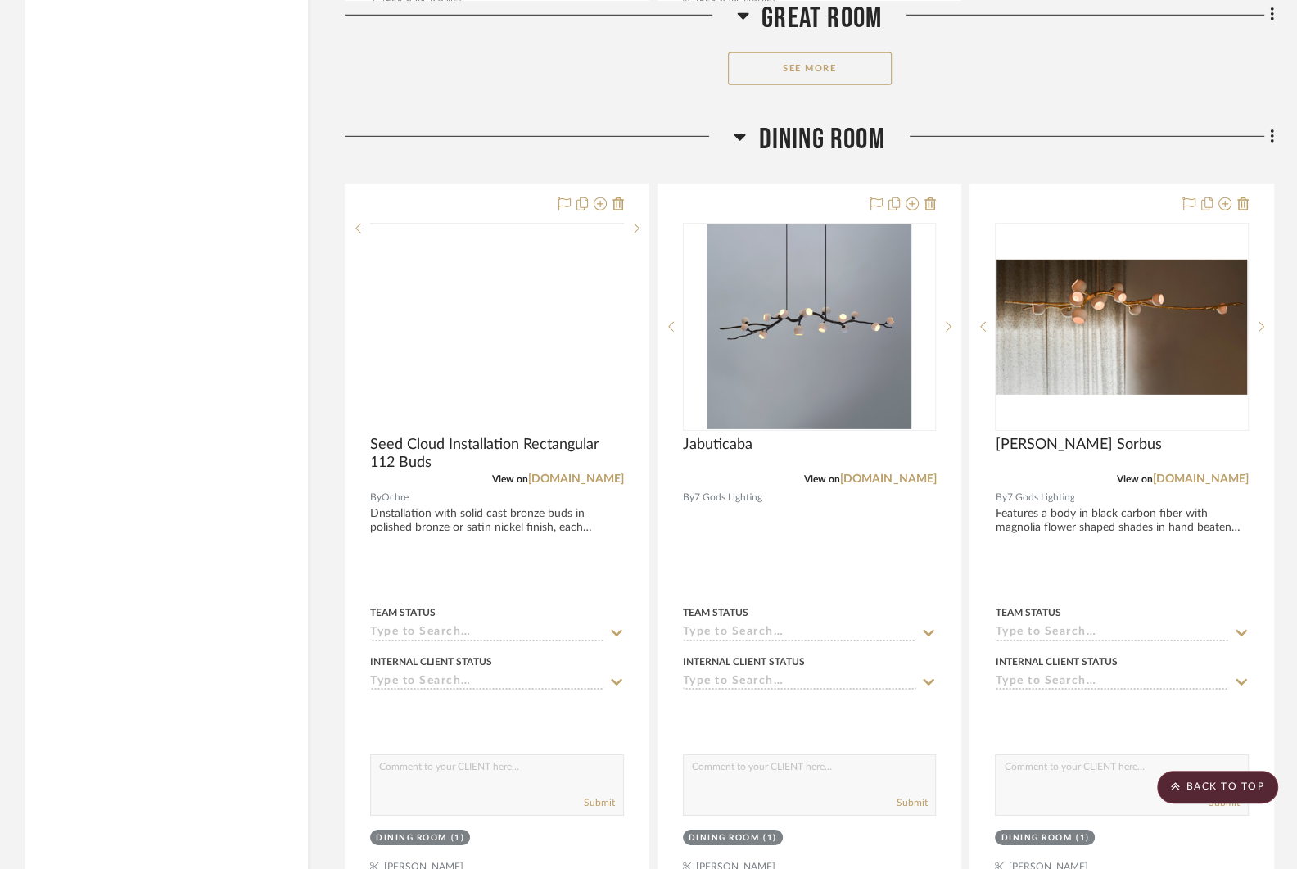
scroll to position [4119, 0]
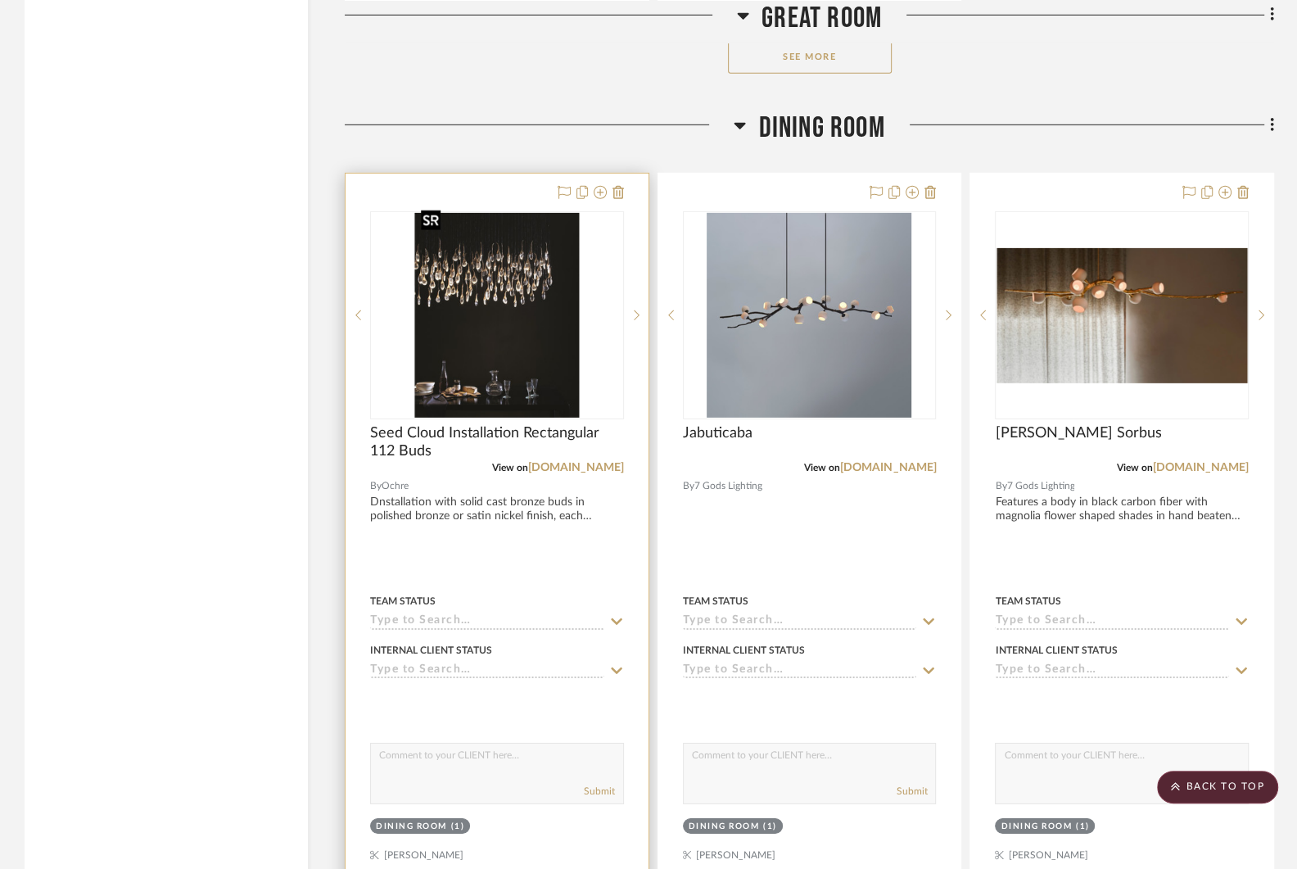
click at [495, 356] on img "0" at bounding box center [496, 315] width 165 height 205
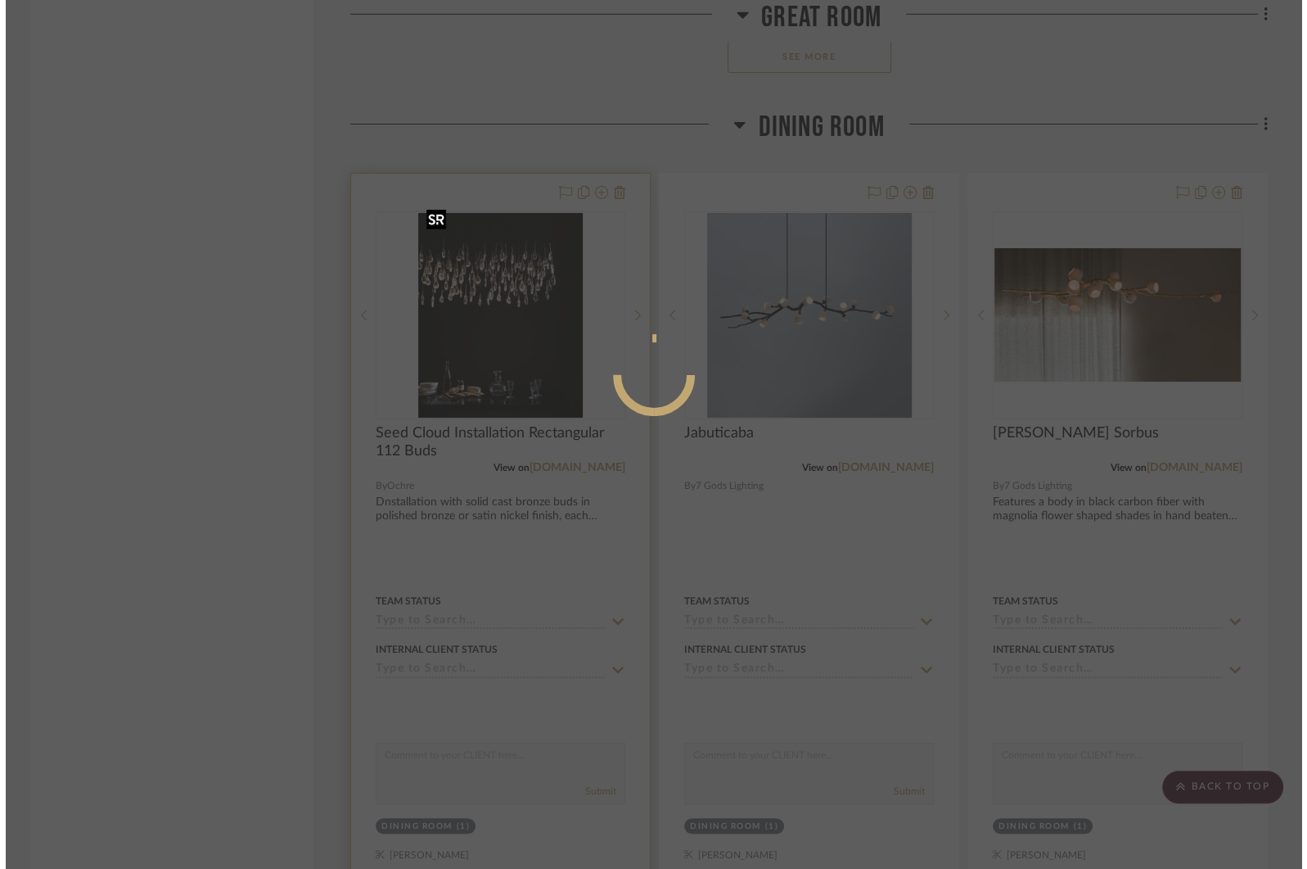
scroll to position [0, 0]
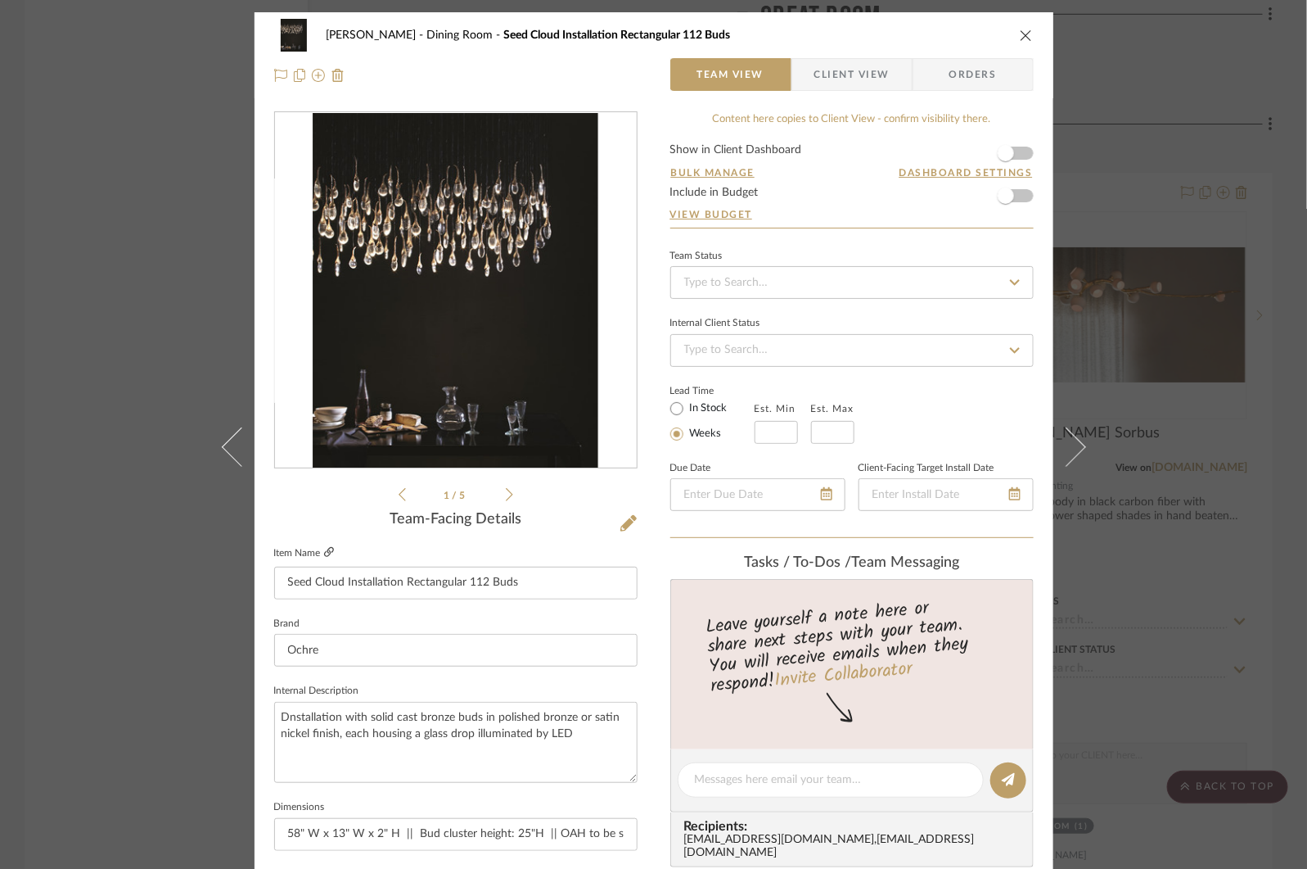
click at [325, 551] on icon at bounding box center [329, 552] width 10 height 10
click at [1184, 138] on div "[PERSON_NAME] Dining Room Seed Cloud Installation Rectangular 112 Buds Team Vie…" at bounding box center [653, 434] width 1307 height 869
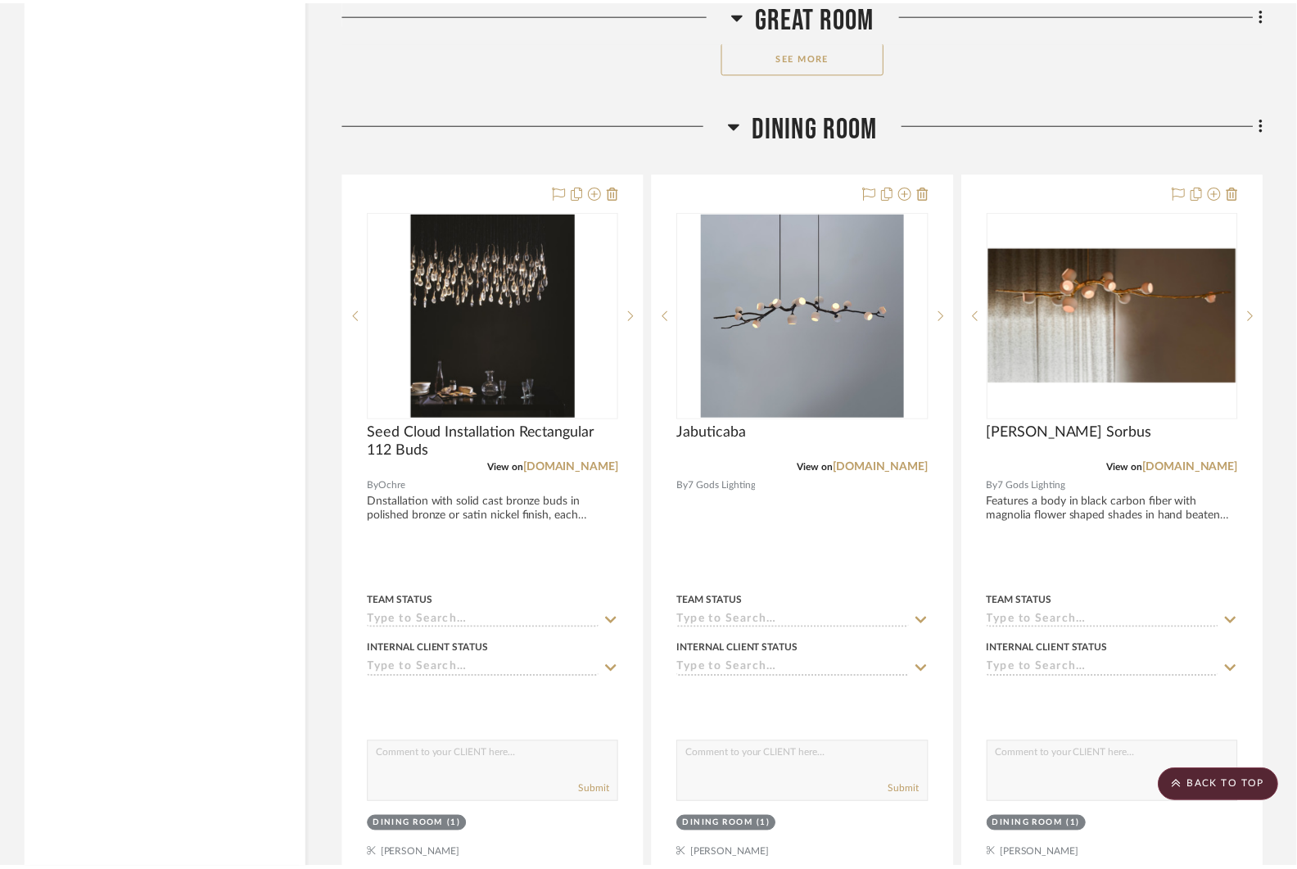
scroll to position [4119, 0]
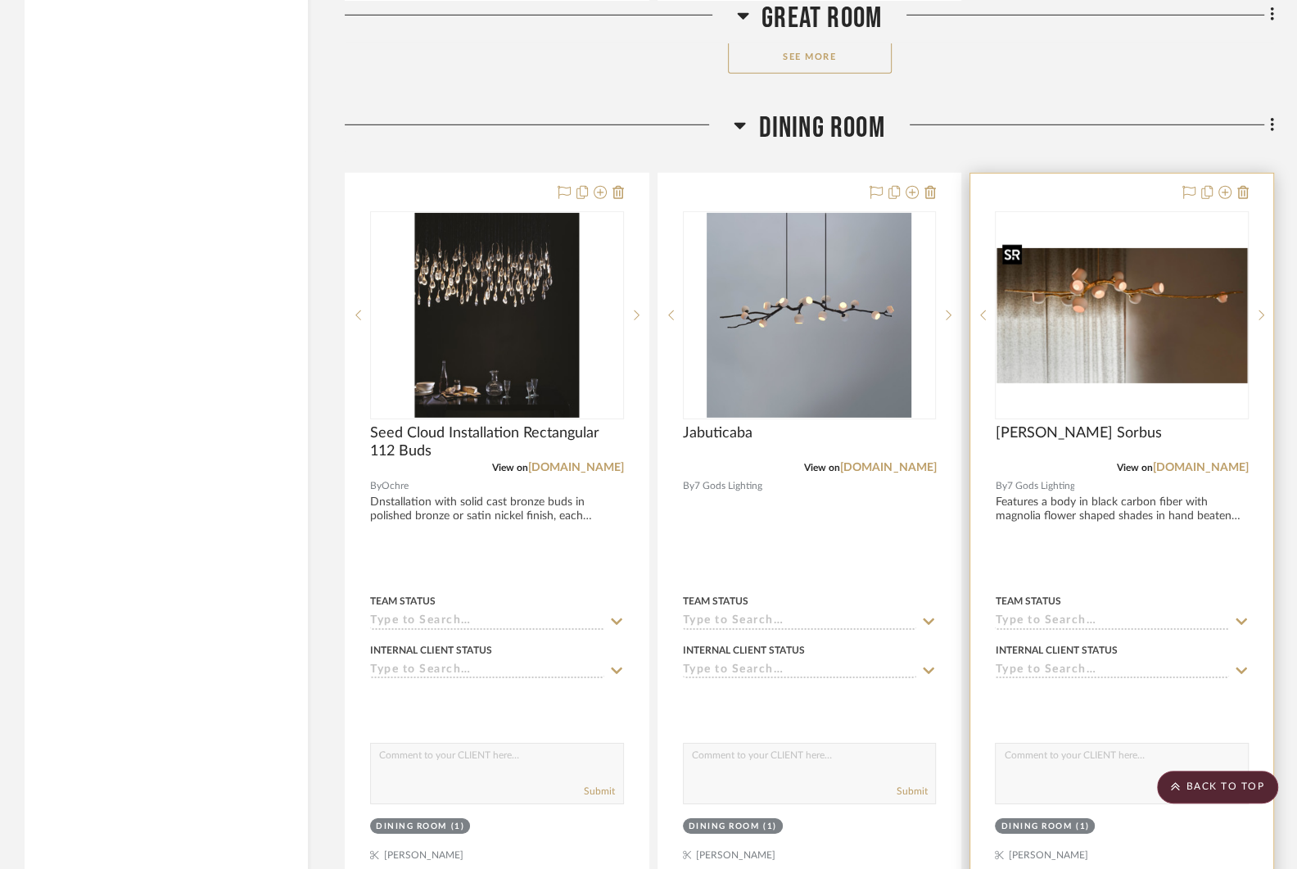
click at [1150, 268] on img "0" at bounding box center [1121, 315] width 251 height 135
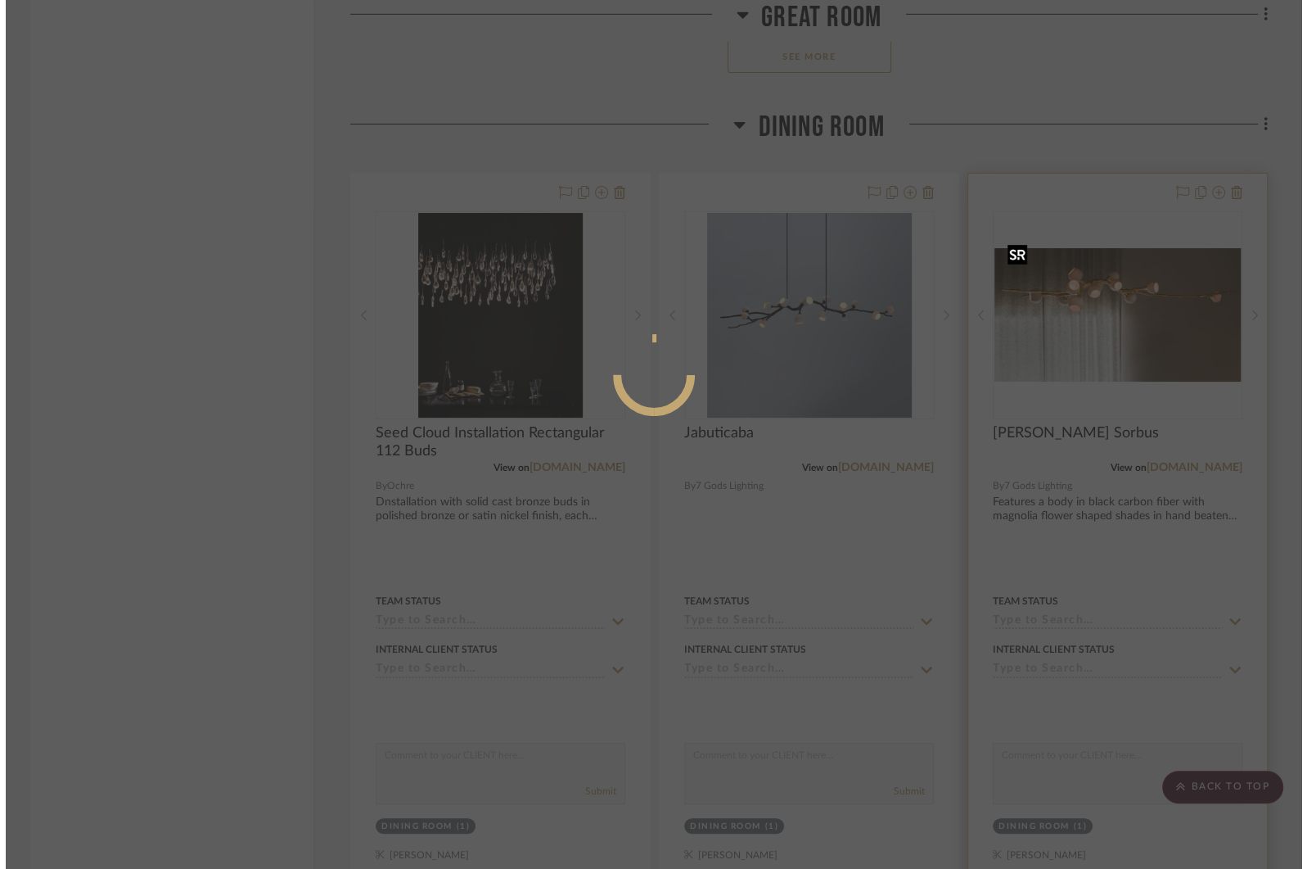
scroll to position [0, 0]
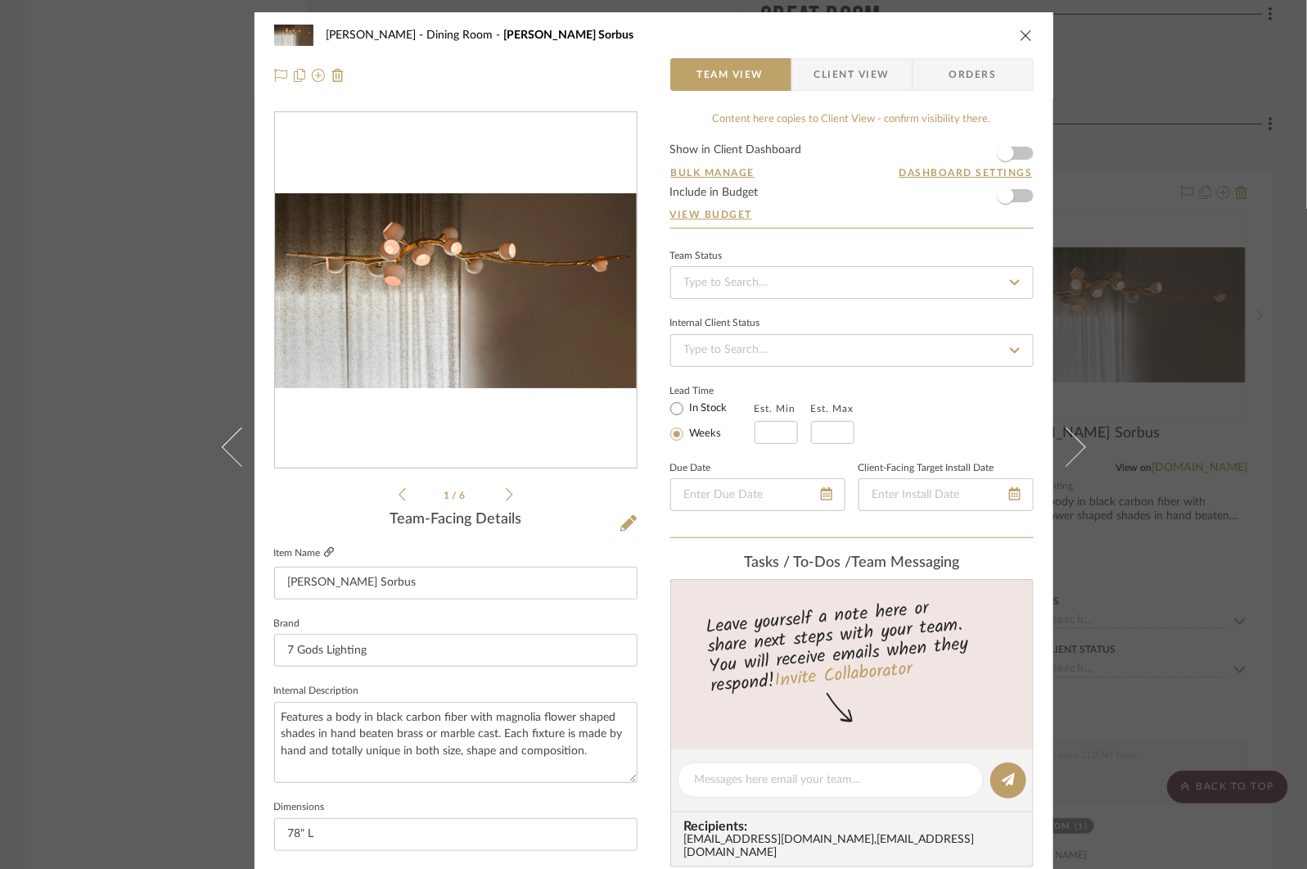
click at [324, 550] on icon at bounding box center [329, 552] width 10 height 10
click at [151, 162] on div "[PERSON_NAME] Dining Room [PERSON_NAME] Sorbus Team View Client View Orders 1 /…" at bounding box center [653, 434] width 1307 height 869
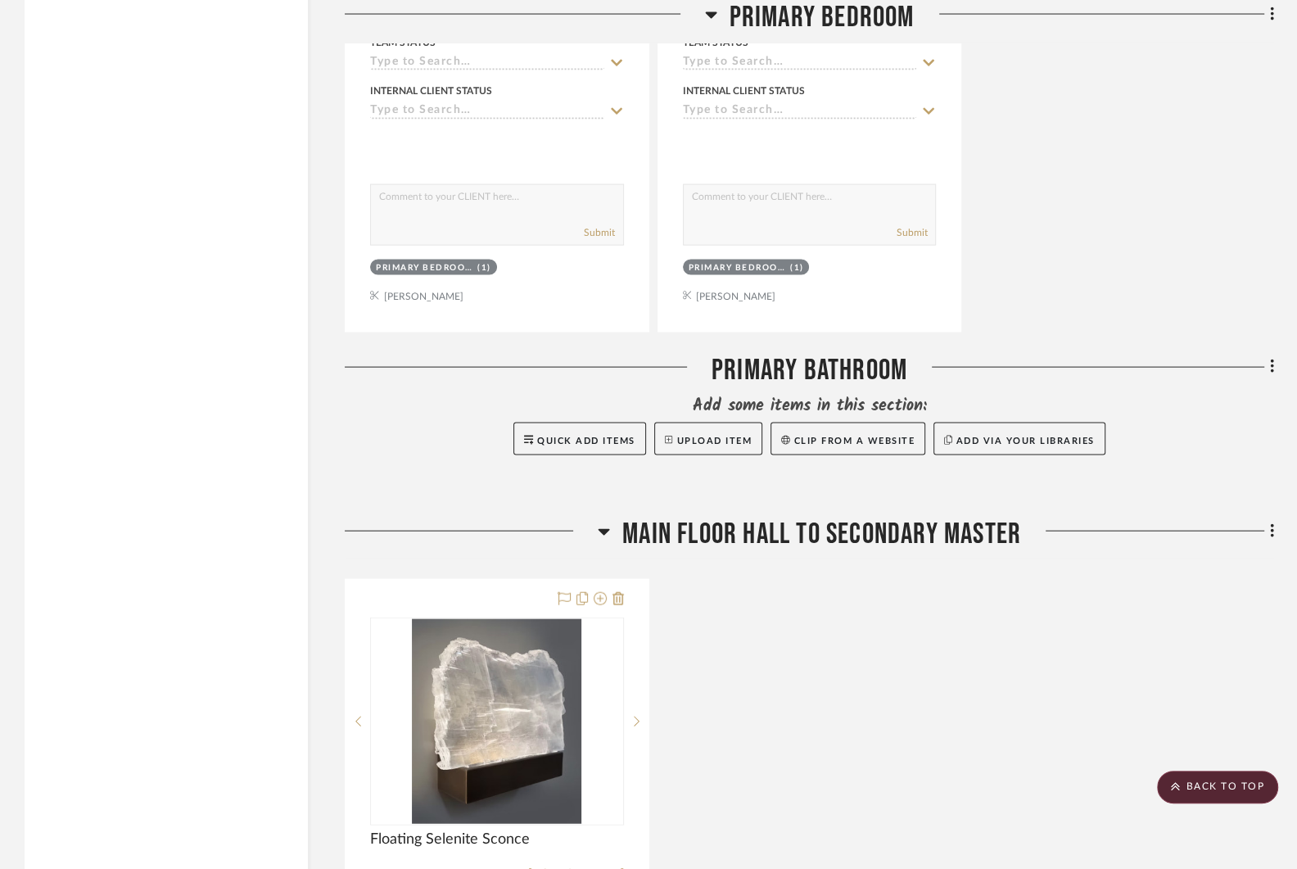
scroll to position [7967, 0]
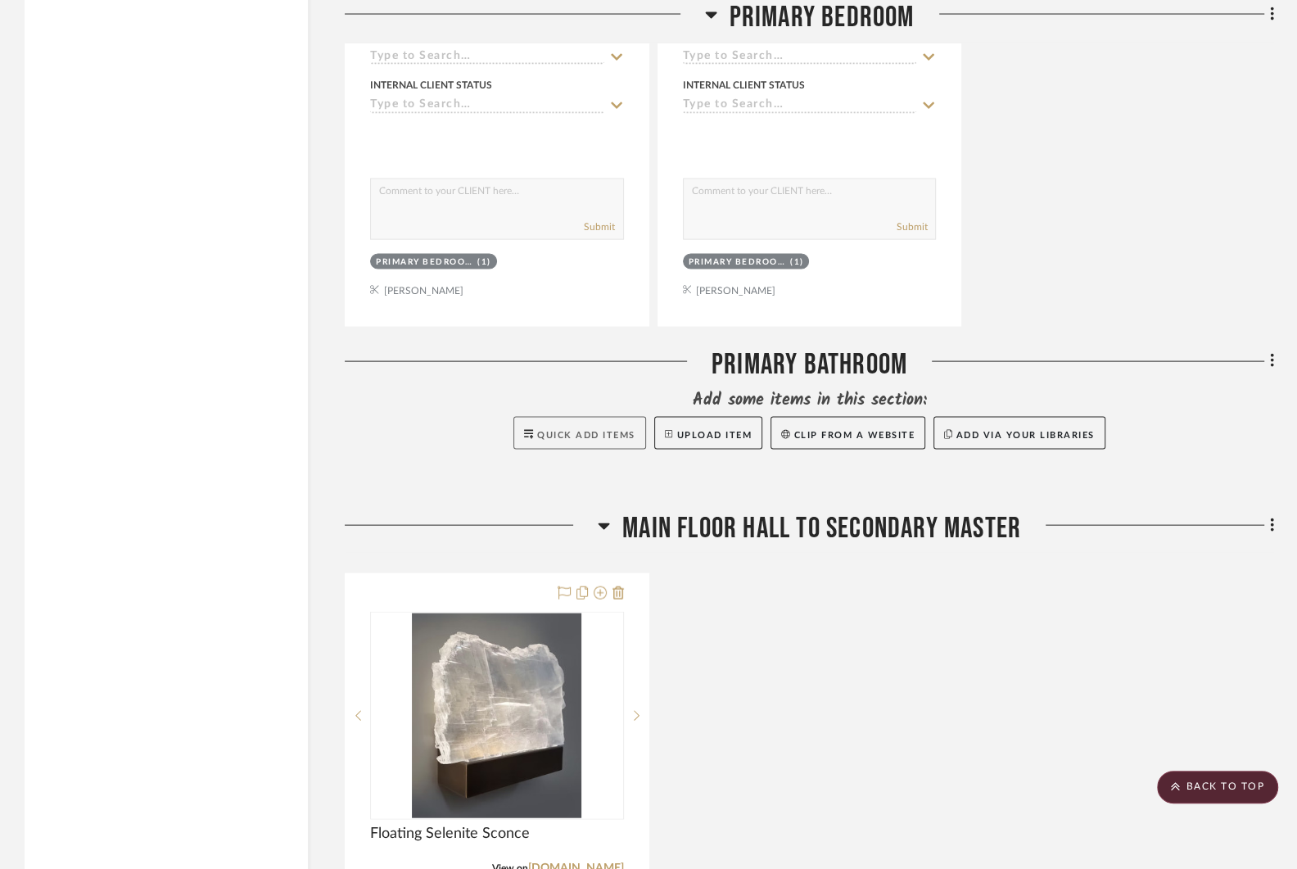
click at [626, 431] on span "Quick Add Items" at bounding box center [586, 435] width 98 height 9
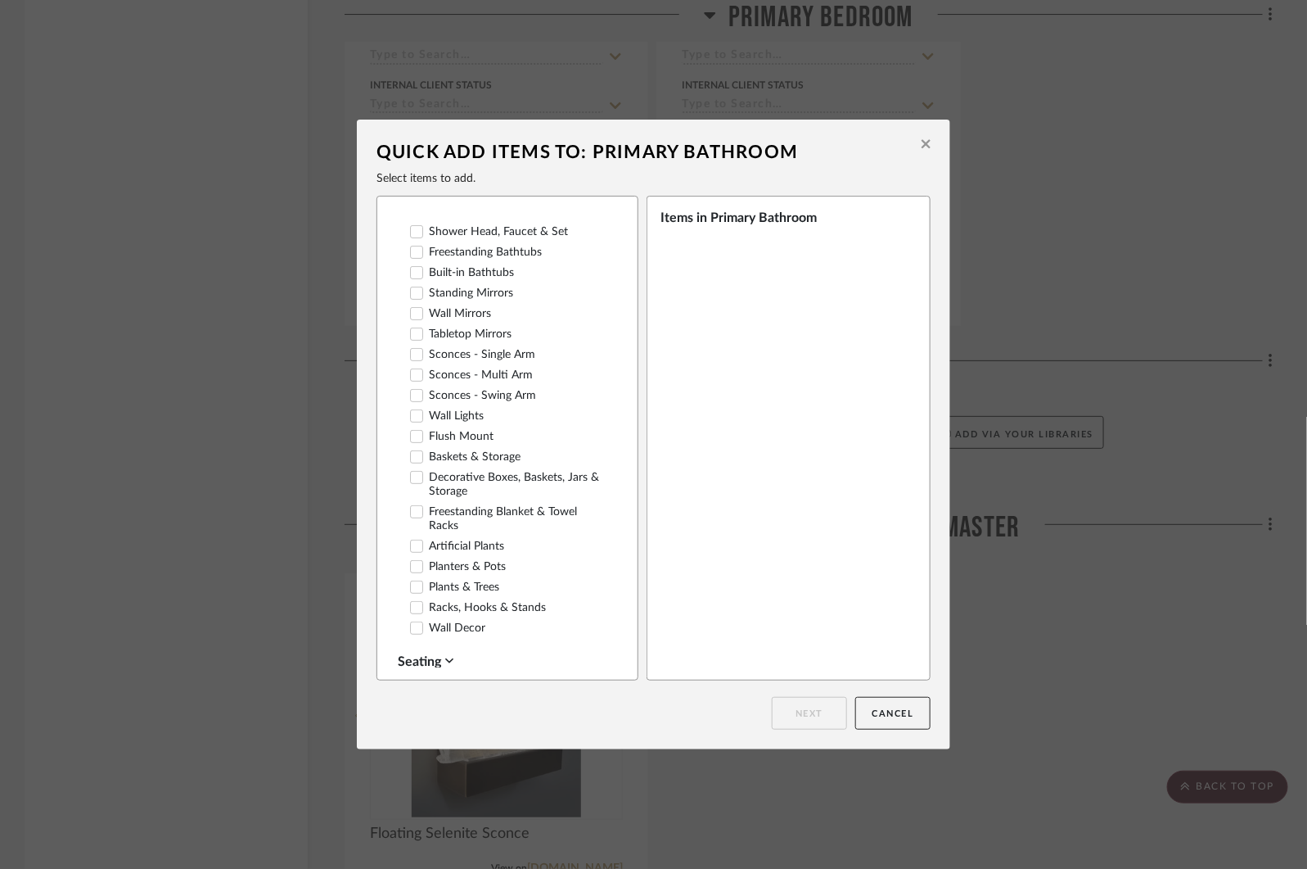
scroll to position [210, 0]
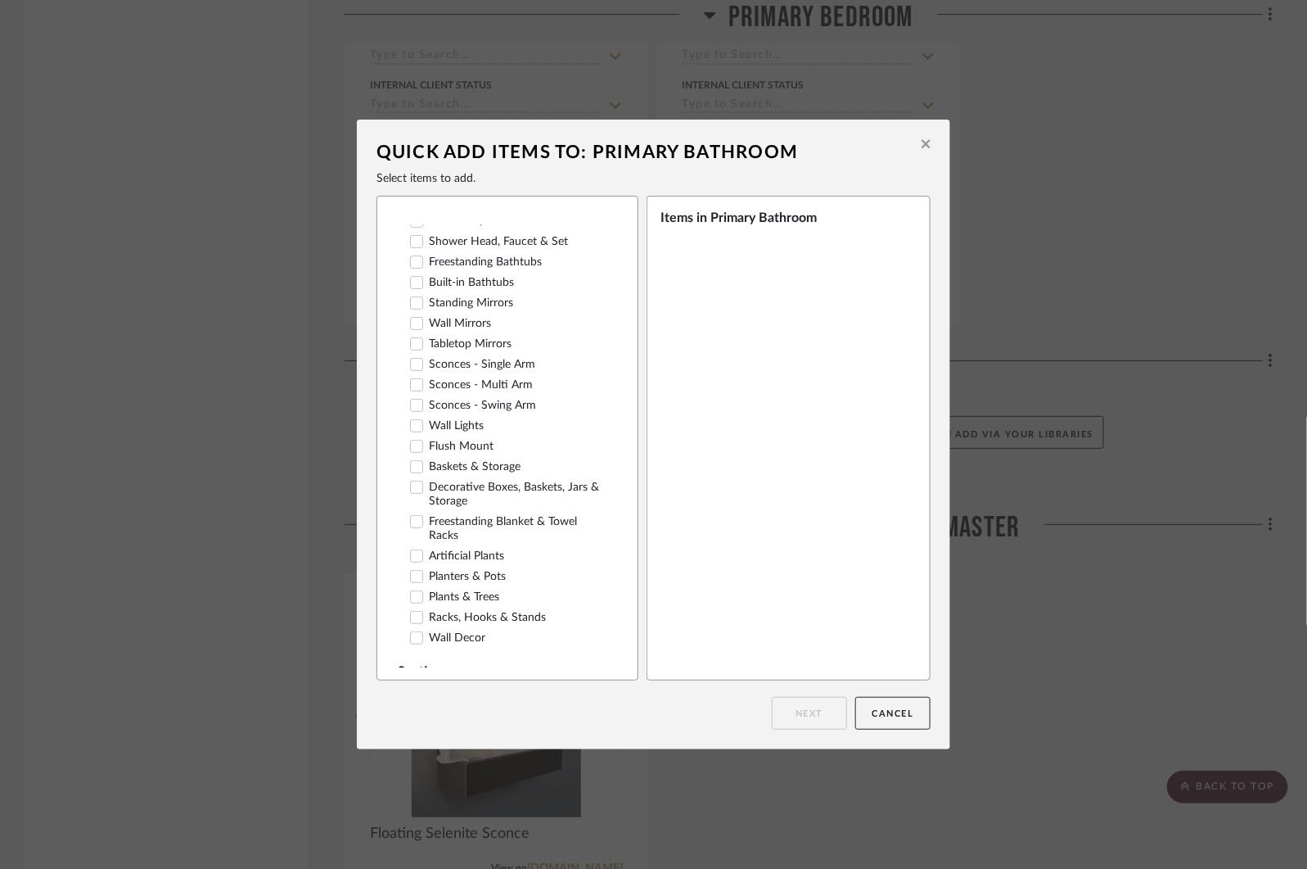
click at [417, 420] on div at bounding box center [416, 425] width 13 height 13
click at [411, 421] on icon at bounding box center [416, 425] width 11 height 11
click at [922, 142] on icon at bounding box center [926, 144] width 9 height 15
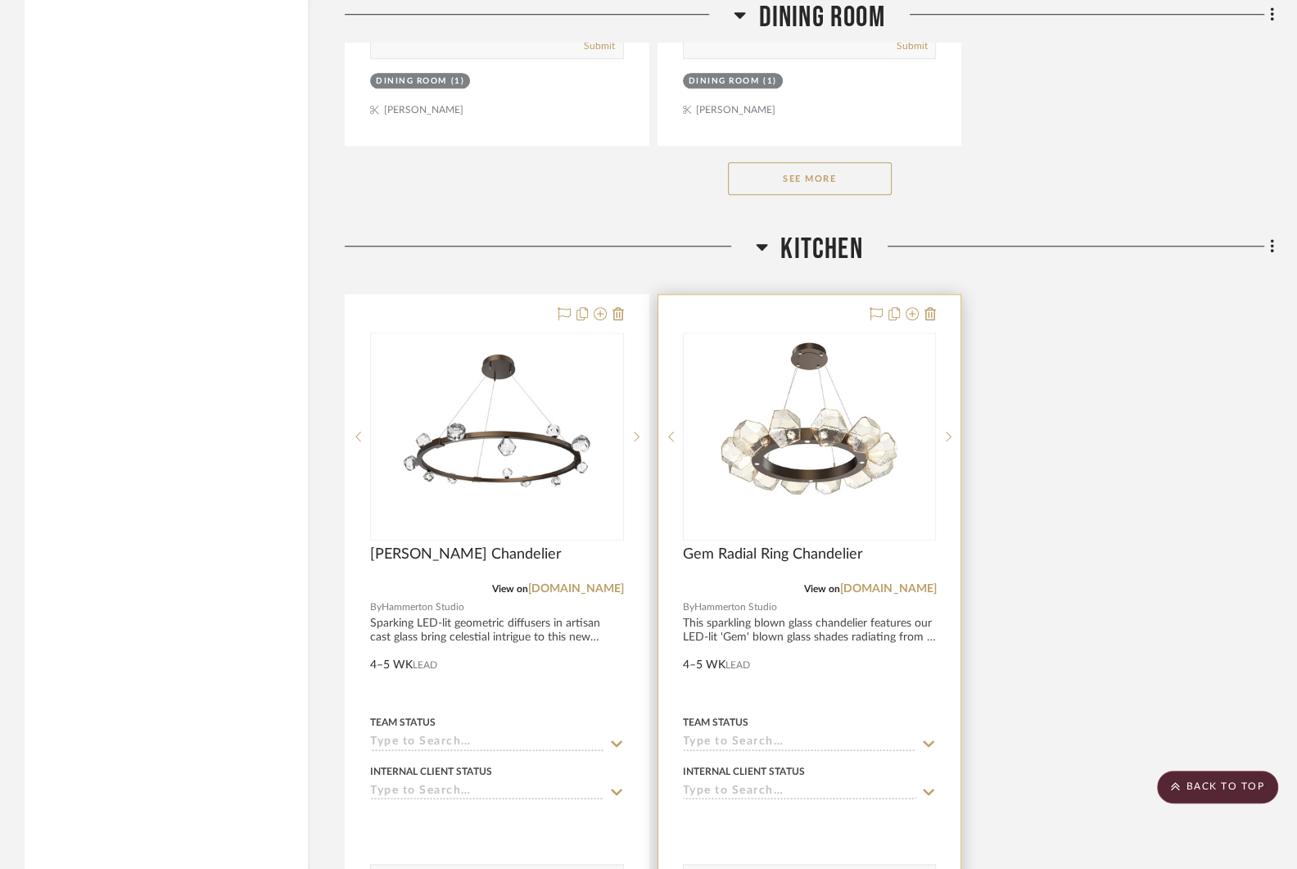
scroll to position [6263, 0]
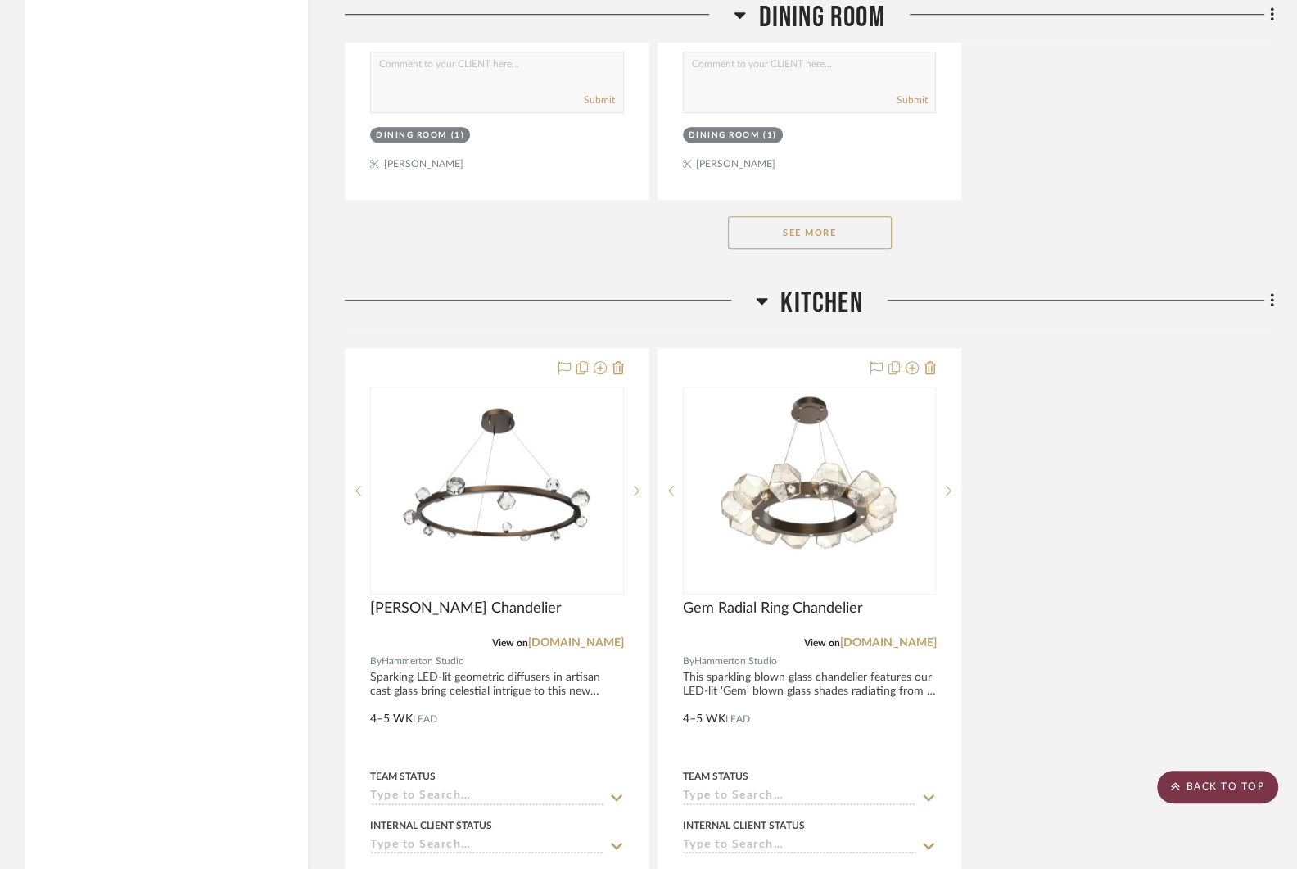
click at [1239, 783] on scroll-to-top-button "BACK TO TOP" at bounding box center [1217, 786] width 121 height 33
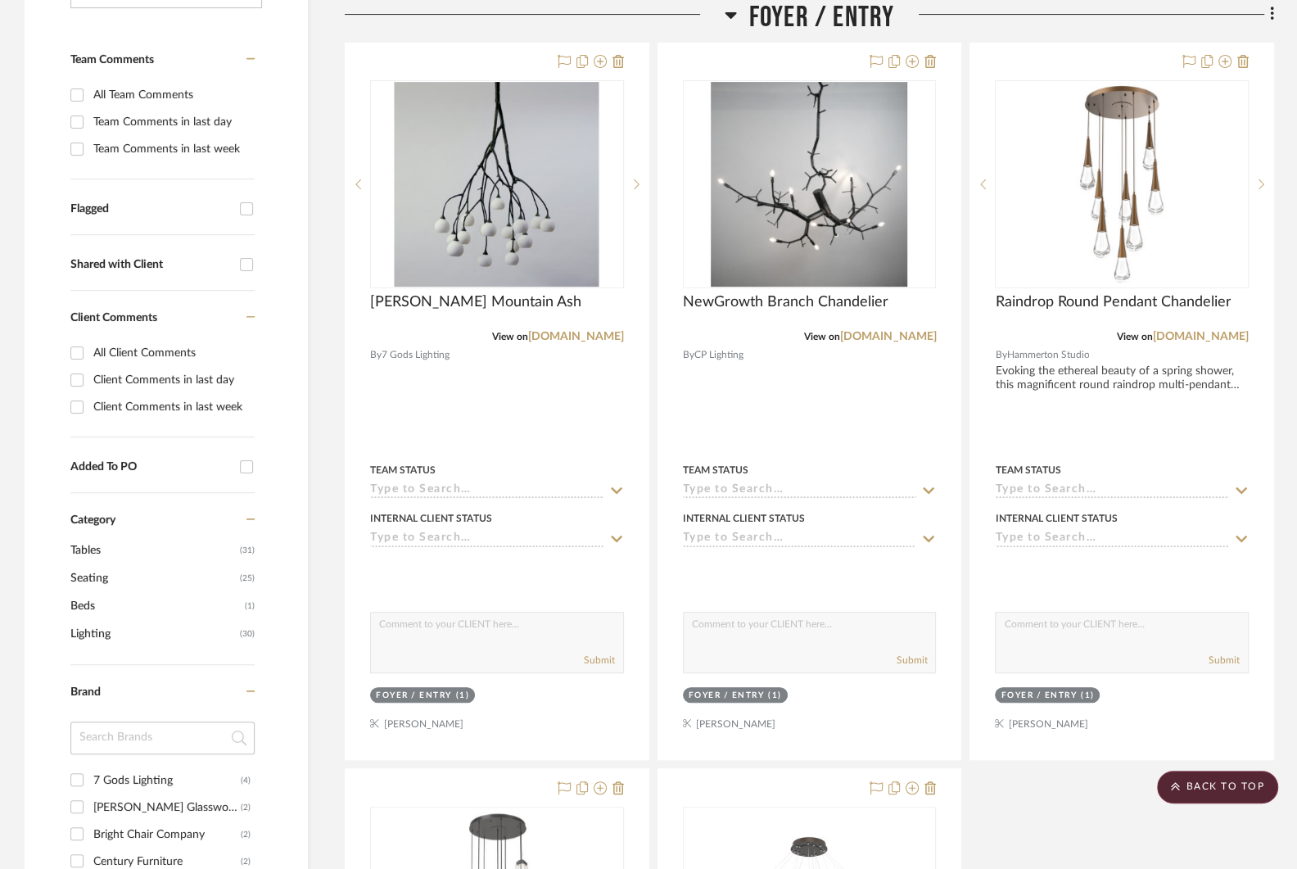
scroll to position [0, 0]
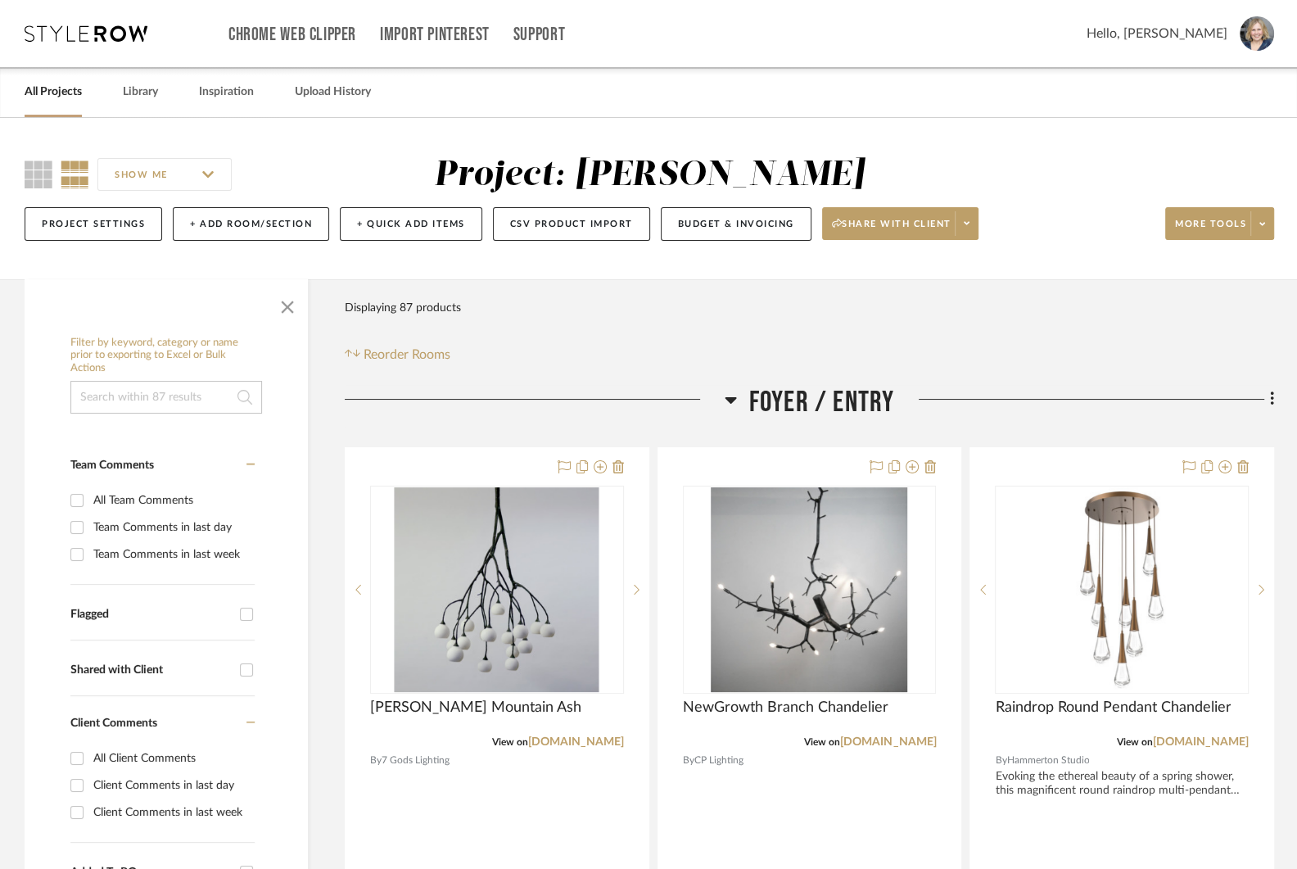
click at [58, 93] on link "All Projects" at bounding box center [53, 92] width 57 height 22
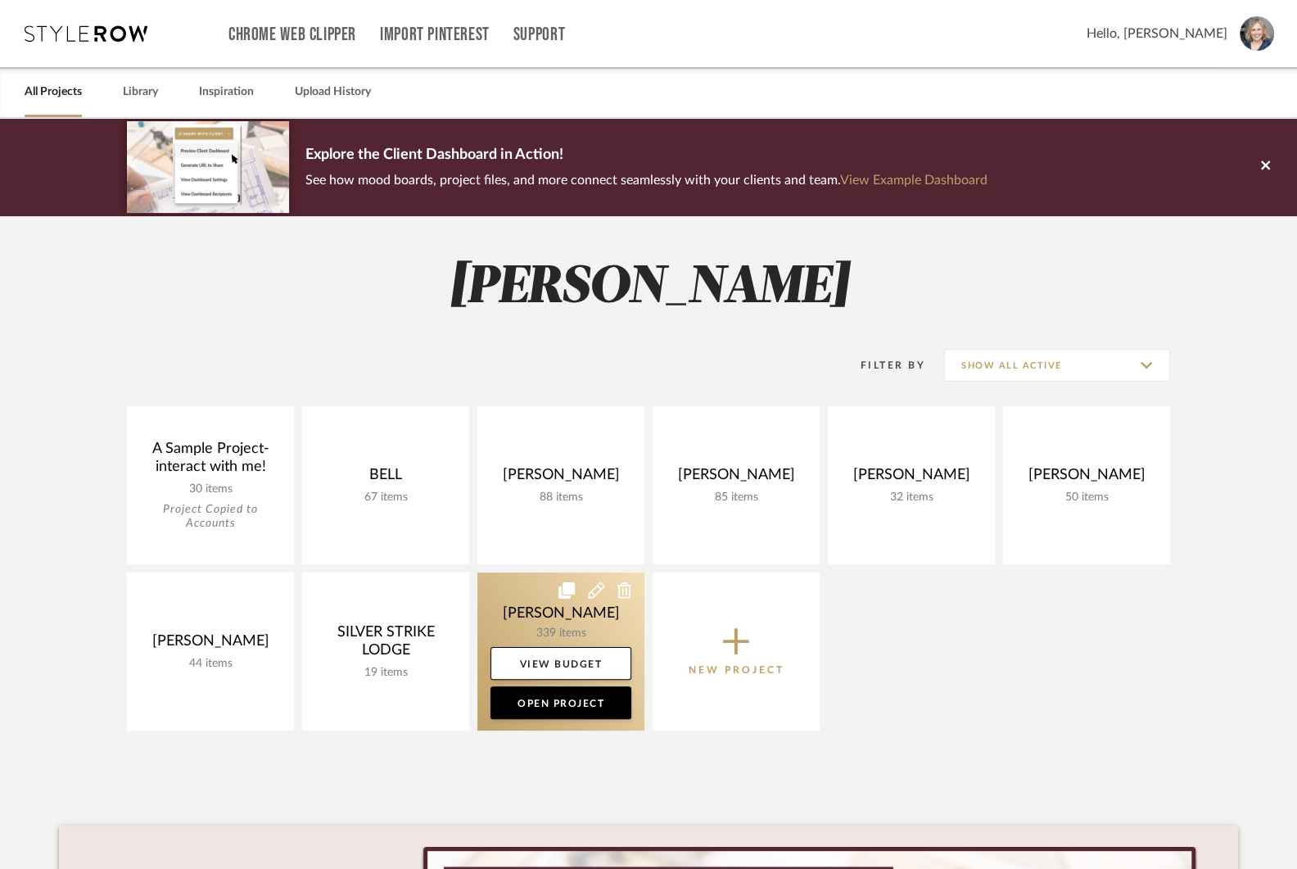
click at [520, 629] on link at bounding box center [560, 651] width 167 height 158
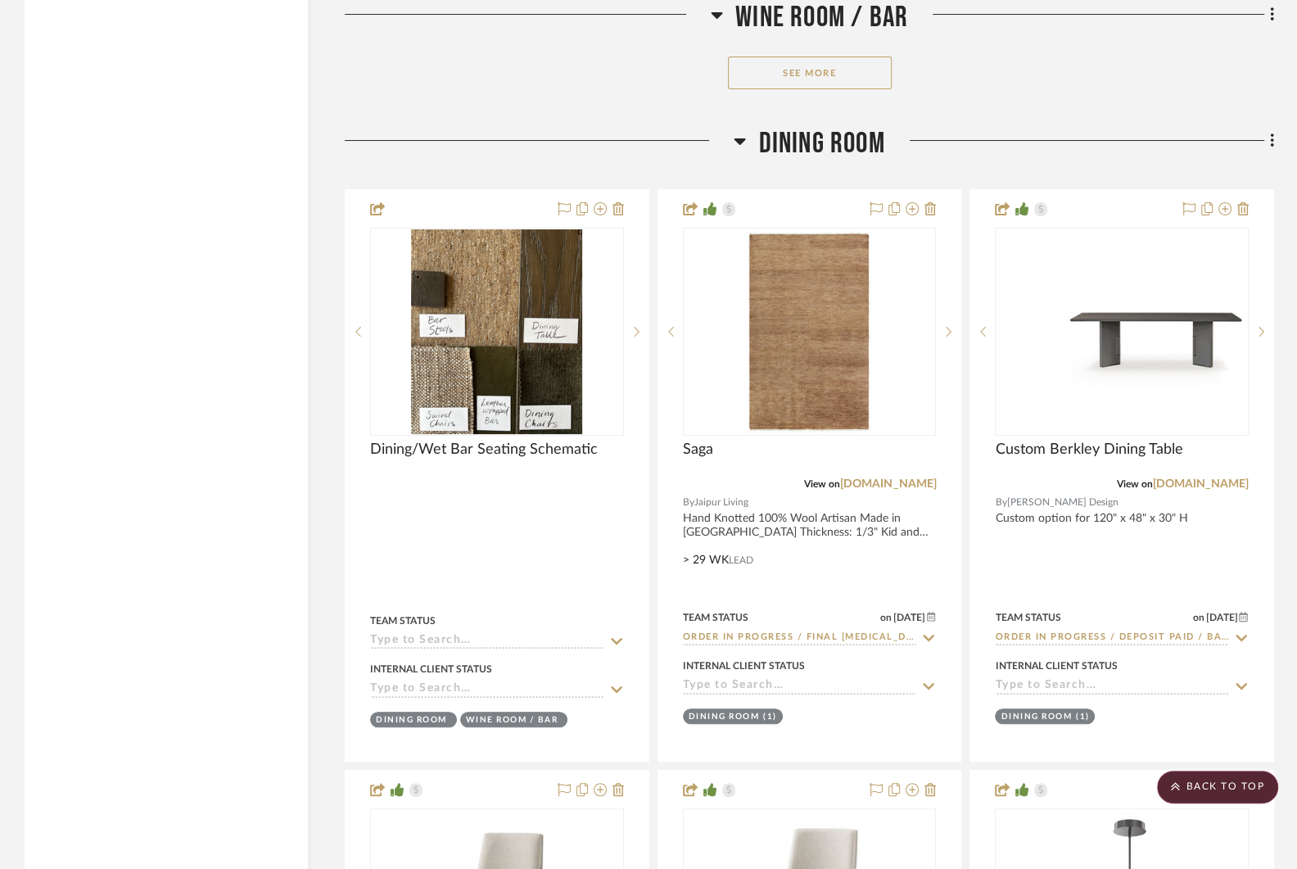
scroll to position [5367, 0]
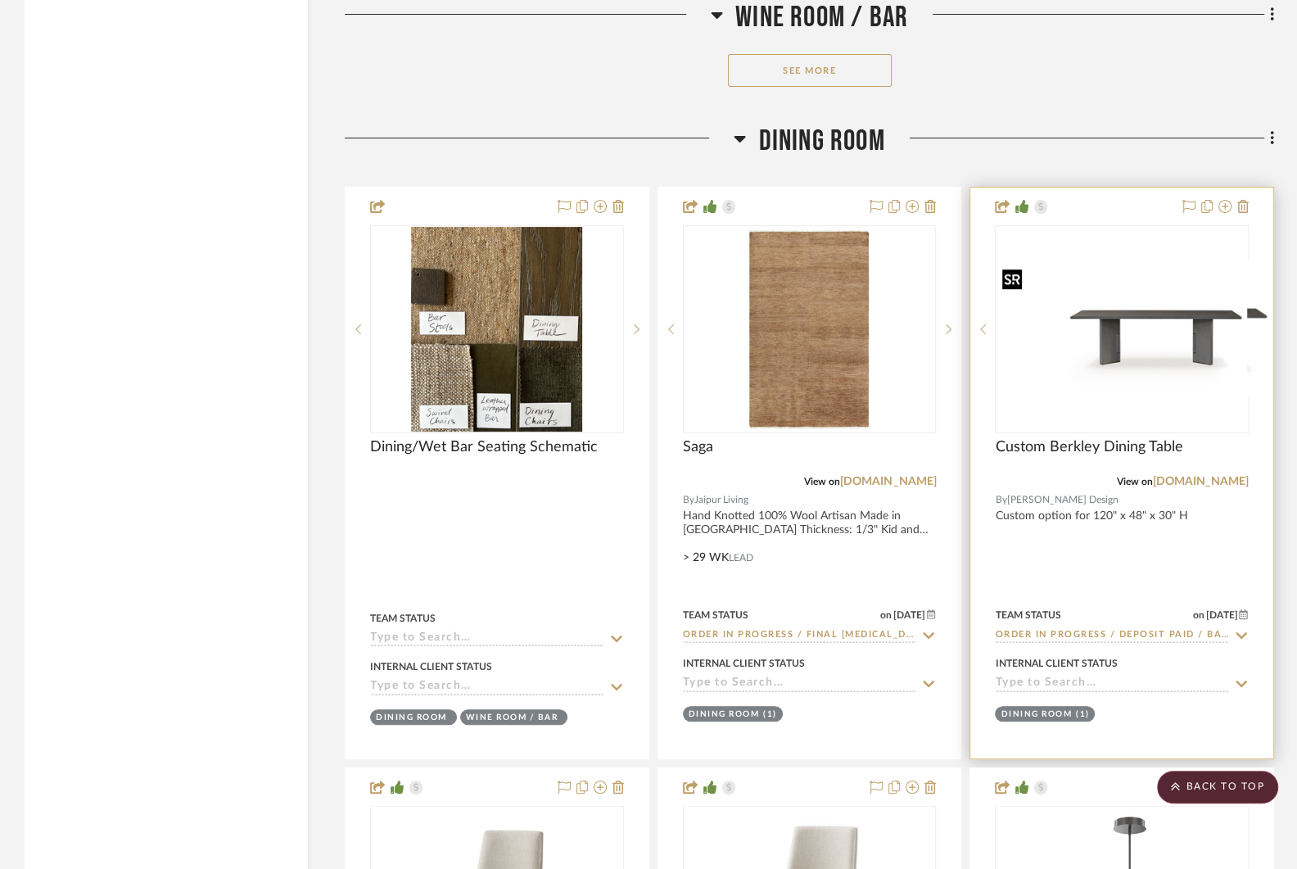
click at [1090, 337] on div at bounding box center [1122, 329] width 254 height 208
click at [1198, 309] on img "0" at bounding box center [1121, 329] width 251 height 122
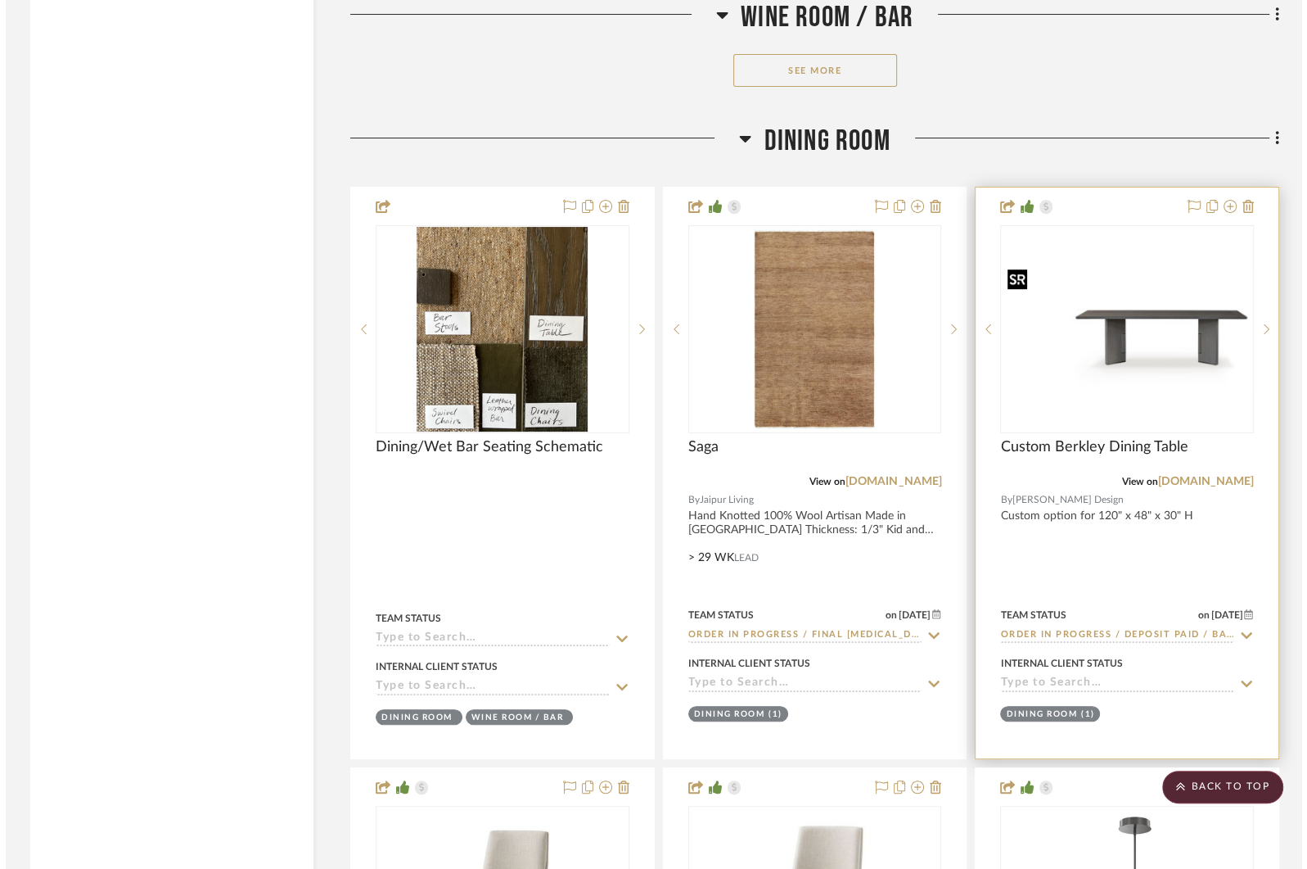
scroll to position [0, 0]
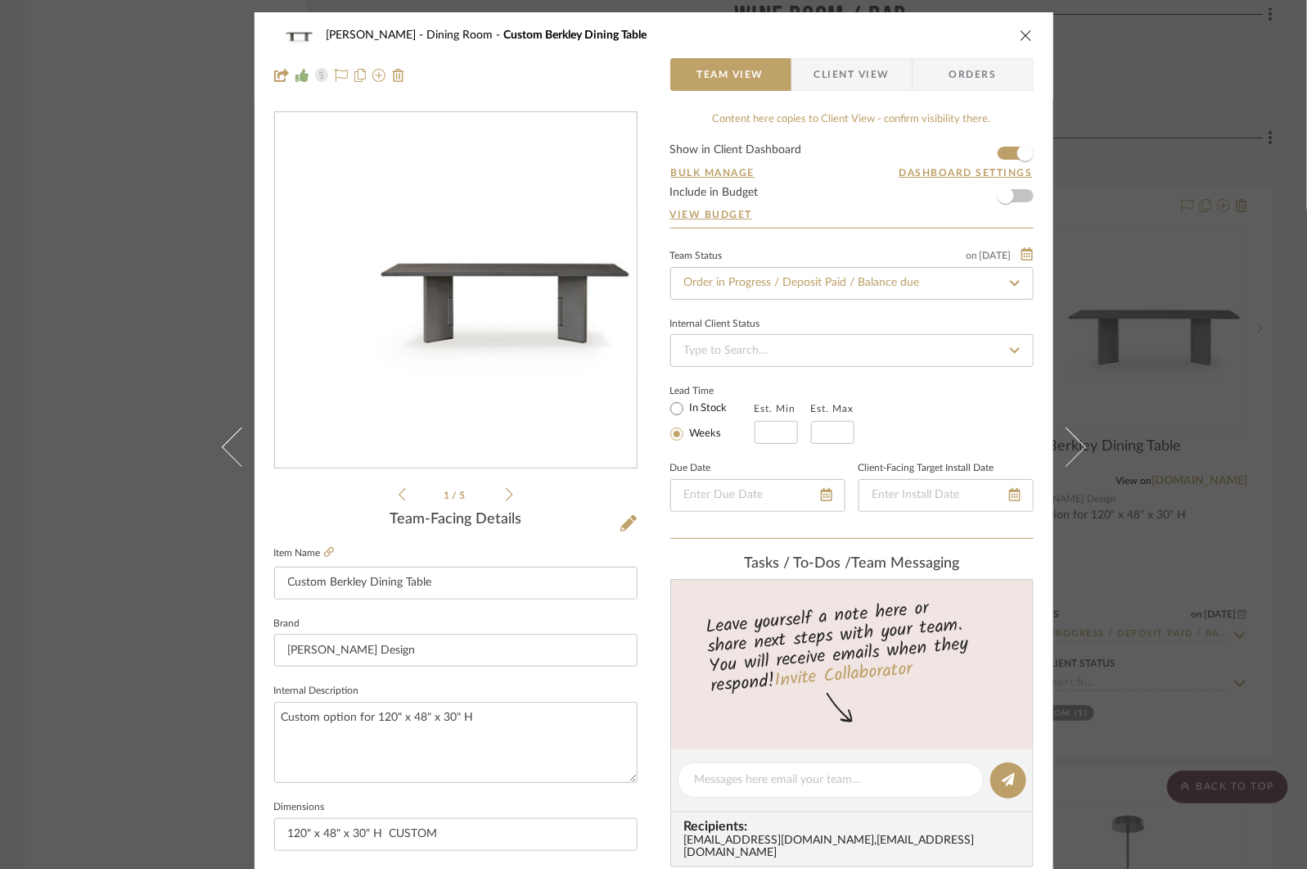
click at [63, 347] on div "[PERSON_NAME] Dining Room Custom Berkley Dining Table Team View Client View Ord…" at bounding box center [653, 434] width 1307 height 869
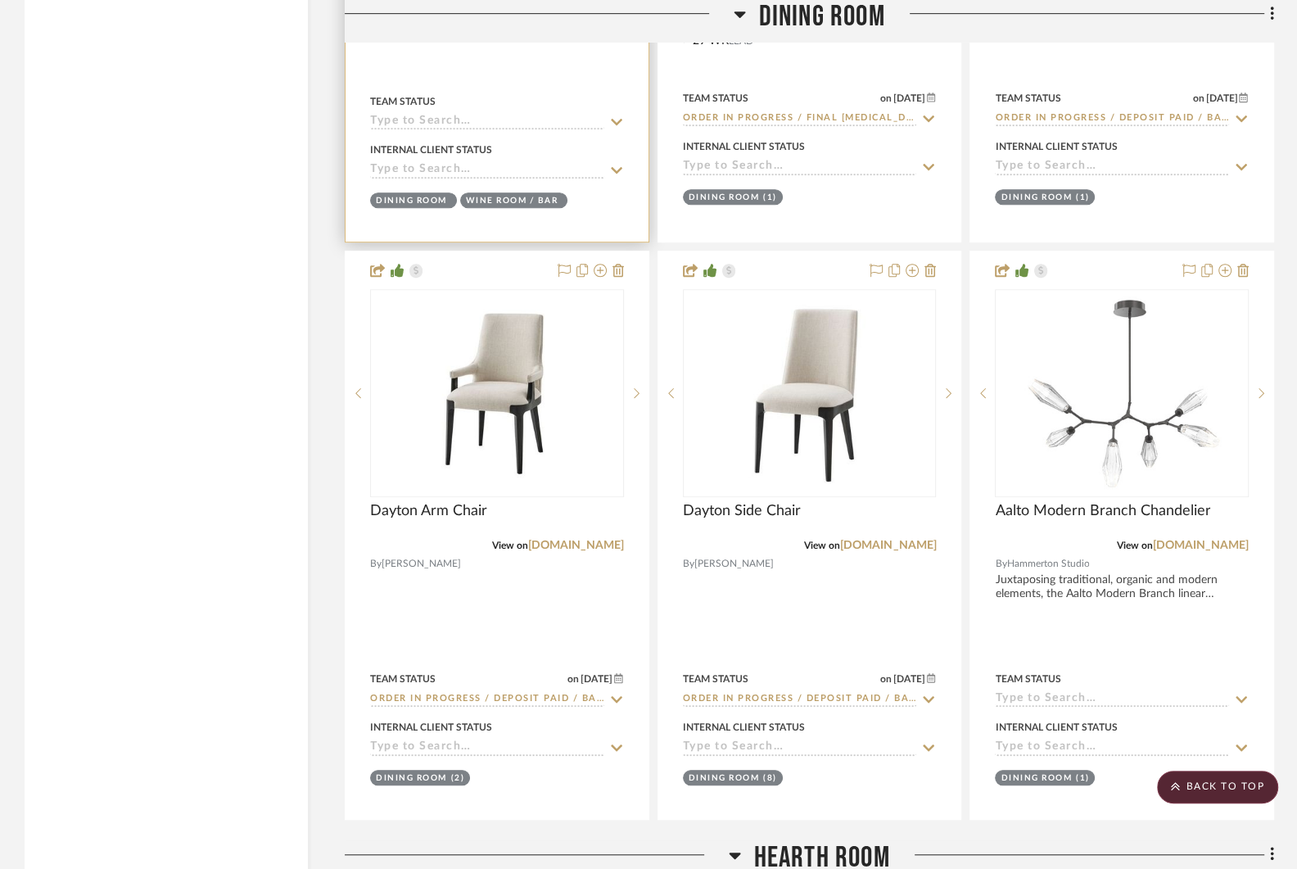
scroll to position [6152, 0]
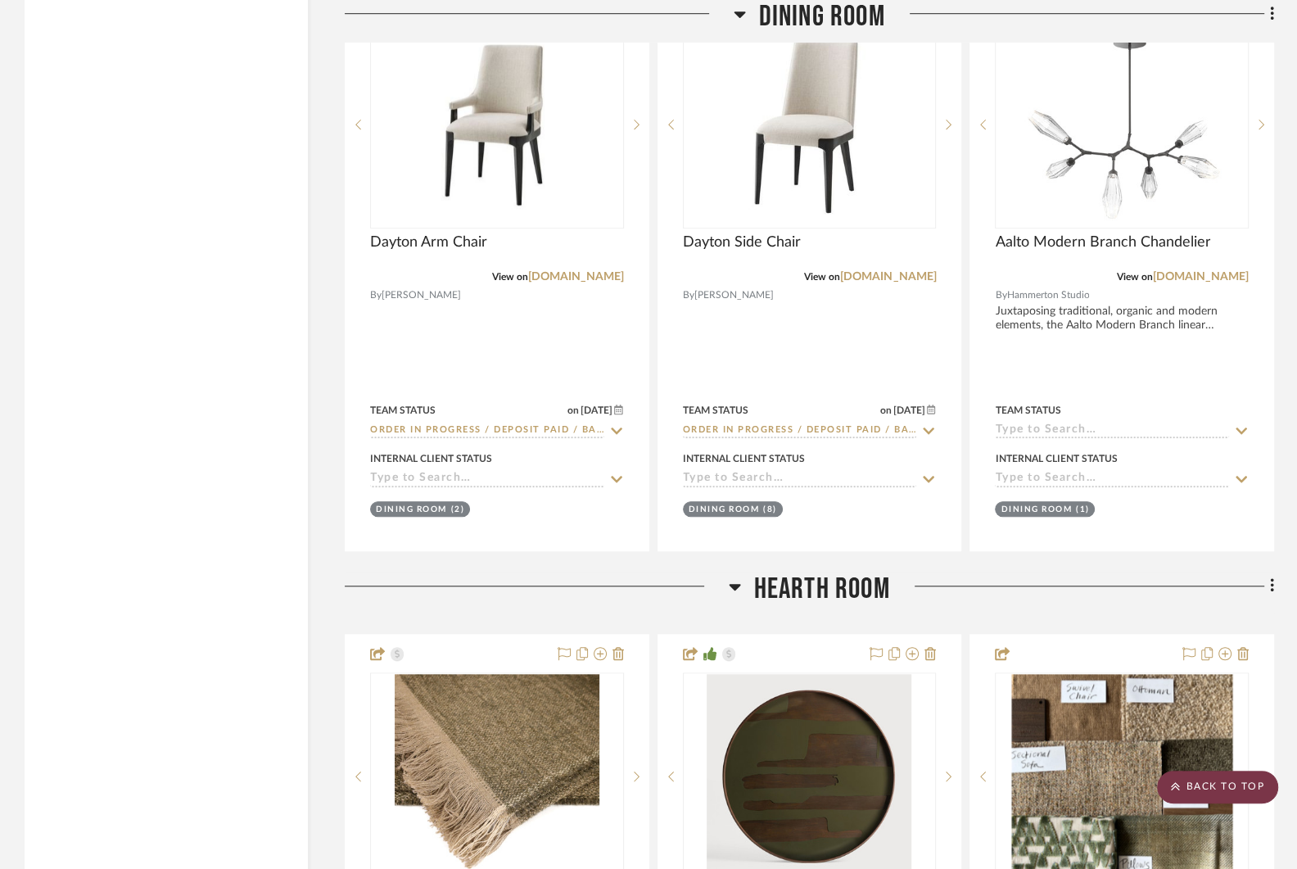
click at [1218, 779] on scroll-to-top-button "BACK TO TOP" at bounding box center [1217, 786] width 121 height 33
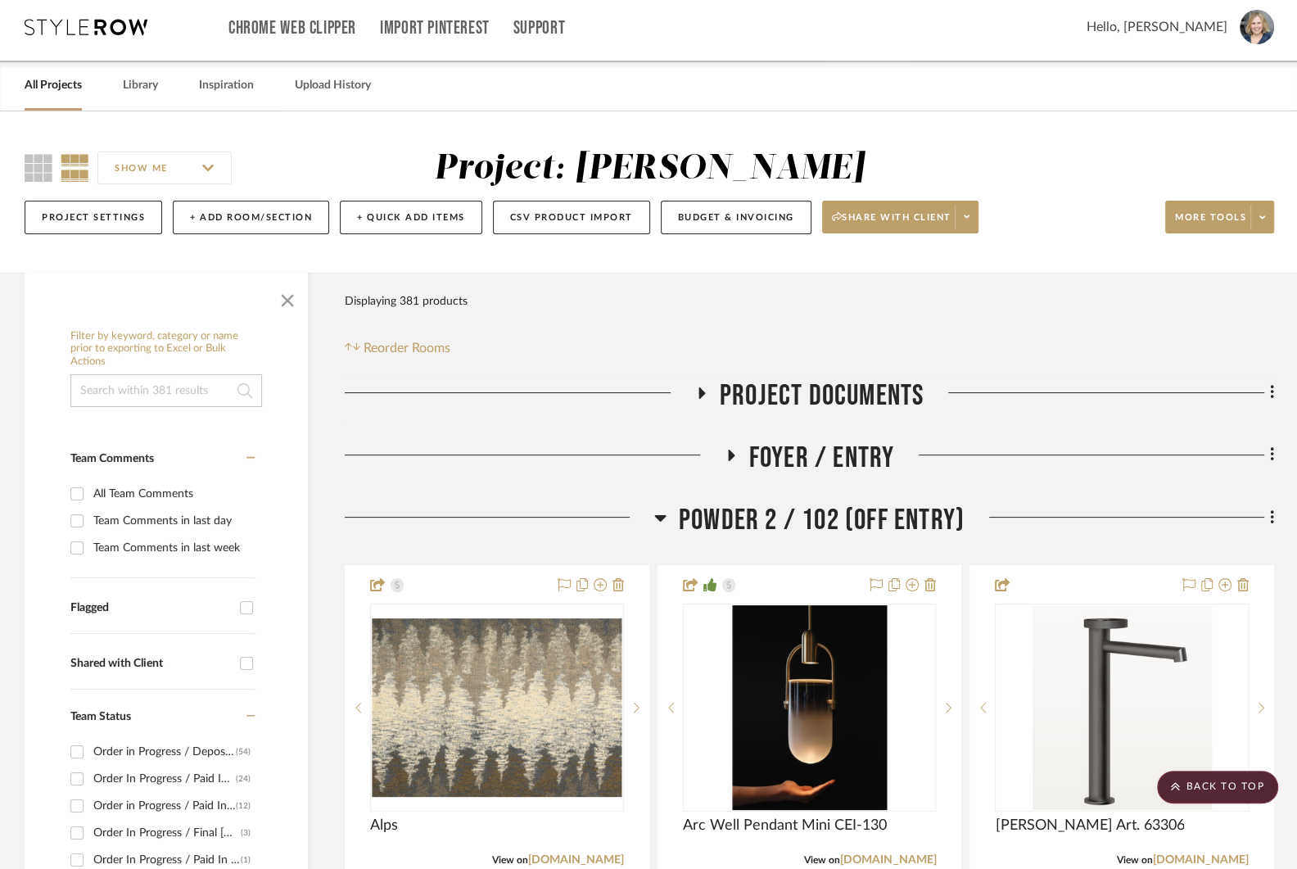
scroll to position [0, 0]
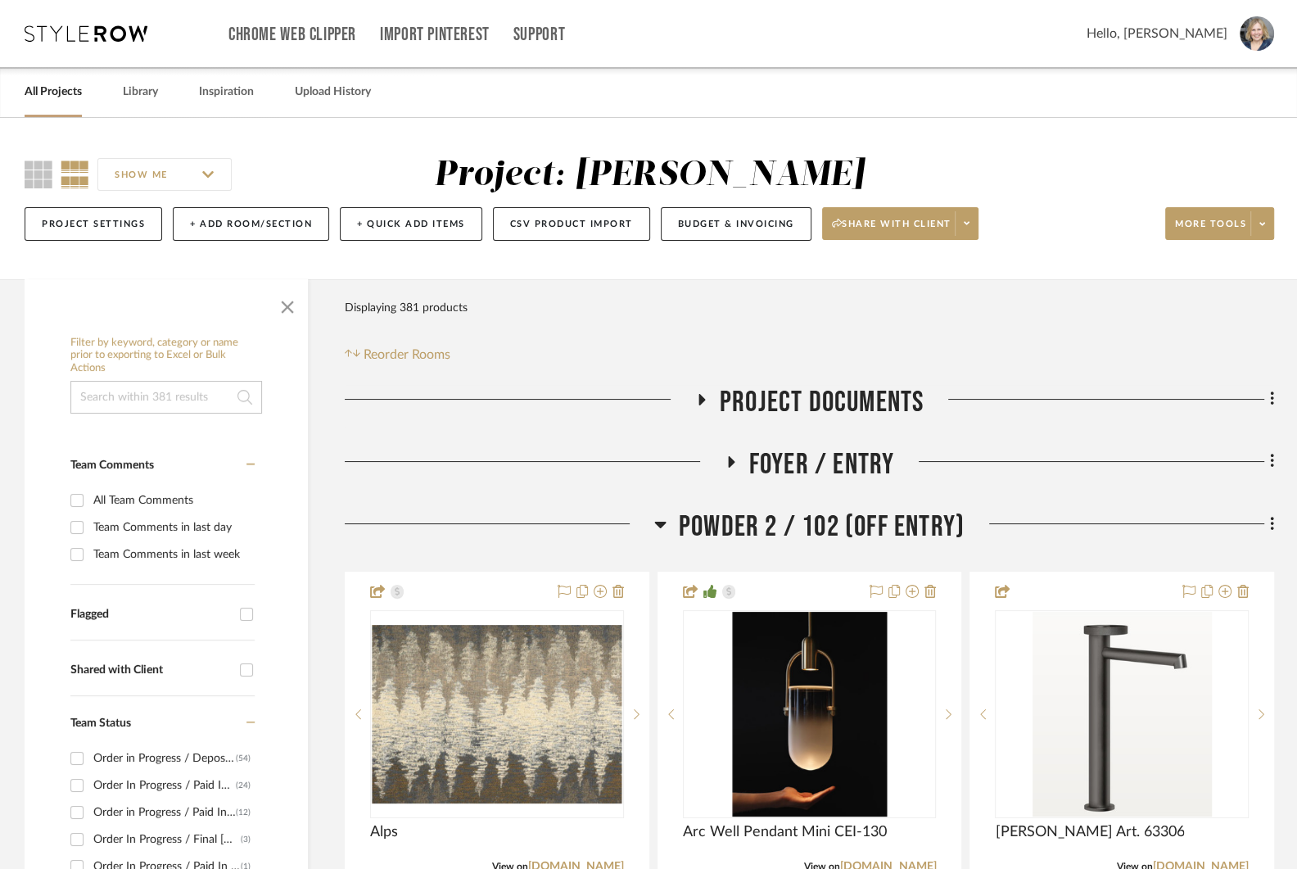
click at [61, 98] on link "All Projects" at bounding box center [53, 92] width 57 height 22
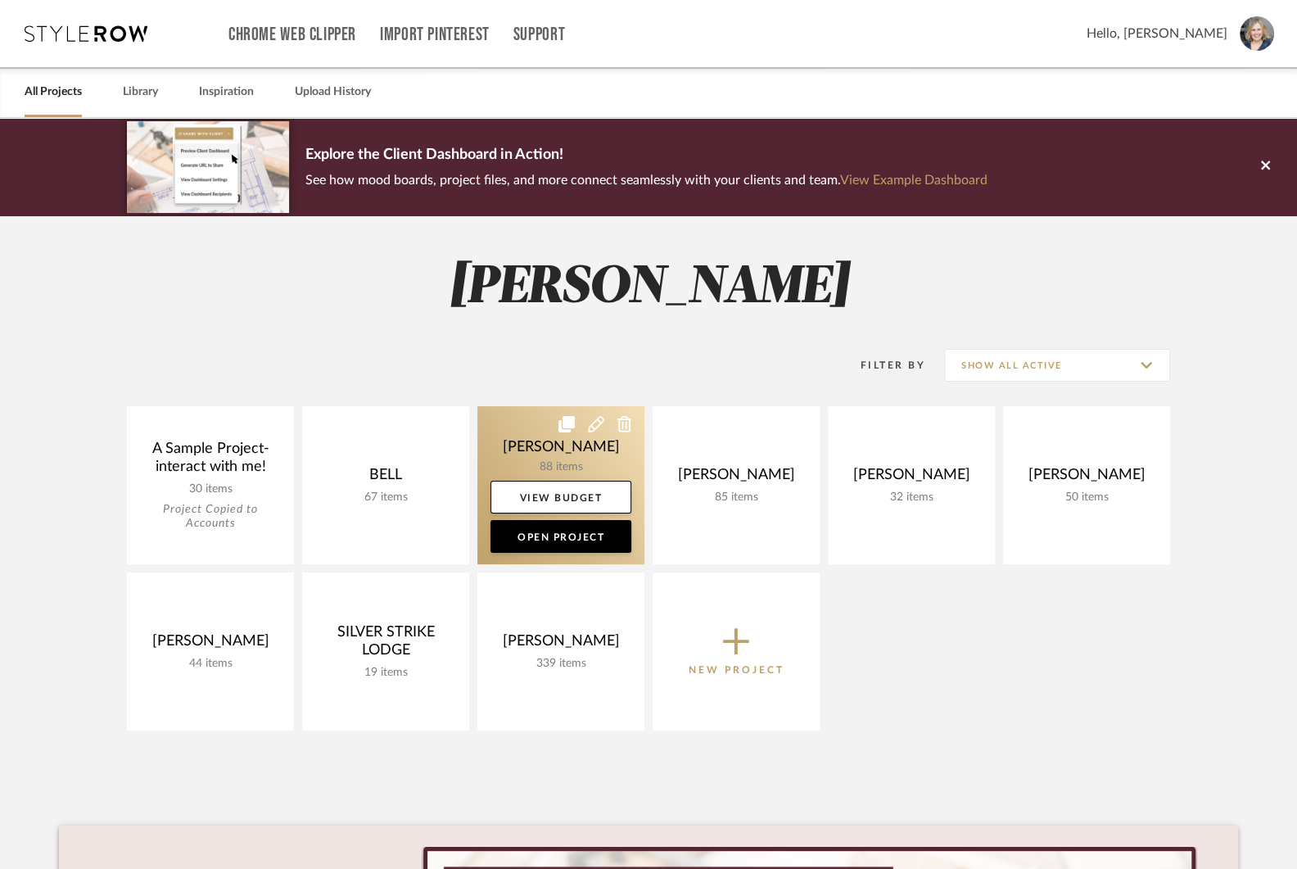
click at [514, 440] on link at bounding box center [560, 485] width 167 height 158
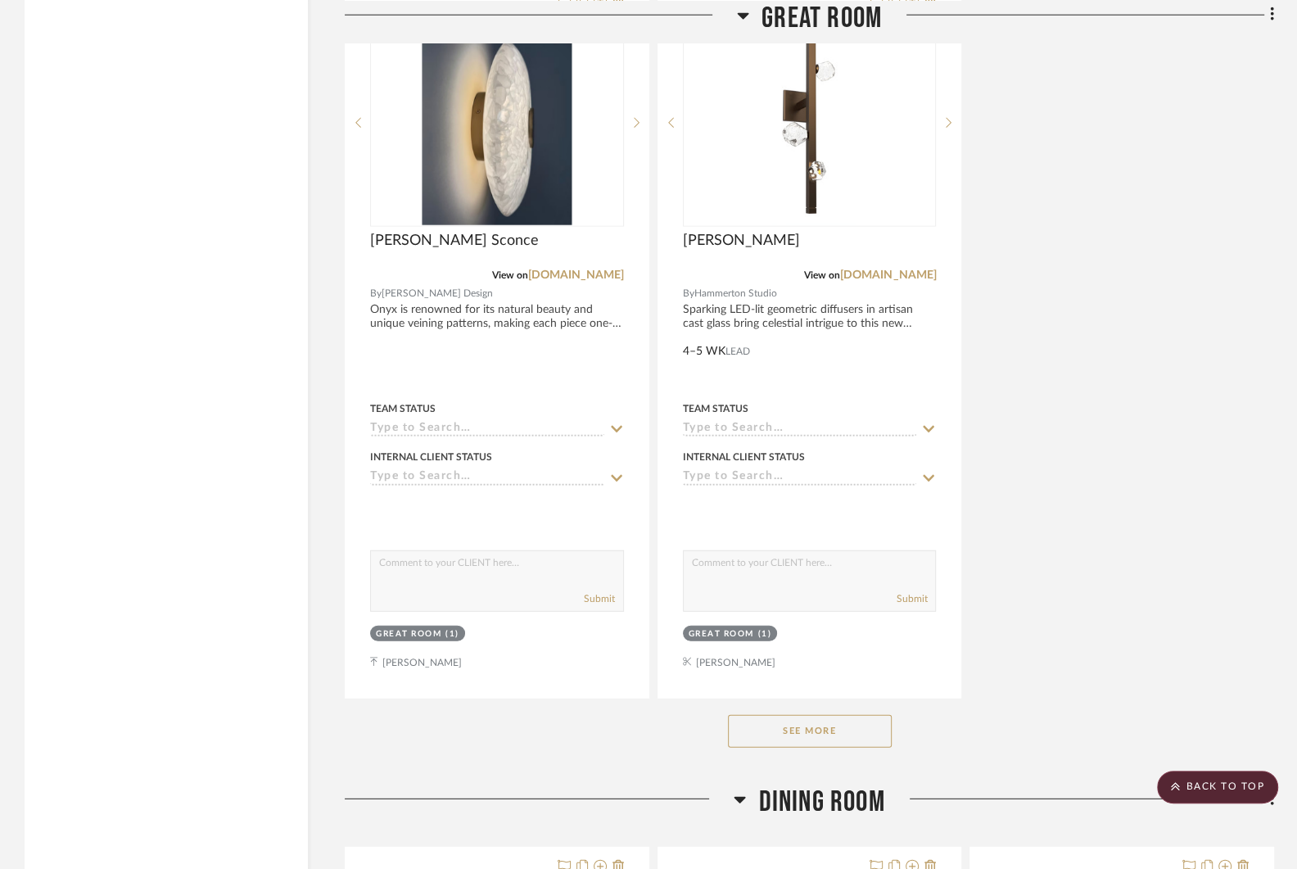
scroll to position [3459, 0]
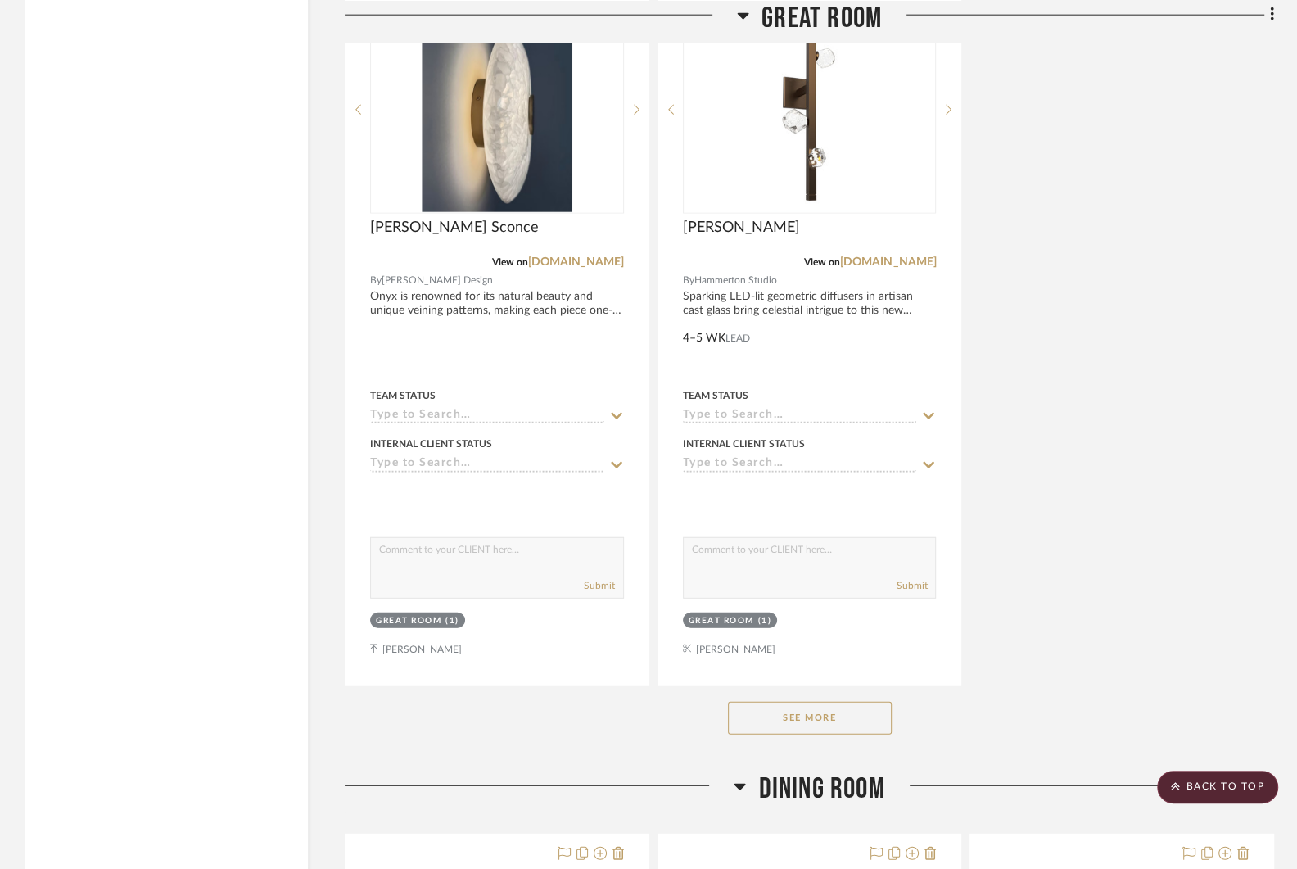
click at [835, 715] on button "See More" at bounding box center [810, 718] width 164 height 33
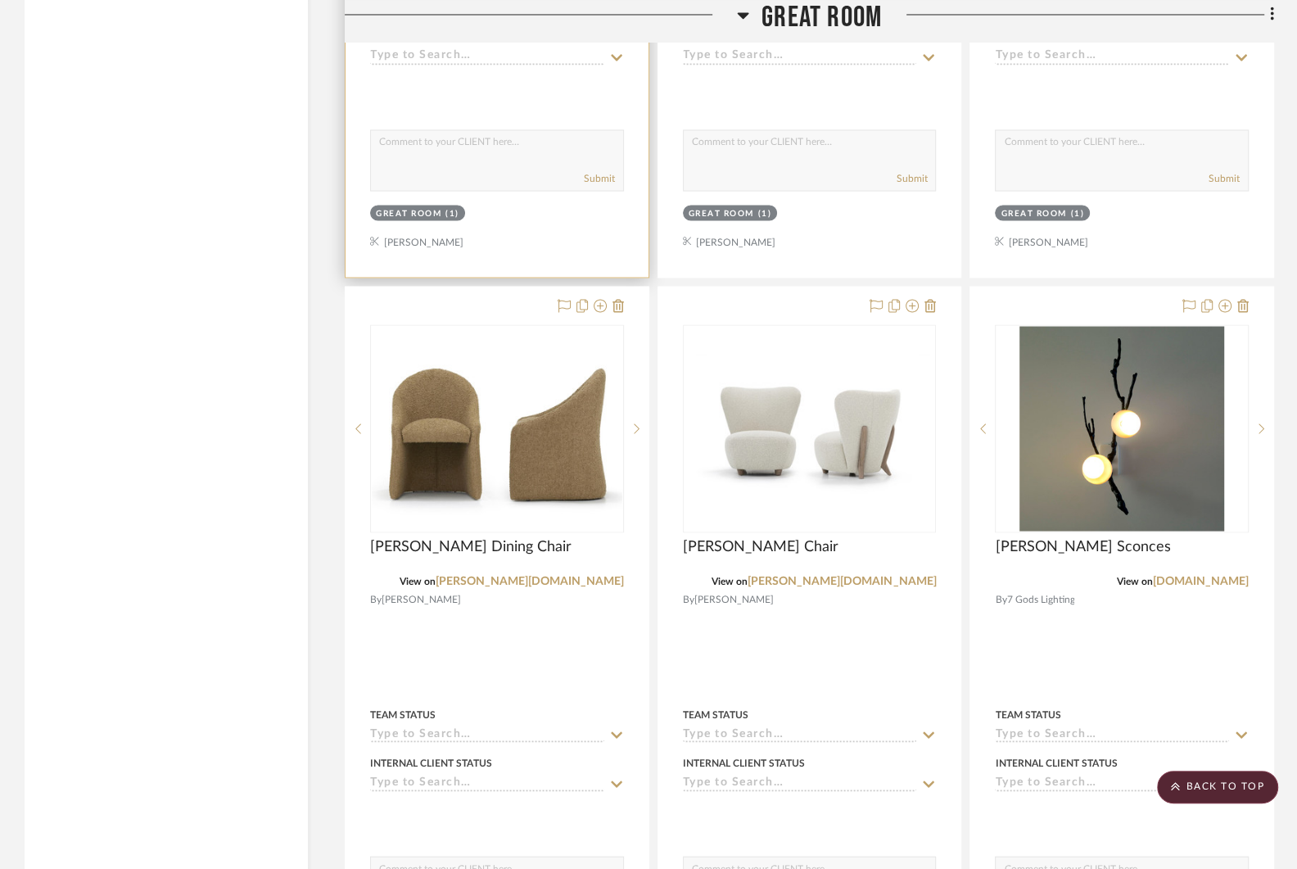
scroll to position [2404, 0]
